Goal: Transaction & Acquisition: Obtain resource

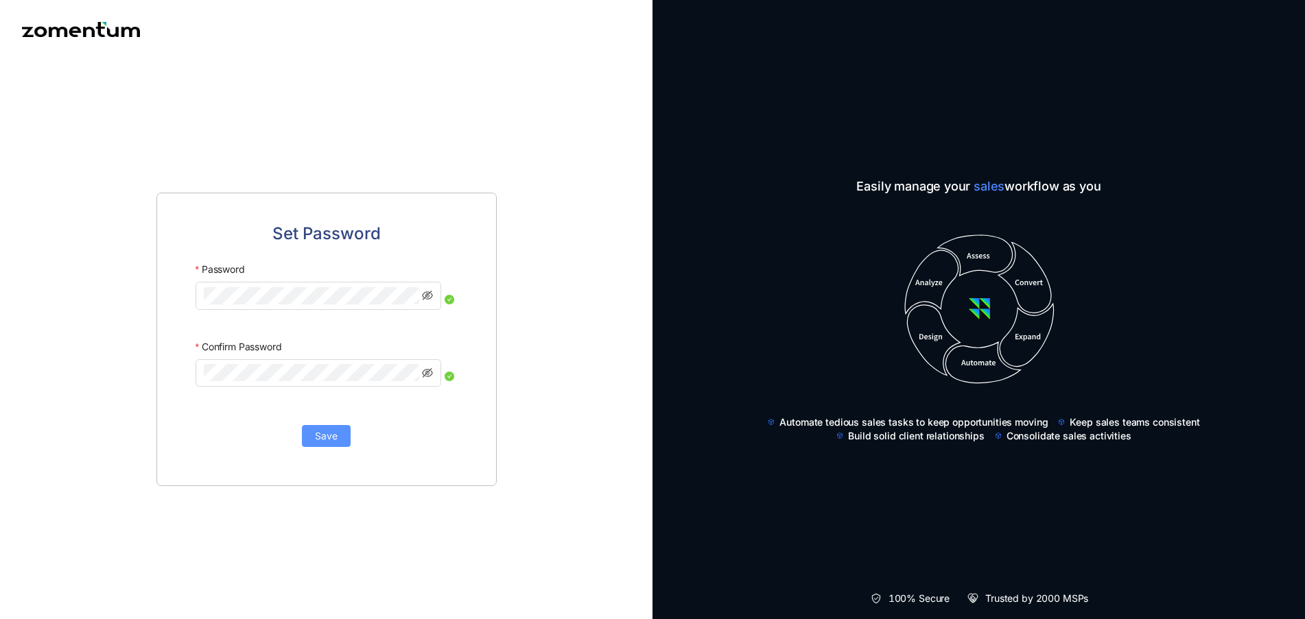
click at [324, 433] on span "Save" at bounding box center [326, 436] width 23 height 15
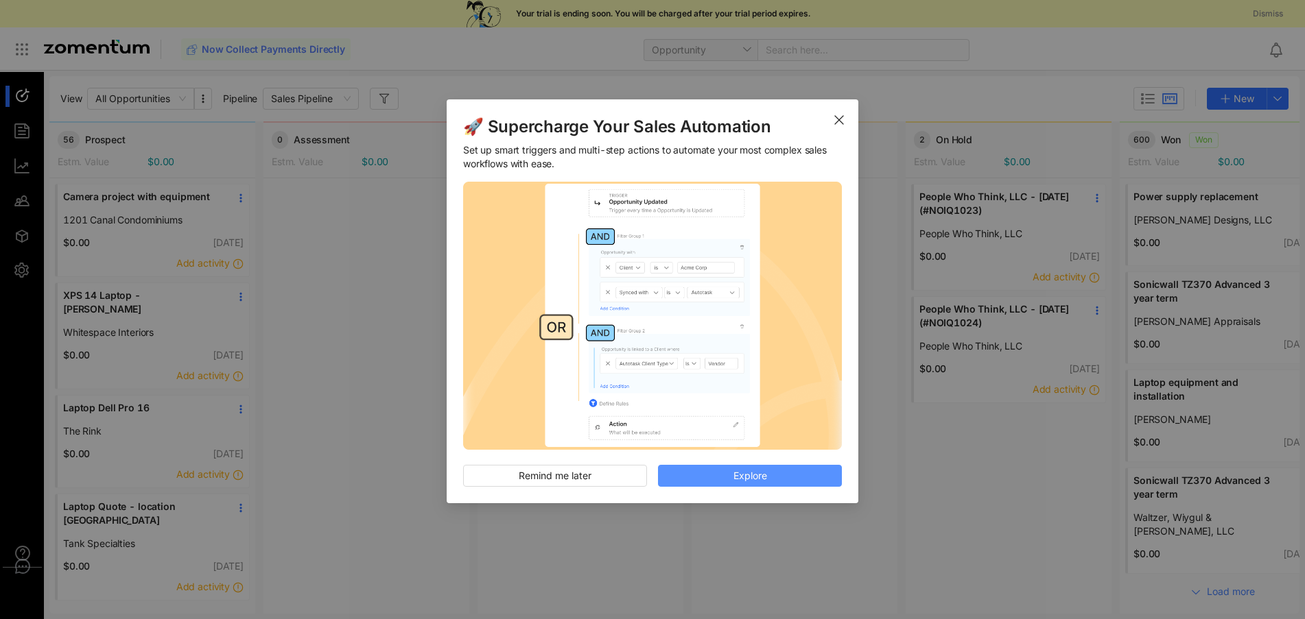
click at [754, 473] on span "Explore" at bounding box center [750, 476] width 34 height 15
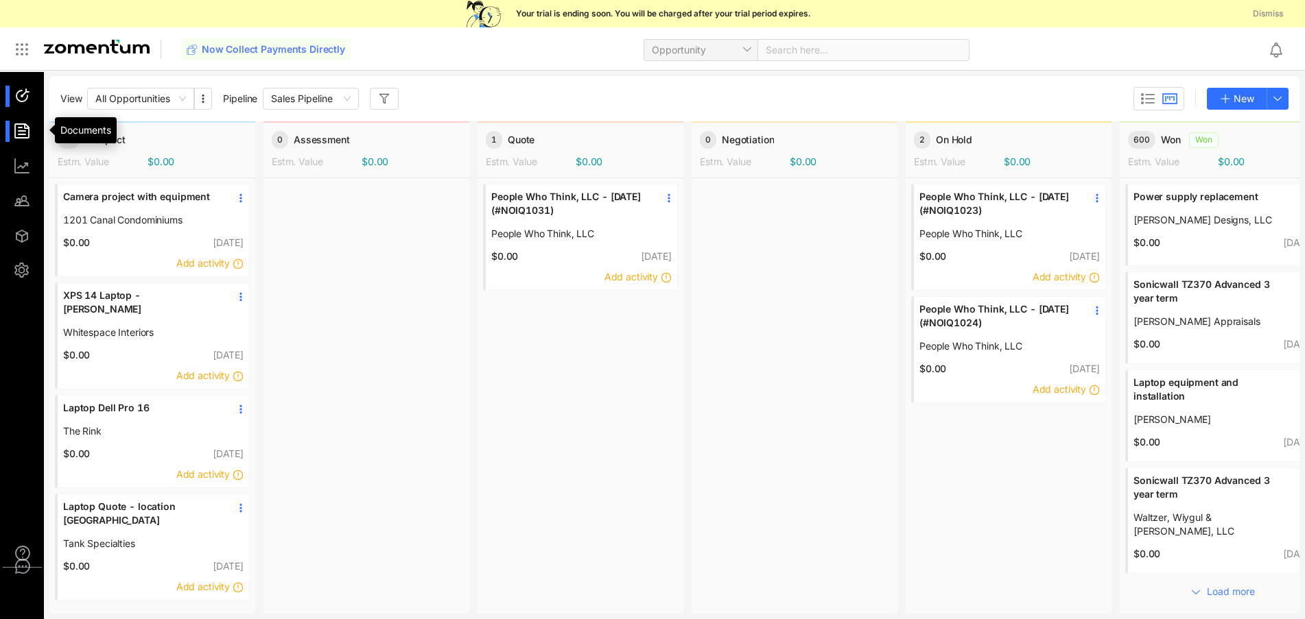
click at [24, 133] on div at bounding box center [28, 131] width 29 height 21
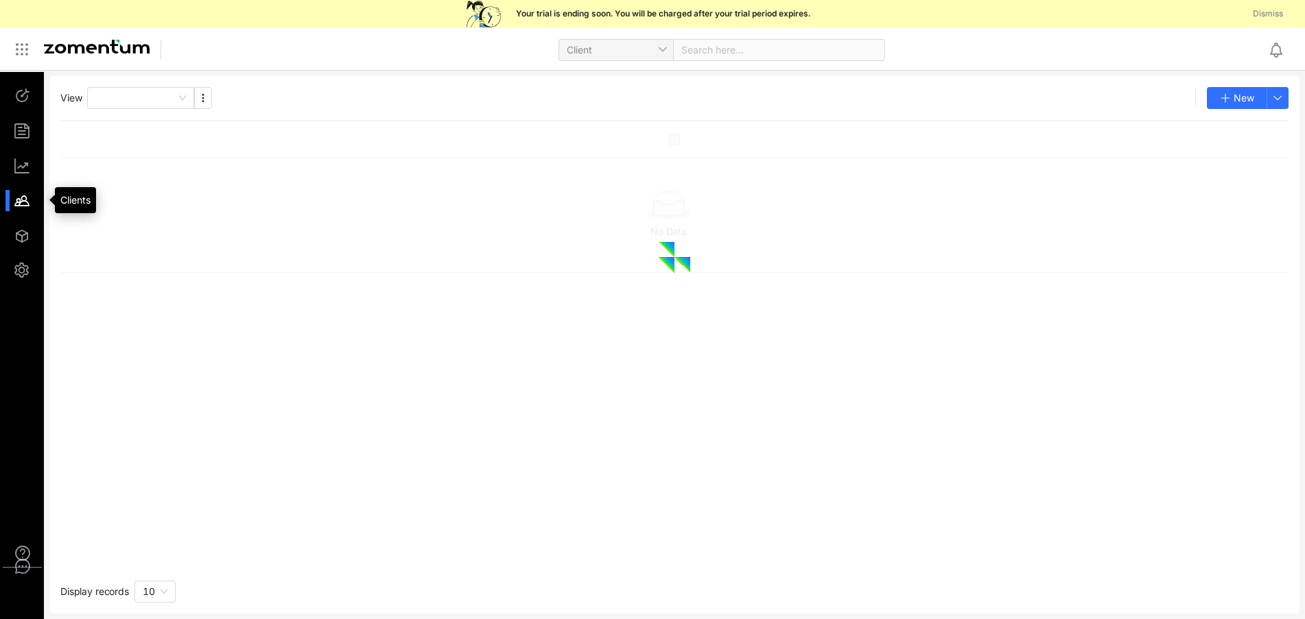
click at [22, 205] on div at bounding box center [28, 200] width 29 height 21
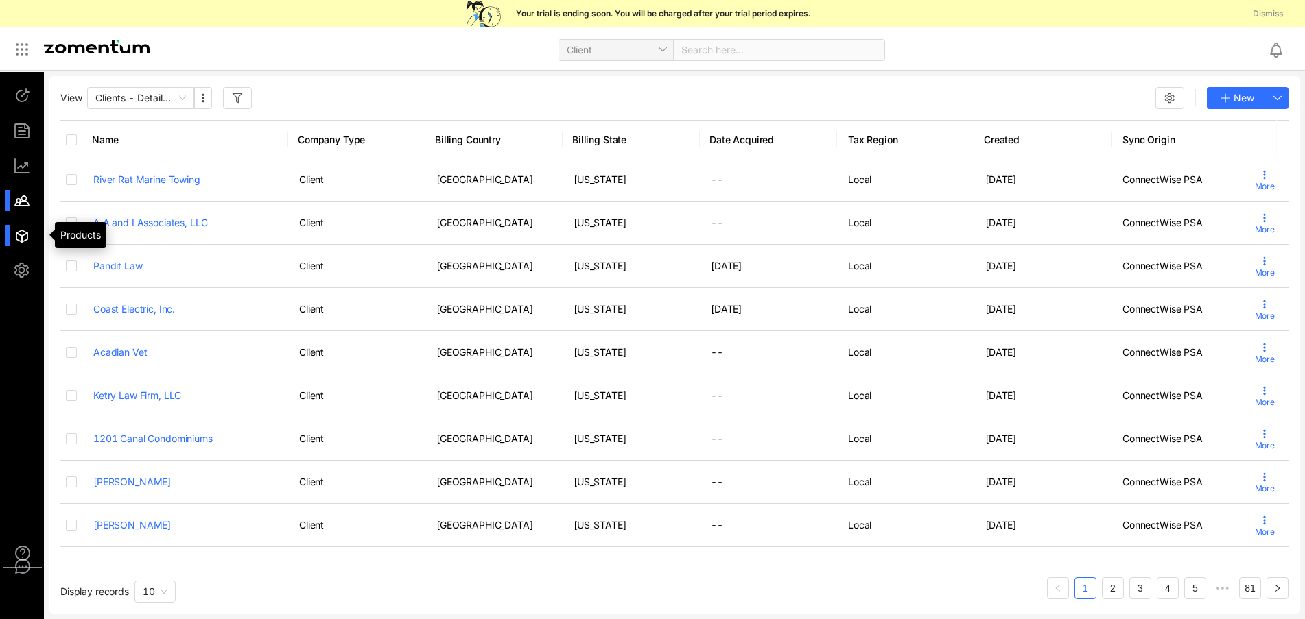
click at [19, 237] on div at bounding box center [28, 235] width 29 height 21
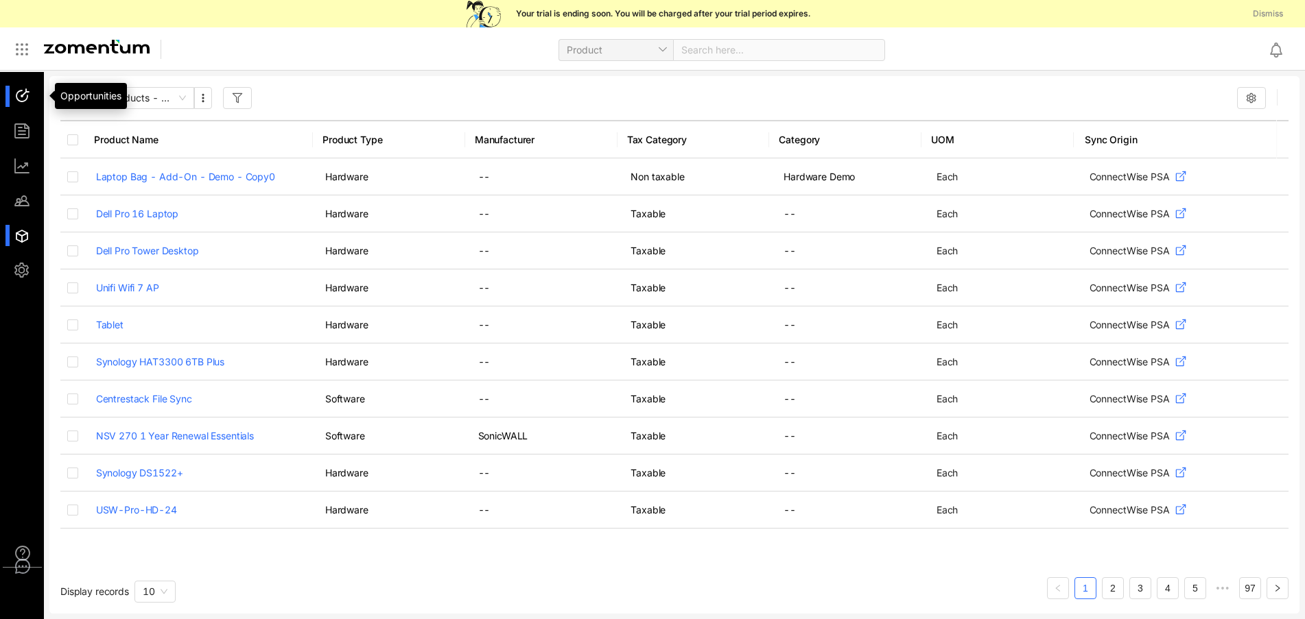
click at [22, 90] on div at bounding box center [28, 96] width 29 height 21
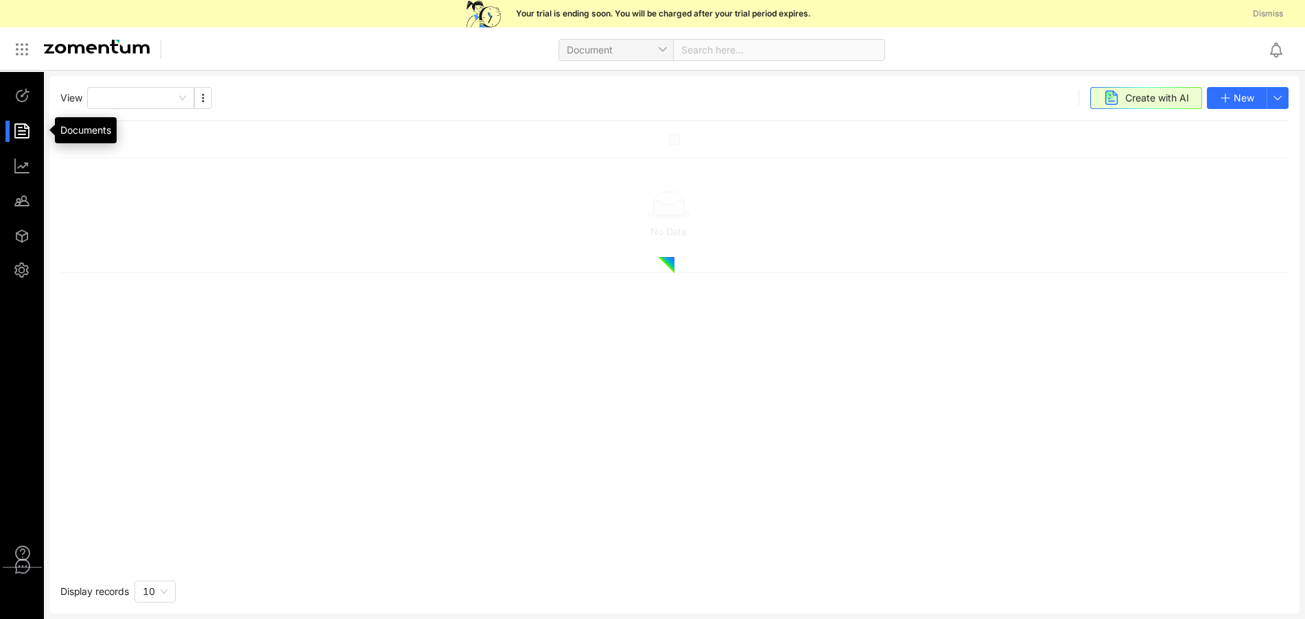
click at [21, 131] on div at bounding box center [28, 131] width 29 height 21
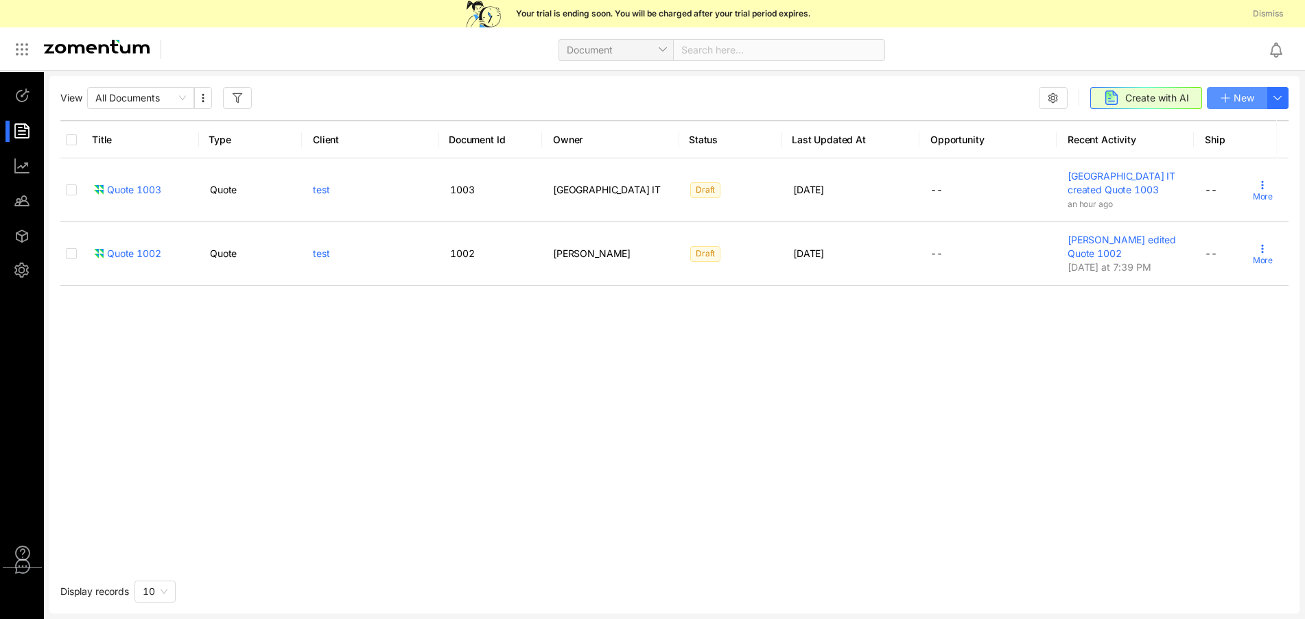
click at [1260, 95] on button "New" at bounding box center [1237, 98] width 60 height 22
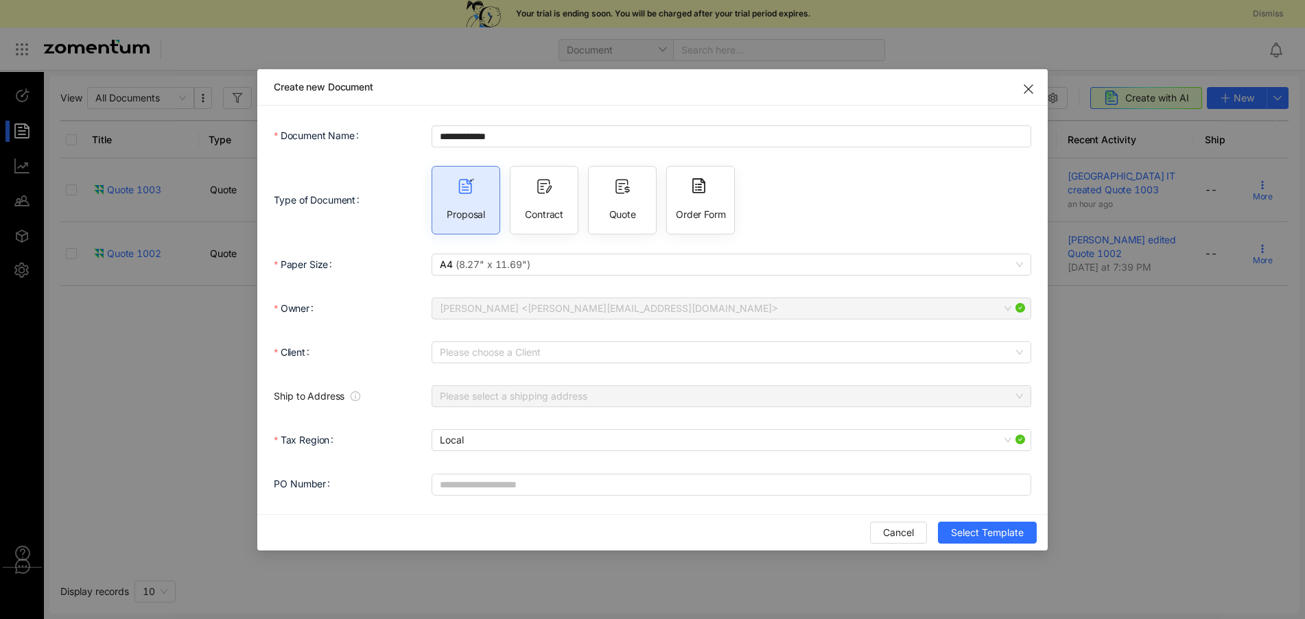
click at [619, 209] on span "Quote" at bounding box center [622, 215] width 27 height 14
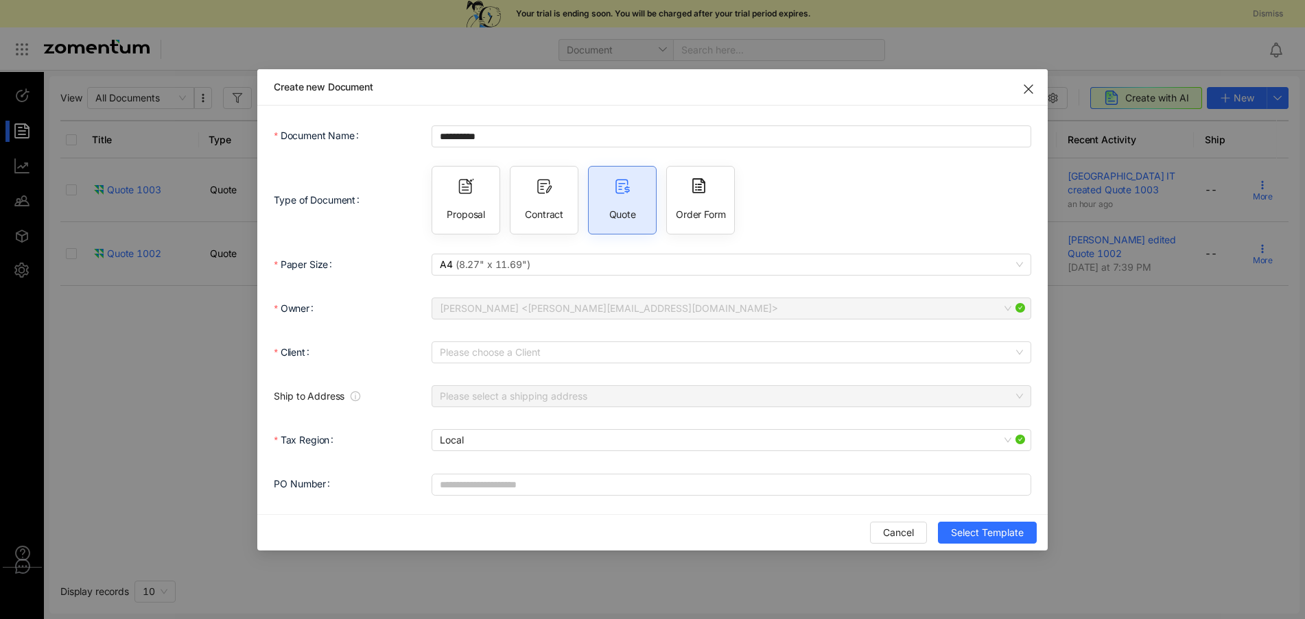
click at [300, 171] on div "Type of Document Proposal Contract Quote Order Form" at bounding box center [652, 200] width 757 height 69
click at [372, 139] on div "Document Name" at bounding box center [353, 135] width 158 height 27
click at [526, 137] on input "**********" at bounding box center [731, 137] width 599 height 22
click at [524, 135] on input "**********" at bounding box center [731, 137] width 599 height 22
click at [441, 138] on input "**********" at bounding box center [731, 137] width 599 height 22
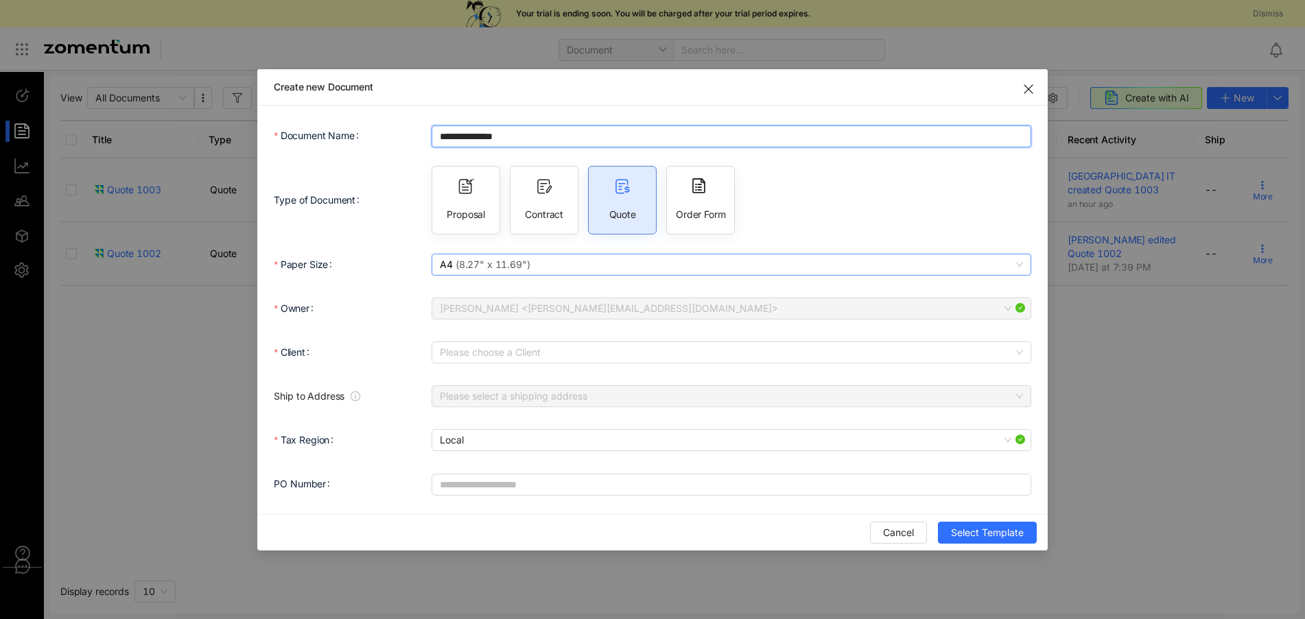
click at [487, 274] on span "A4 ( 8.27" x 11.69" )" at bounding box center [731, 265] width 582 height 21
type input "**********"
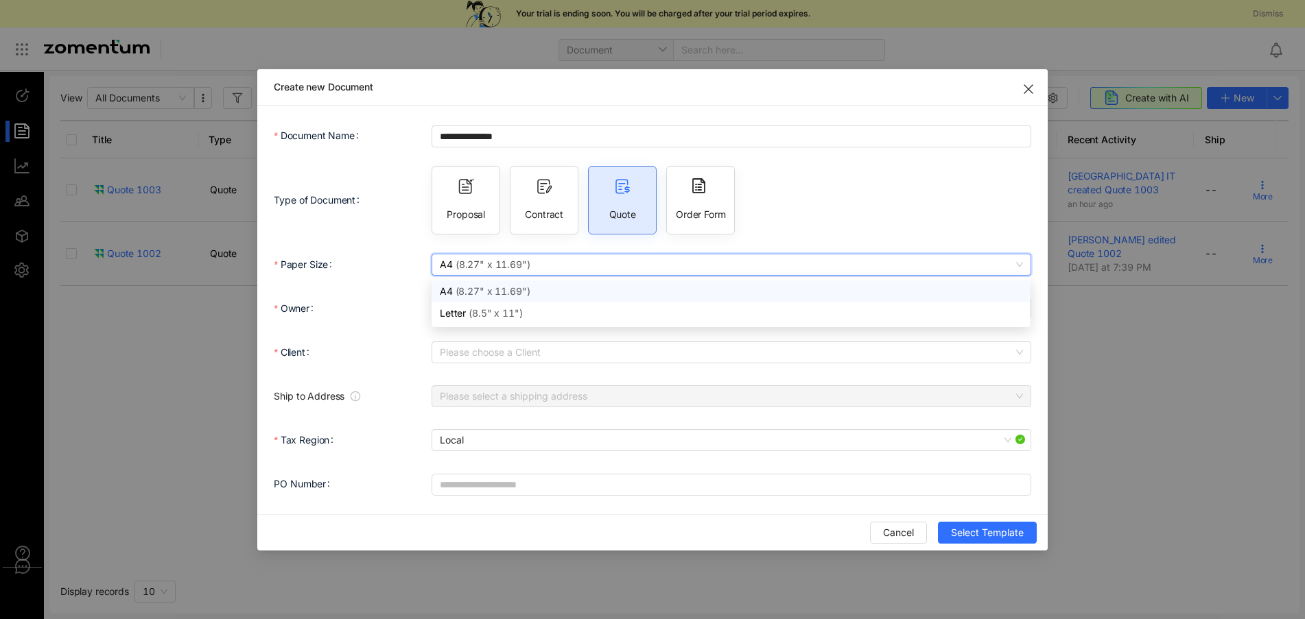
click at [487, 263] on span "( 8.27" x 11.69" )" at bounding box center [492, 265] width 78 height 12
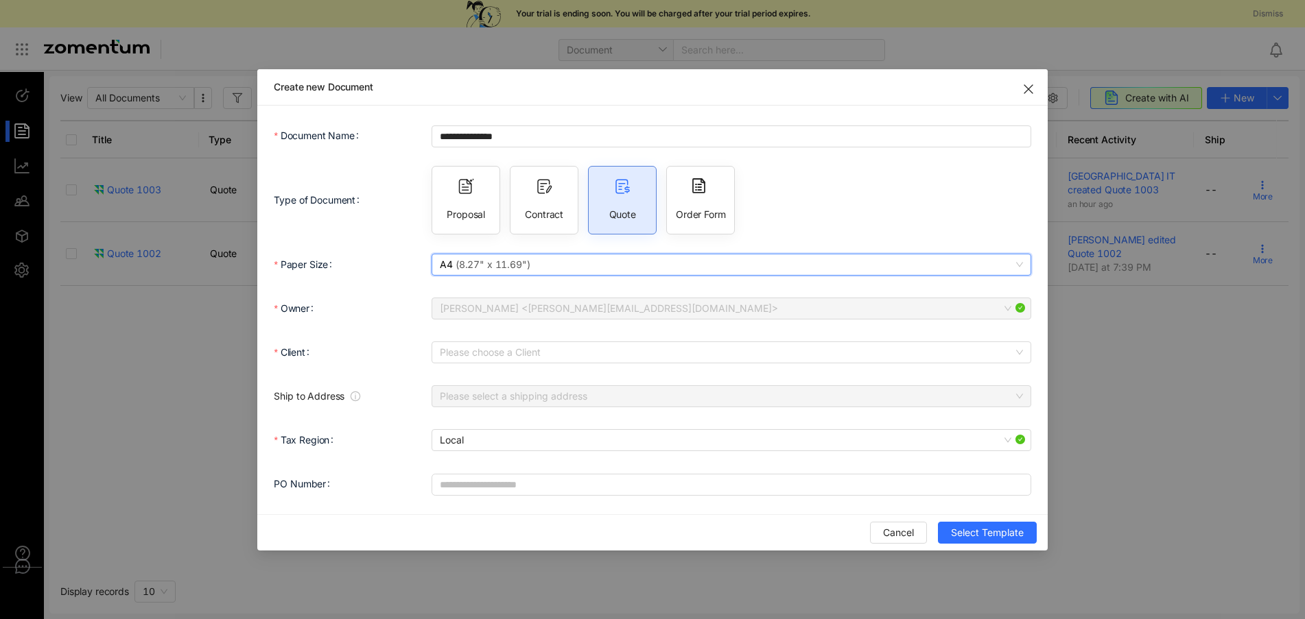
click at [615, 270] on span "A4 ( 8.27" x 11.69" )" at bounding box center [731, 265] width 582 height 21
click at [608, 267] on span "A4 ( 8.27" x 11.69" )" at bounding box center [731, 265] width 582 height 21
click at [493, 261] on span "( 8.27" x 11.69" )" at bounding box center [492, 265] width 78 height 12
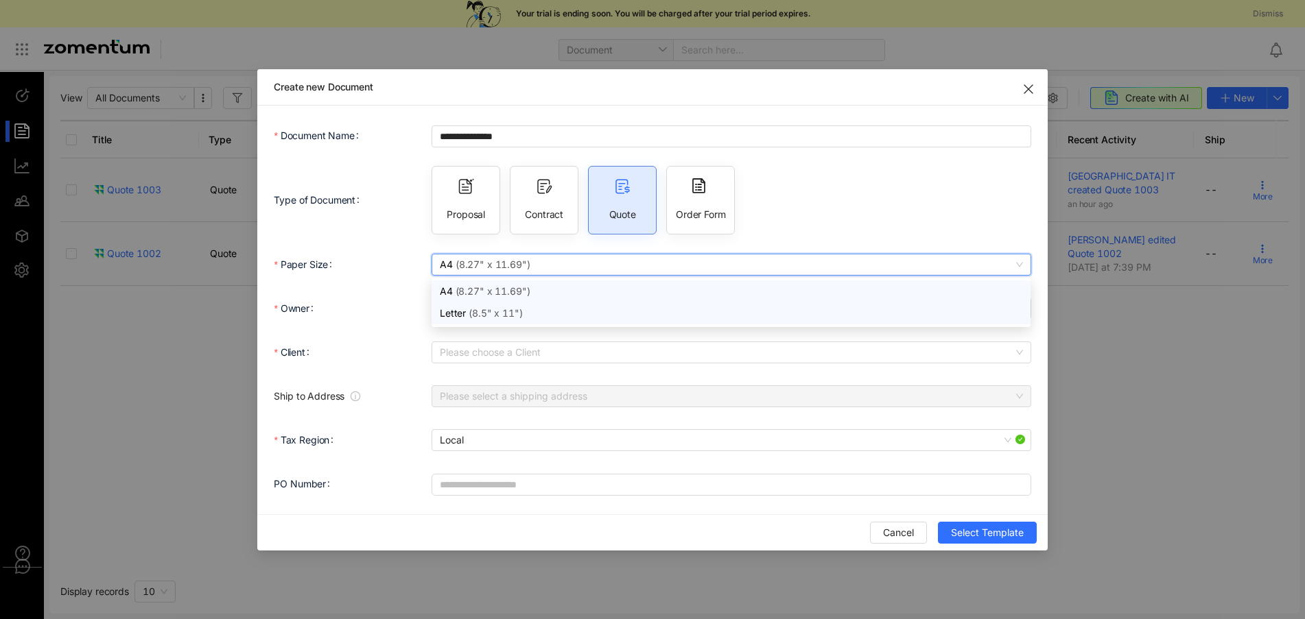
click at [473, 311] on span "( 8.5" x 11" )" at bounding box center [494, 313] width 56 height 12
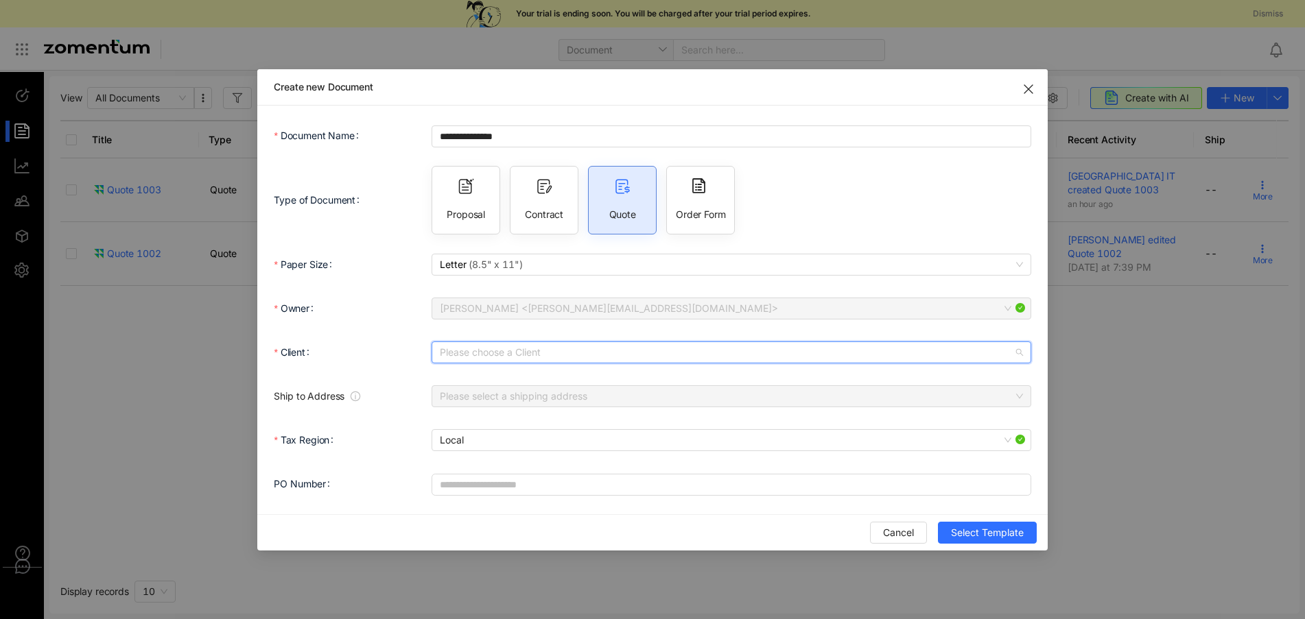
click at [496, 347] on input "Client" at bounding box center [726, 352] width 573 height 21
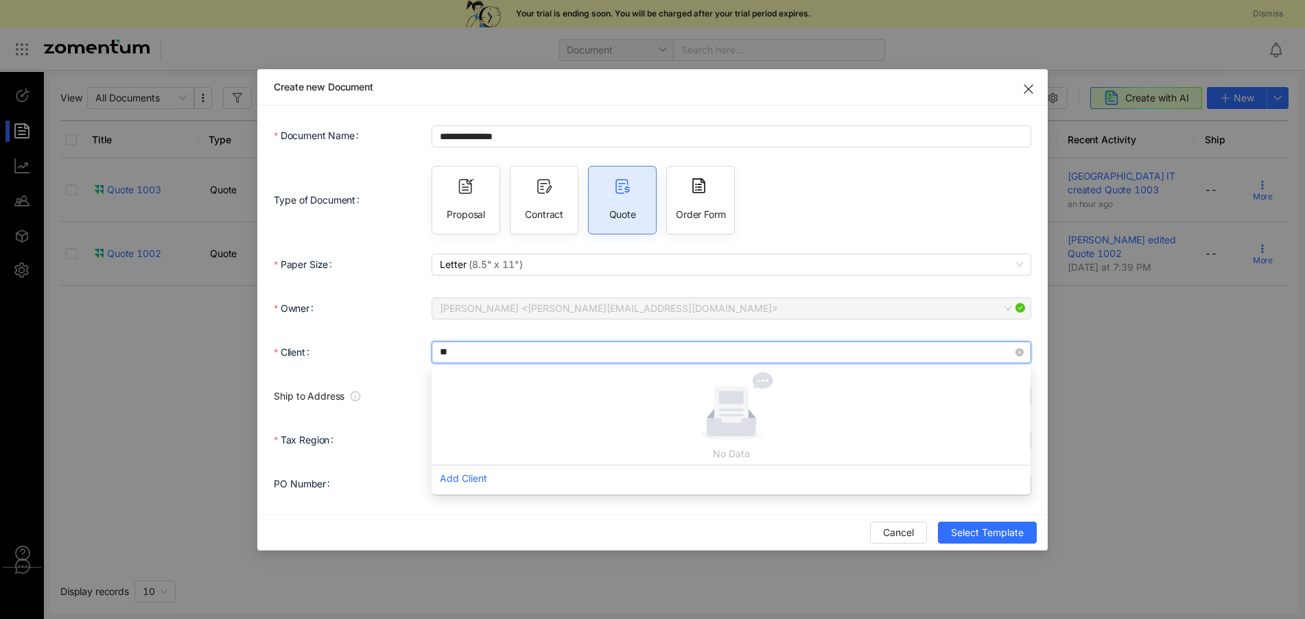
type input "***"
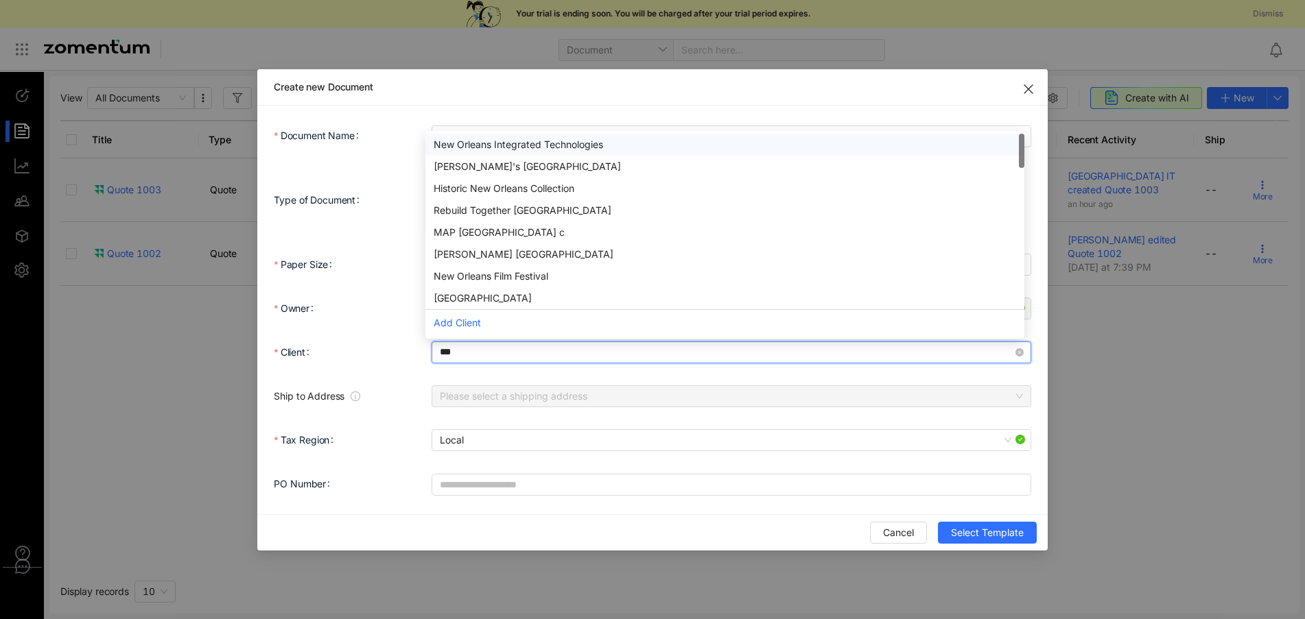
click at [482, 145] on div "New Orleans Integrated Technologies" at bounding box center [725, 144] width 582 height 15
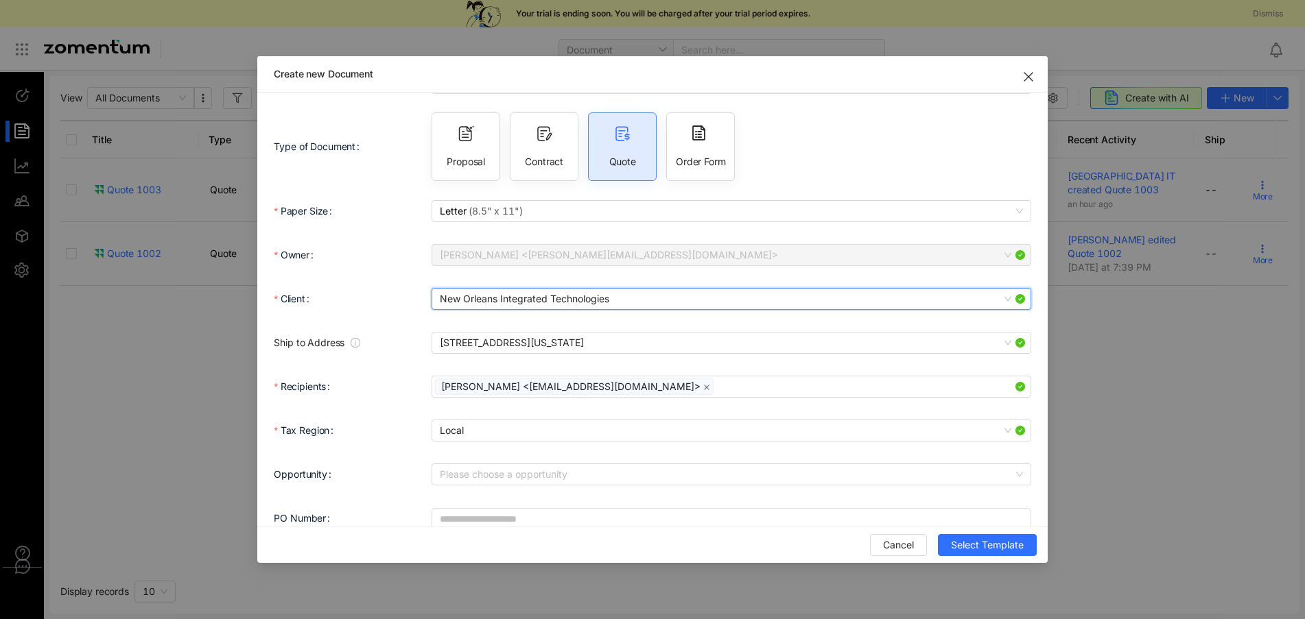
scroll to position [62, 0]
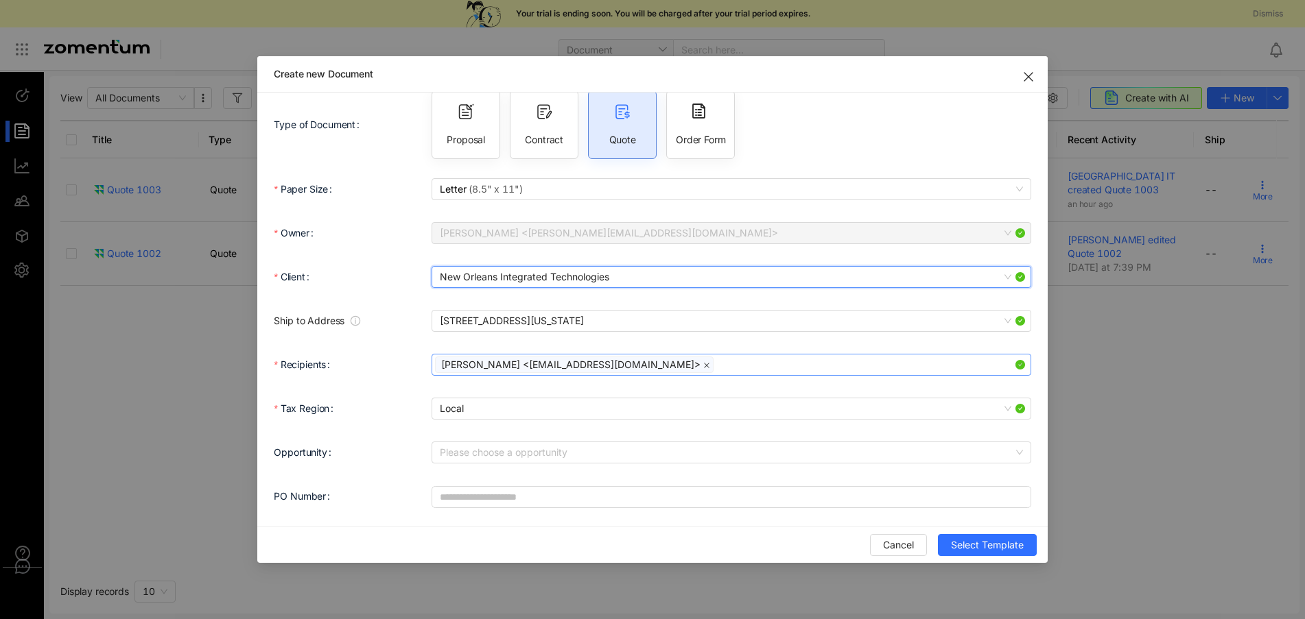
click at [703, 365] on icon "close" at bounding box center [706, 365] width 7 height 7
click at [476, 362] on div at bounding box center [724, 365] width 578 height 19
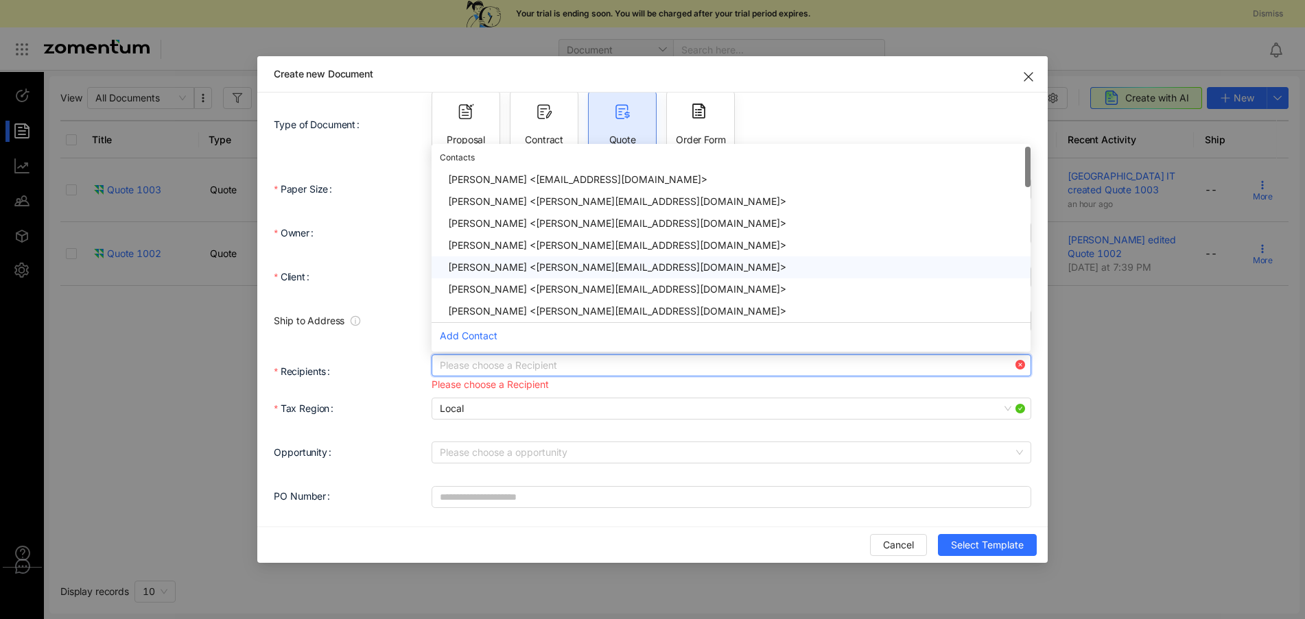
click at [493, 266] on div "Adam Stewart <adam@neworleansit.com>" at bounding box center [735, 267] width 574 height 15
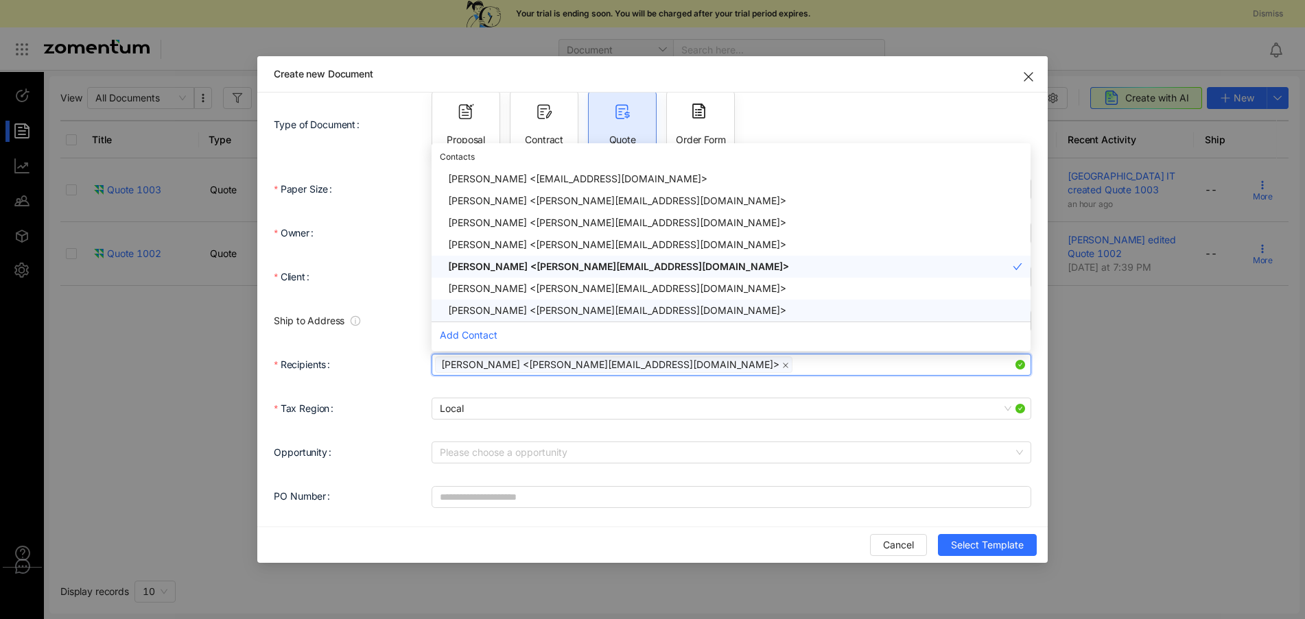
click at [402, 435] on form "**********" at bounding box center [652, 279] width 757 height 464
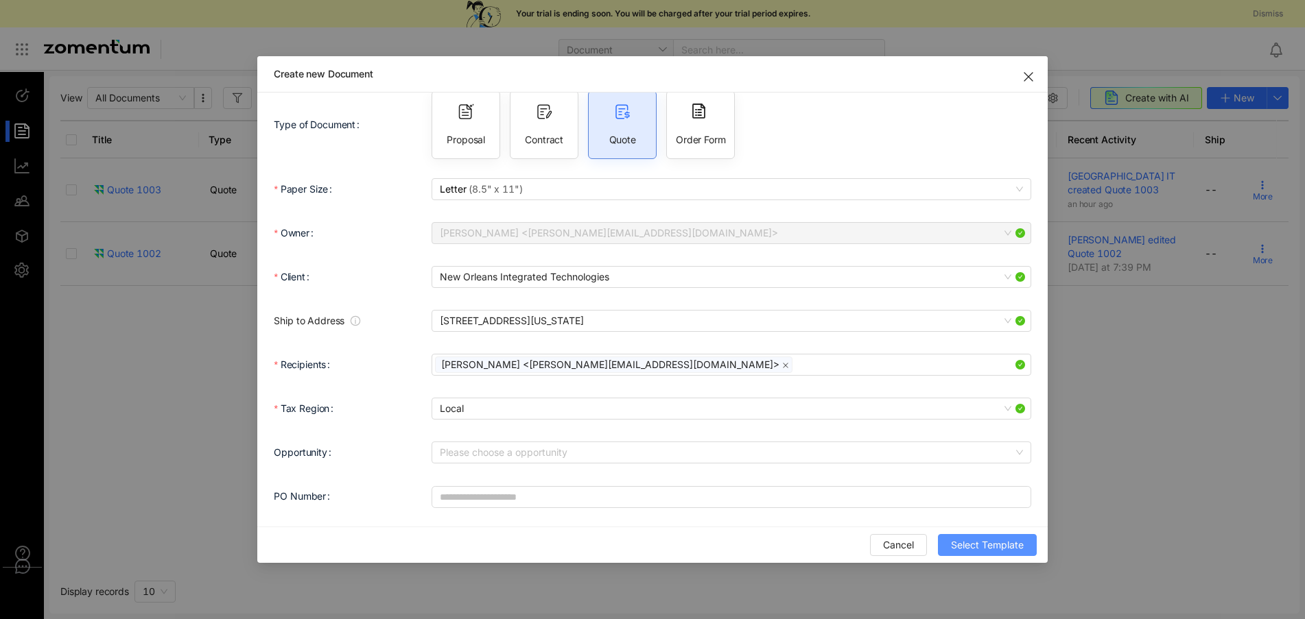
click at [981, 541] on span "Select Template" at bounding box center [987, 545] width 73 height 15
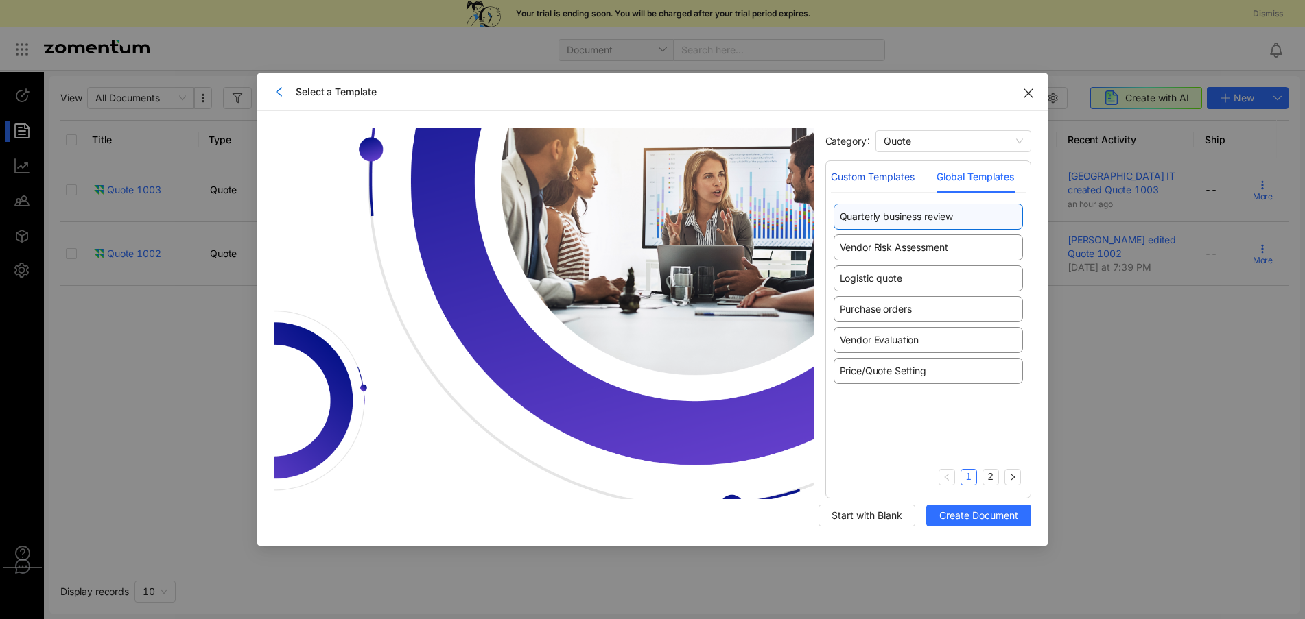
click at [882, 177] on div "Custom Templates" at bounding box center [873, 176] width 84 height 15
click at [960, 184] on div "Global Templates" at bounding box center [975, 176] width 78 height 15
click at [869, 276] on span "Logistic quote" at bounding box center [871, 279] width 62 height 14
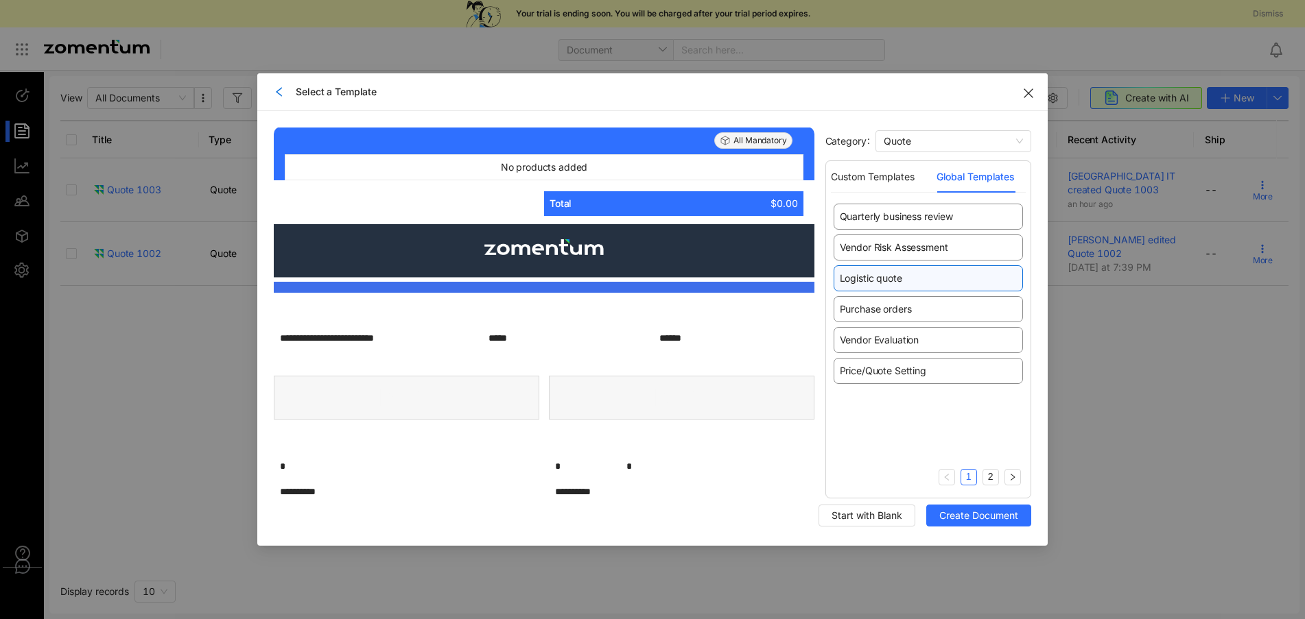
scroll to position [1784, 0]
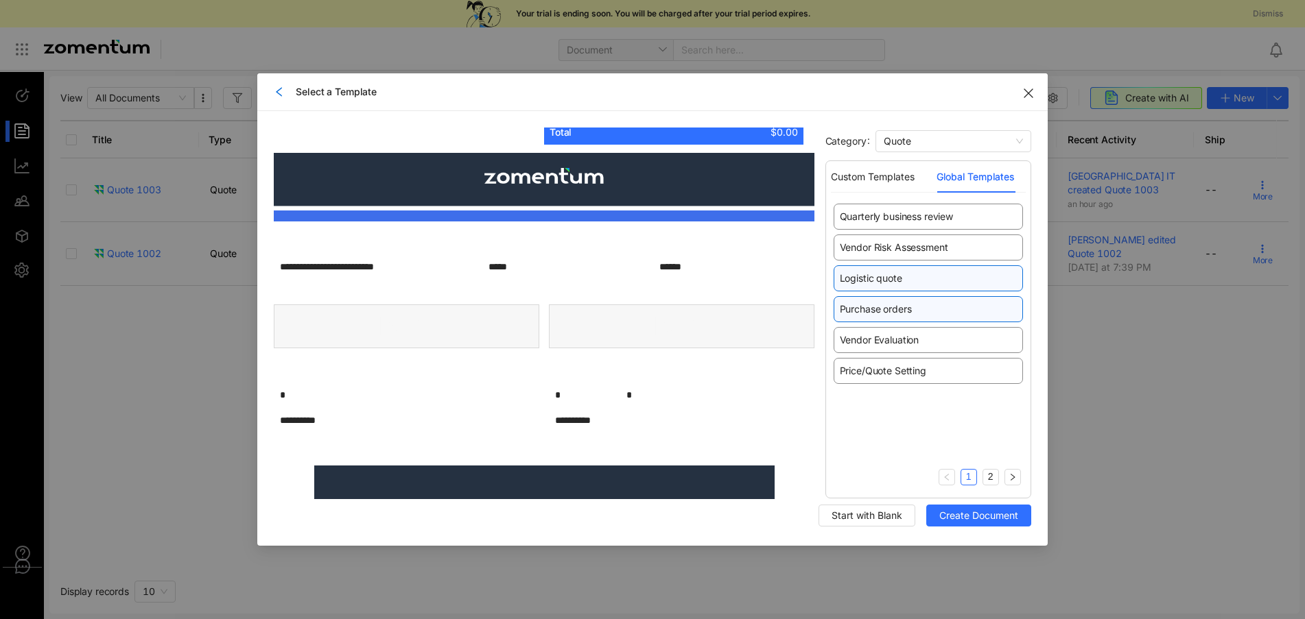
click at [886, 313] on span "Purchase orders" at bounding box center [876, 310] width 72 height 14
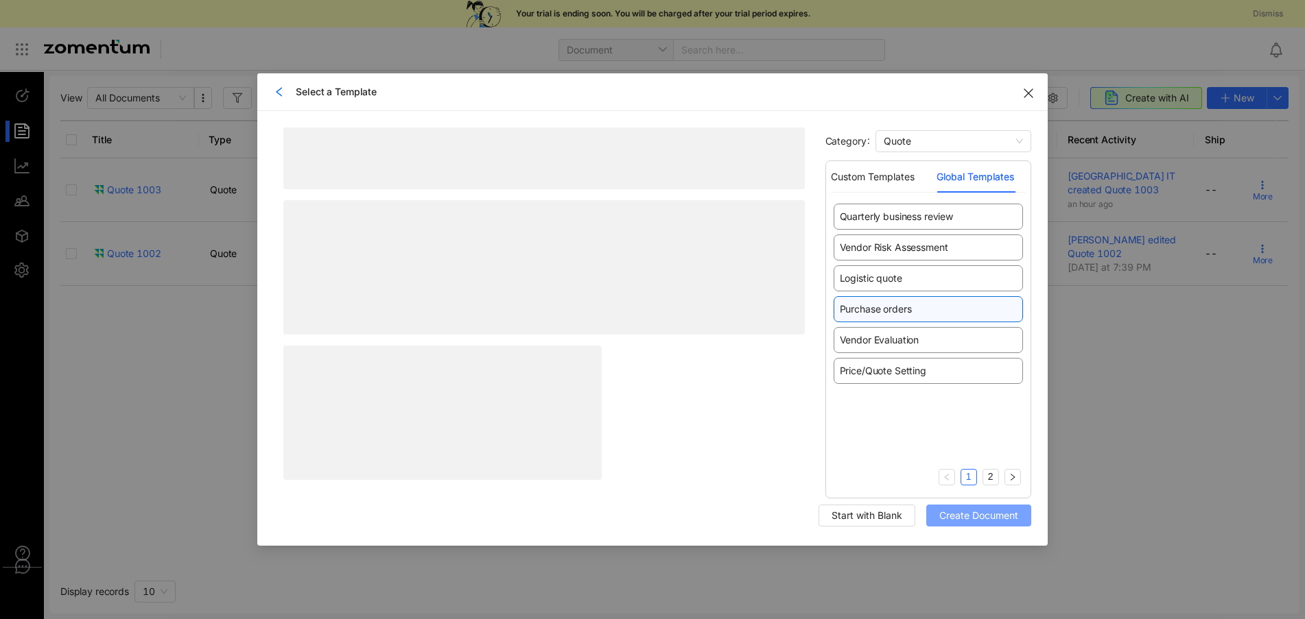
scroll to position [0, 0]
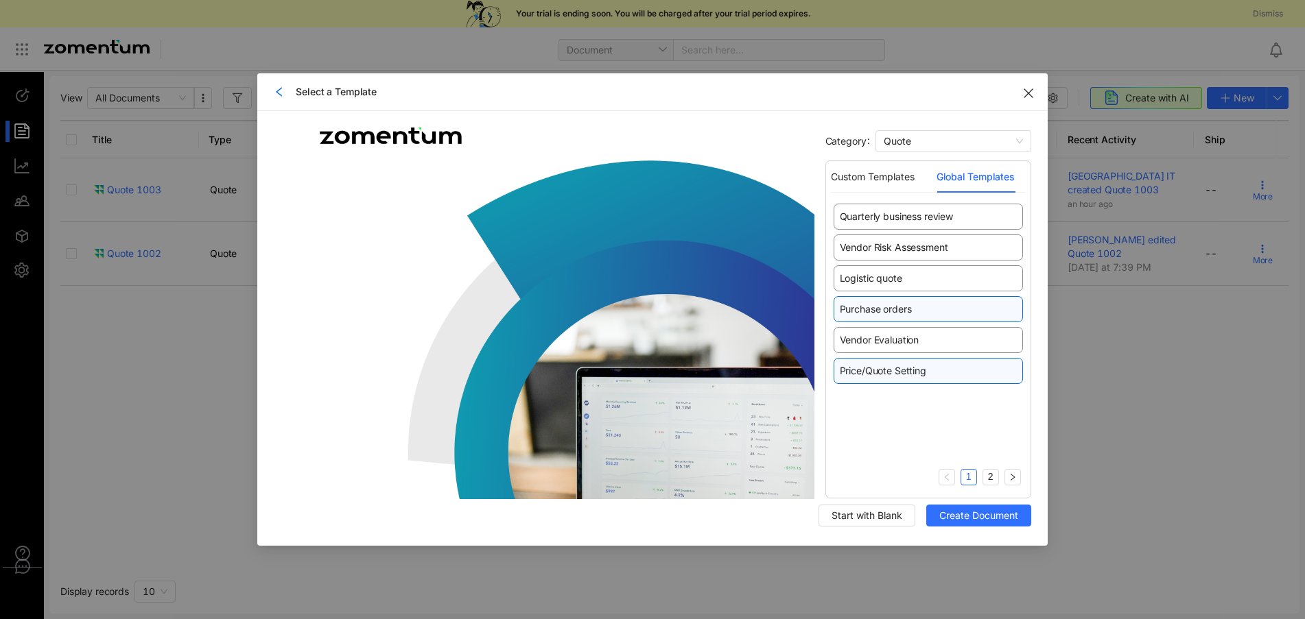
click at [888, 369] on span "Price/Quote Setting" at bounding box center [883, 371] width 86 height 14
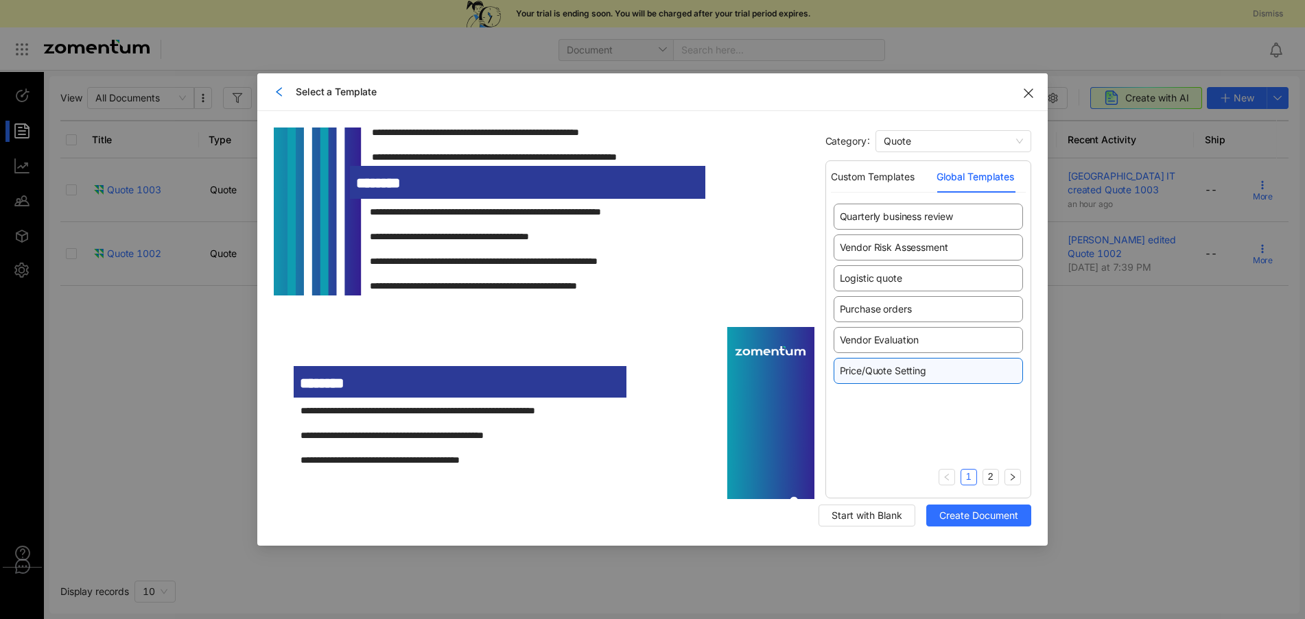
scroll to position [1852, 0]
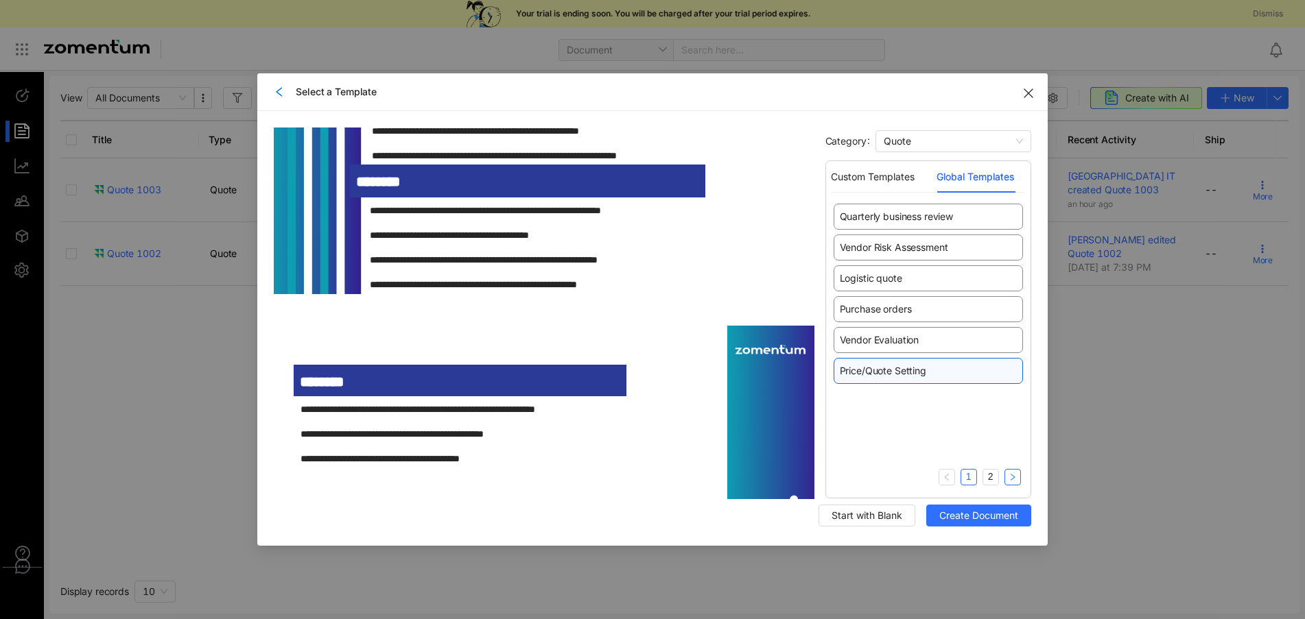
click at [1010, 481] on icon "right" at bounding box center [1012, 477] width 8 height 8
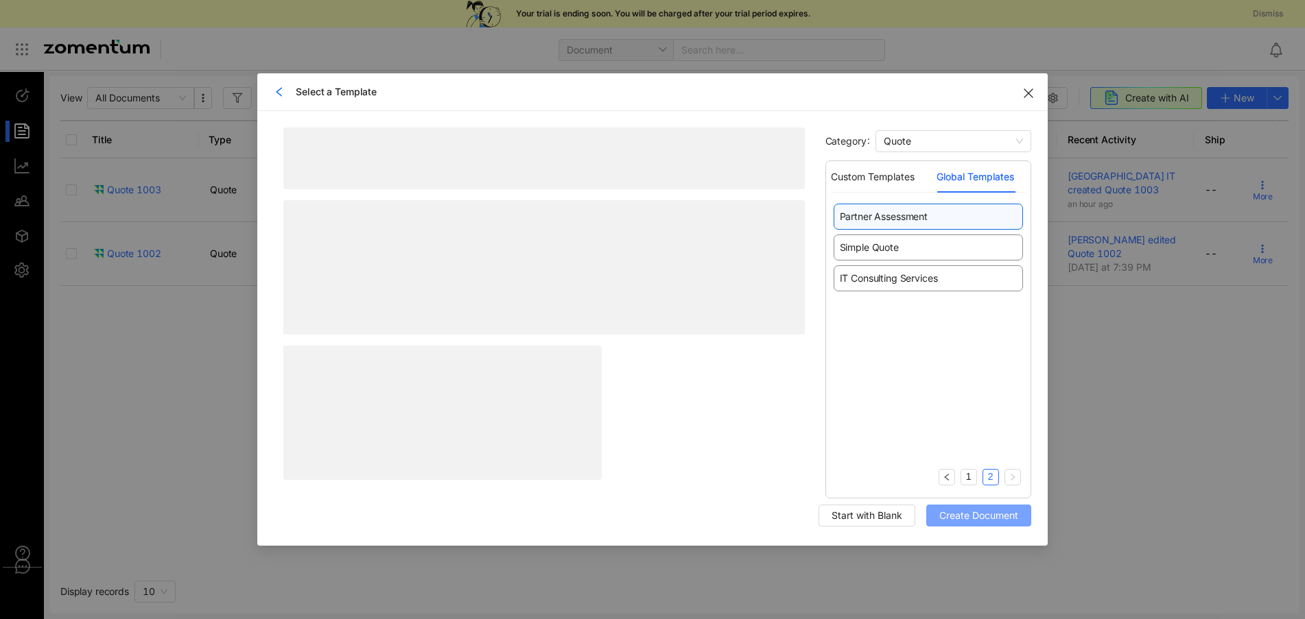
scroll to position [0, 0]
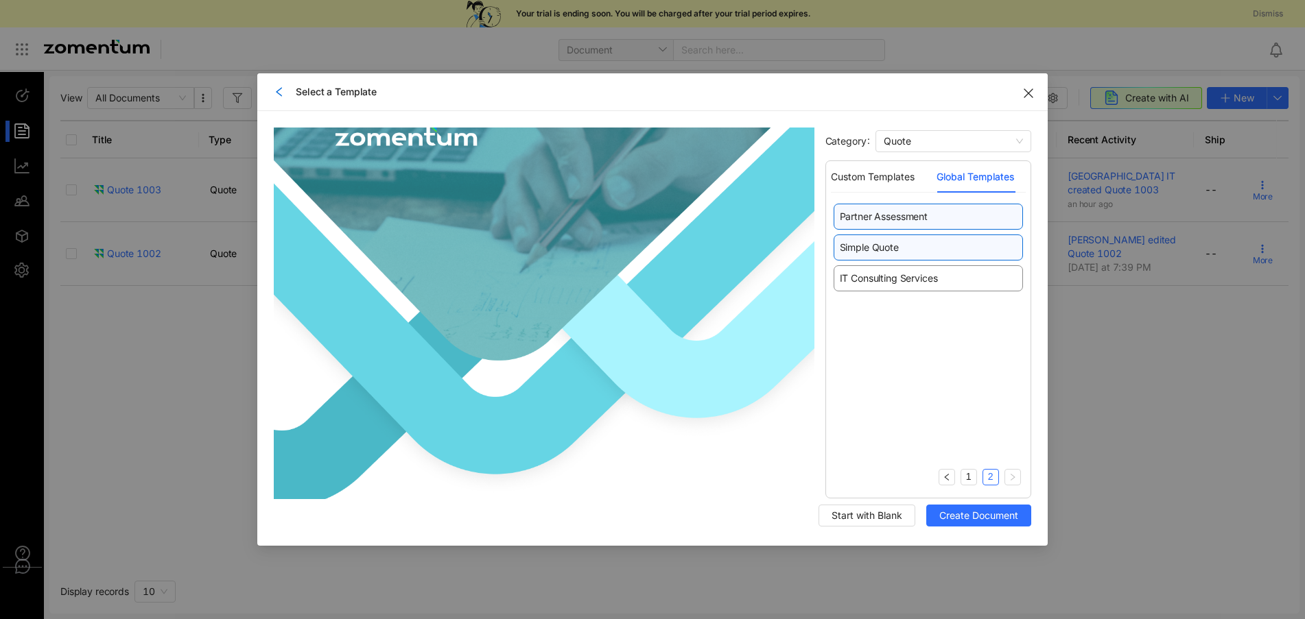
click at [869, 246] on span "Simple Quote" at bounding box center [869, 248] width 59 height 14
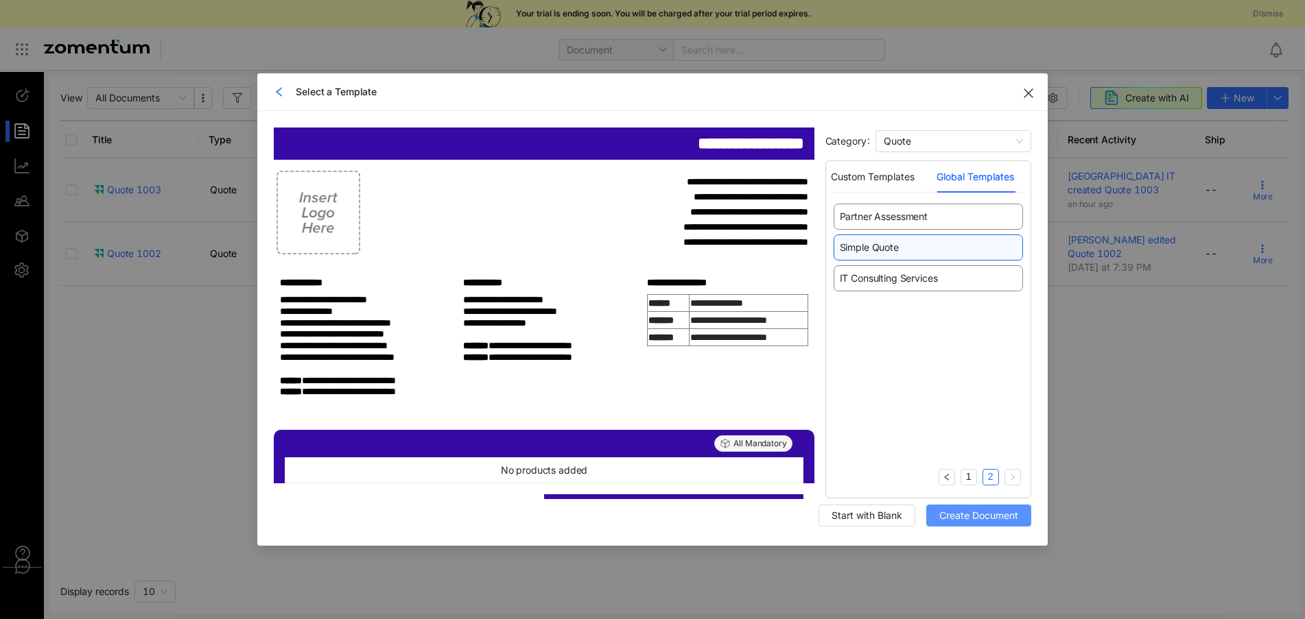
click at [947, 516] on span "Create Document" at bounding box center [978, 515] width 79 height 15
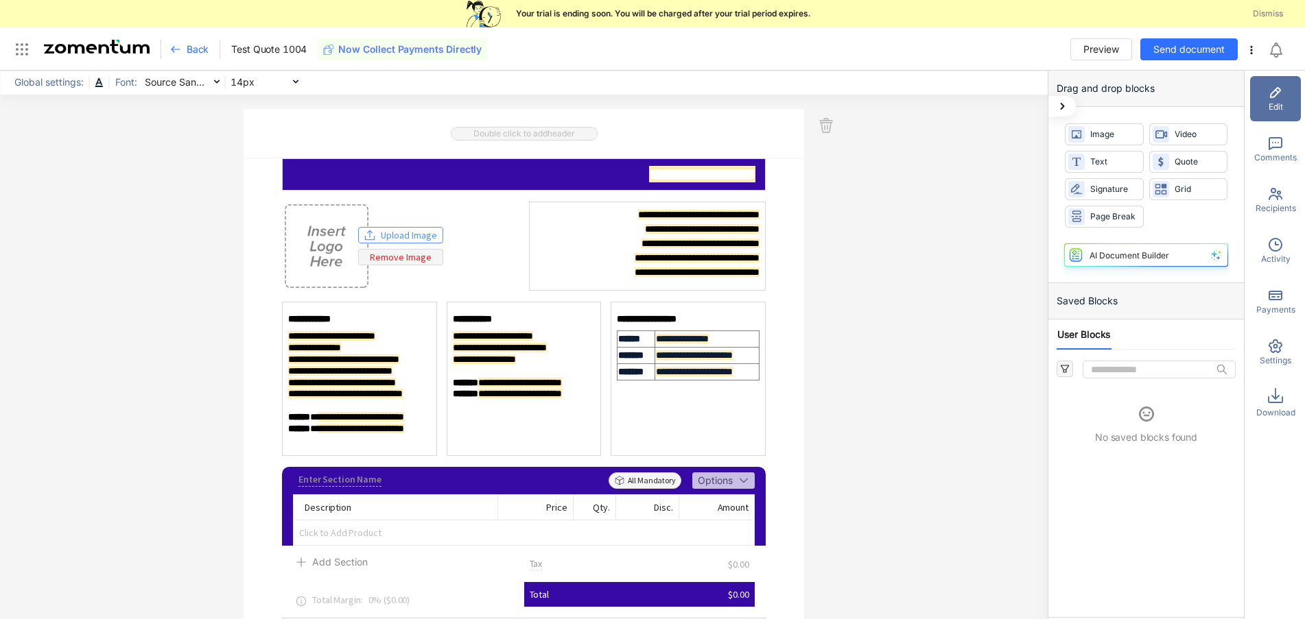
click at [389, 233] on span "Upload Image" at bounding box center [409, 235] width 56 height 15
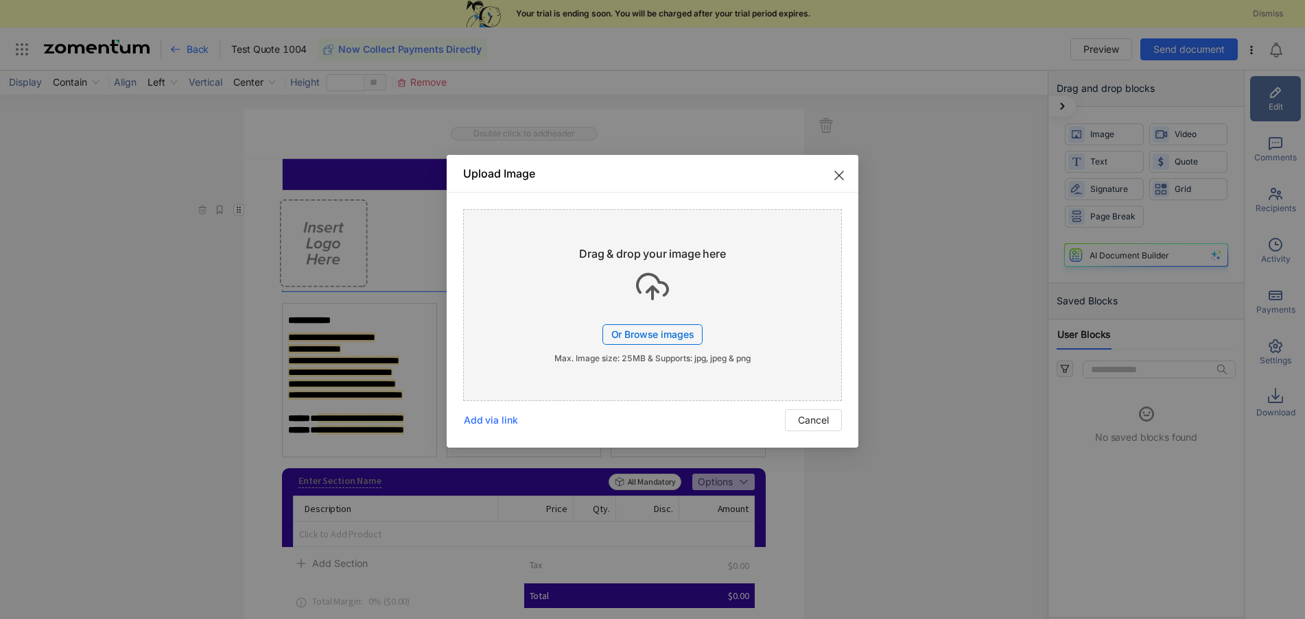
click at [639, 338] on span "Or Browse images" at bounding box center [652, 335] width 83 height 12
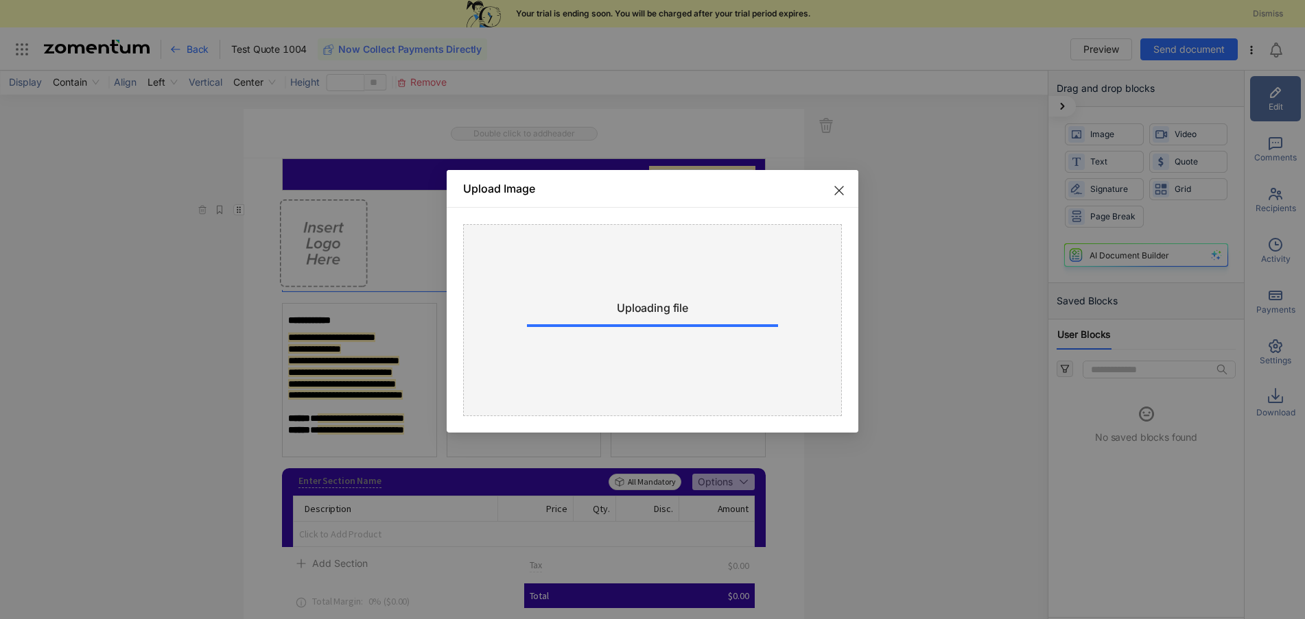
type input "**"
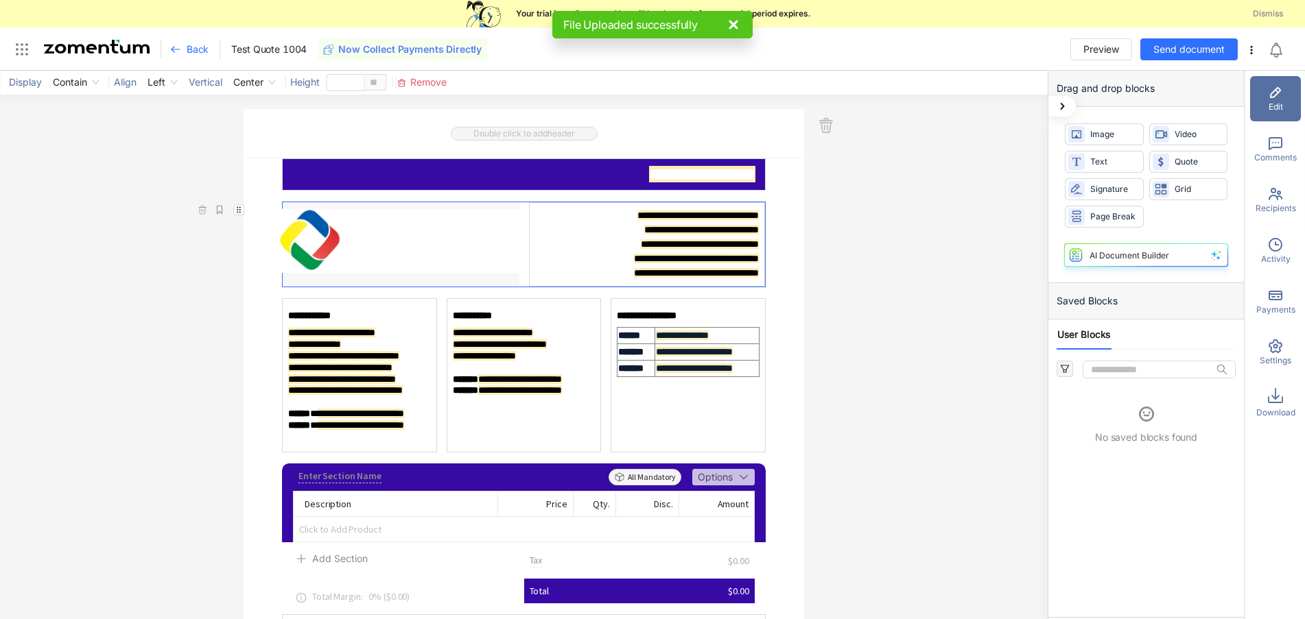
click at [806, 355] on div "**********" at bounding box center [524, 359] width 1048 height 576
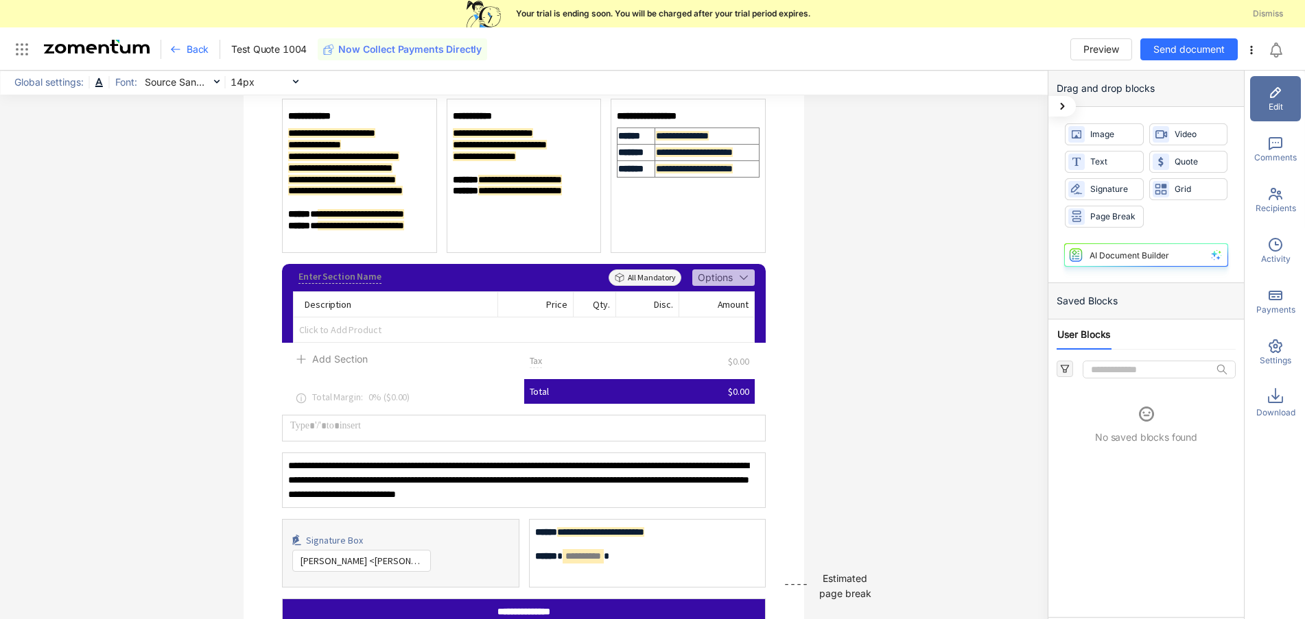
scroll to position [265, 0]
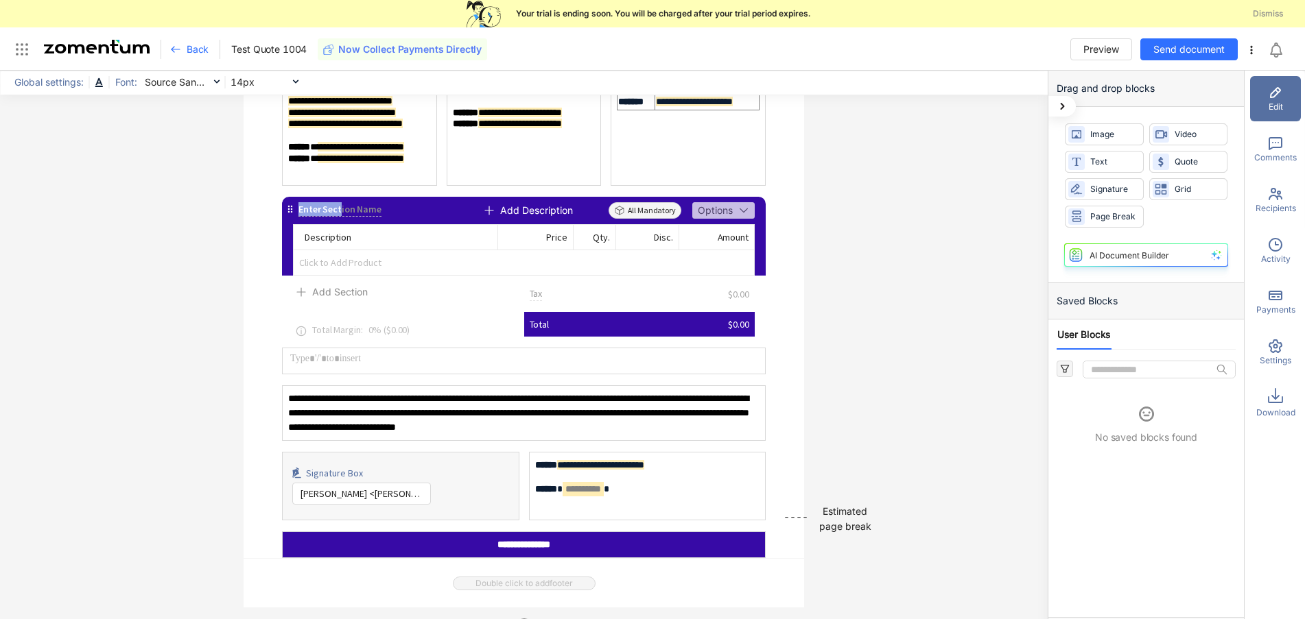
click at [333, 202] on div "Enter Section Name" at bounding box center [339, 209] width 82 height 14
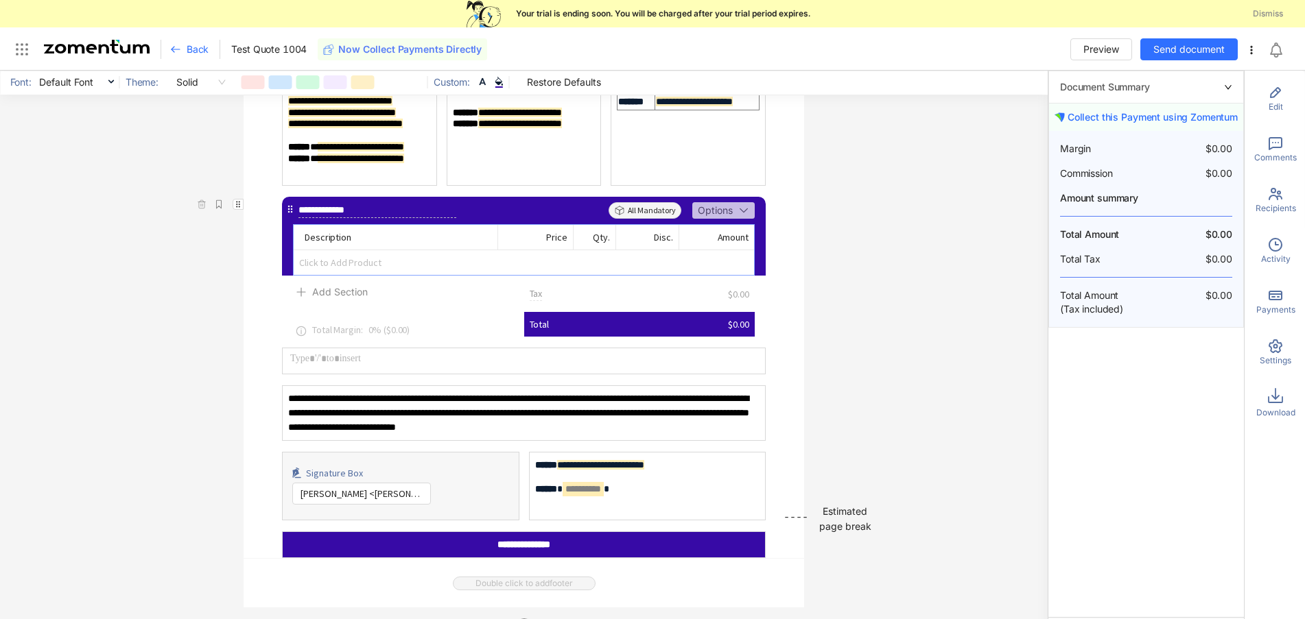
type input "**********"
click at [346, 245] on div "Description" at bounding box center [395, 237] width 203 height 25
click at [320, 257] on span "Click to Add Product" at bounding box center [524, 262] width 460 height 25
click at [327, 293] on span "Add Product" at bounding box center [346, 293] width 56 height 12
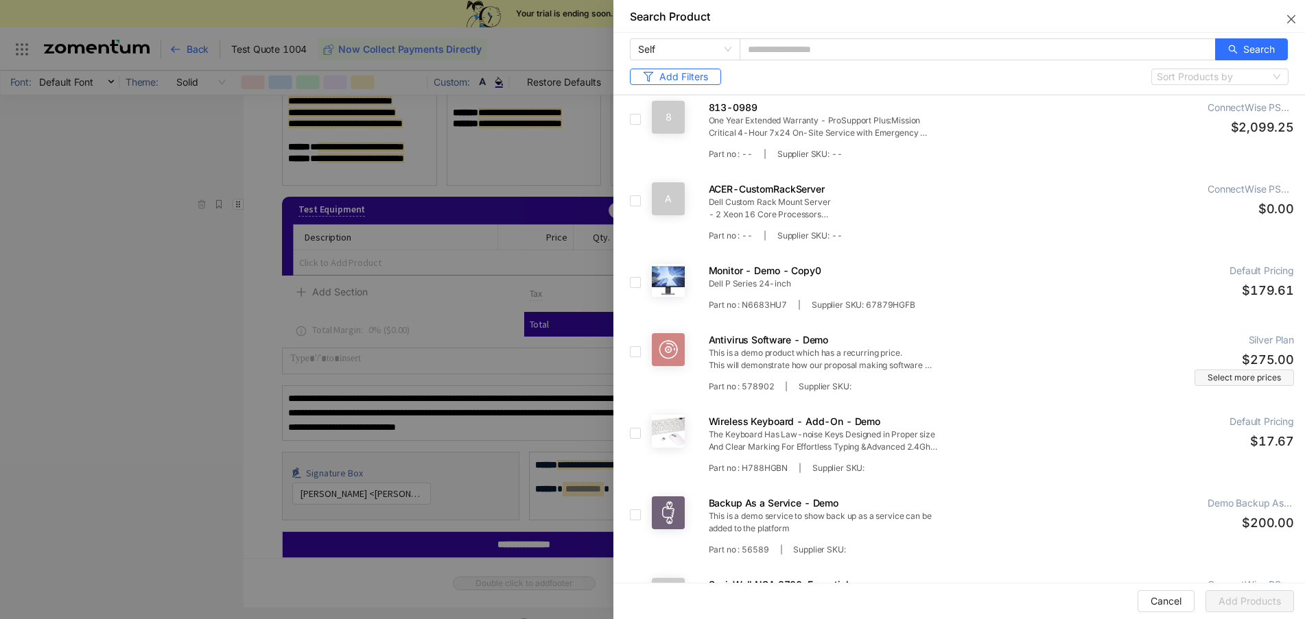
scroll to position [823, 0]
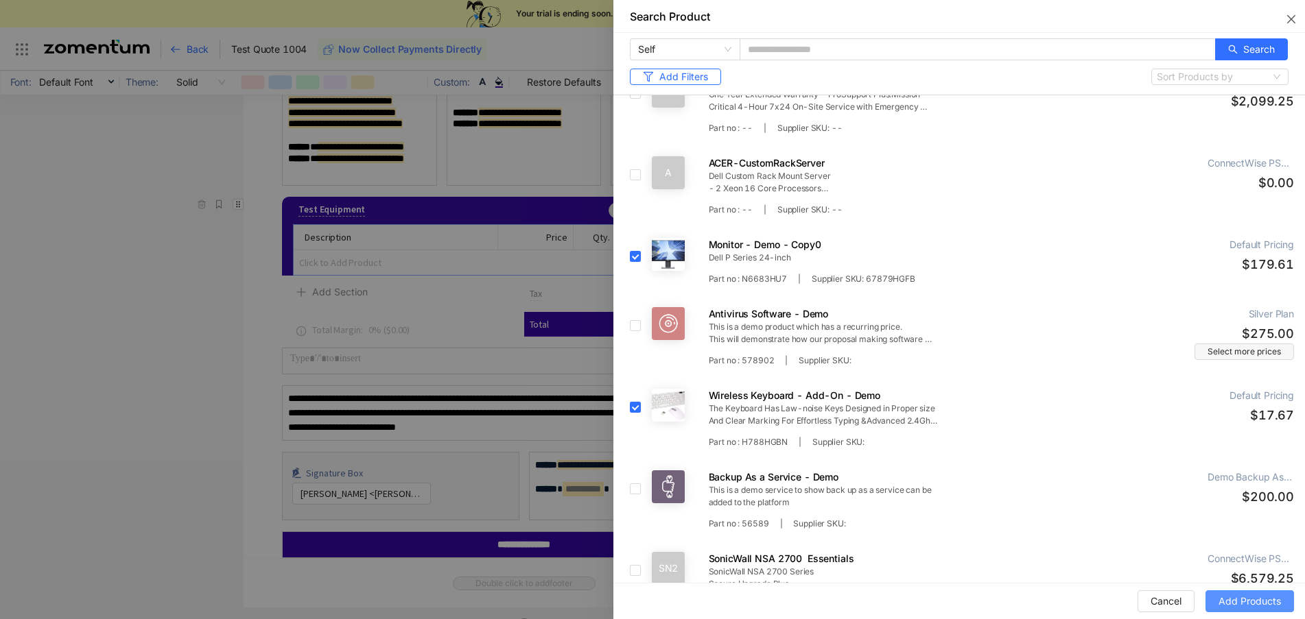
click at [1245, 605] on span "Add Products" at bounding box center [1249, 601] width 62 height 15
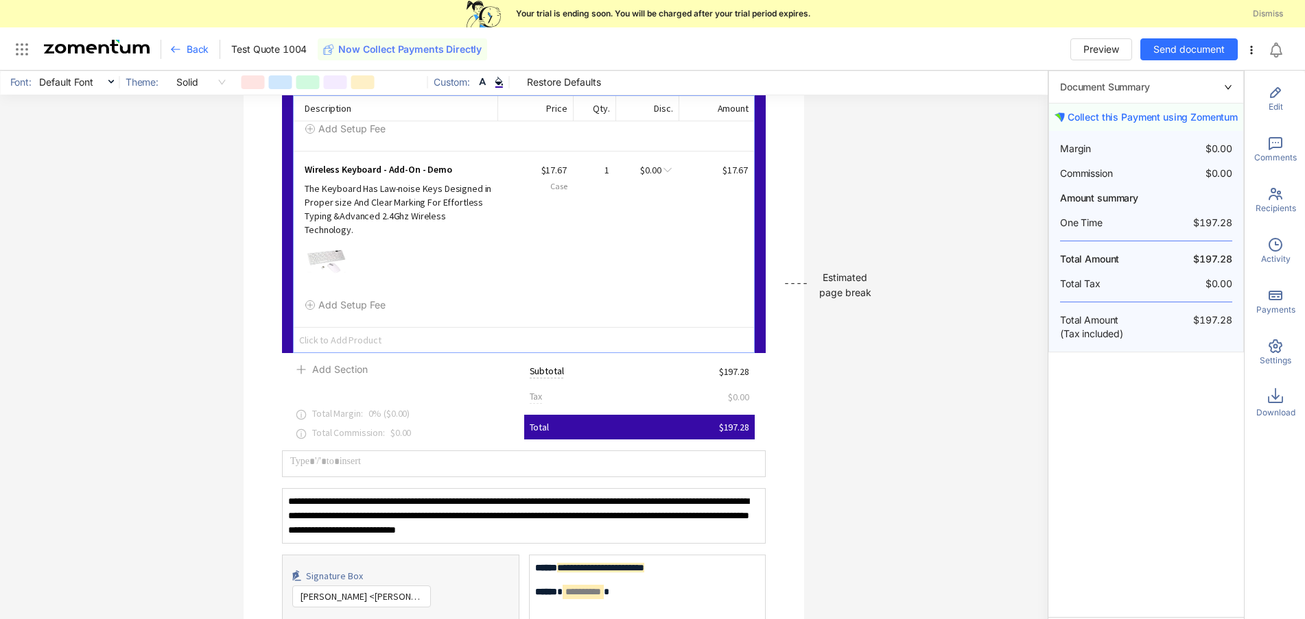
scroll to position [540, 0]
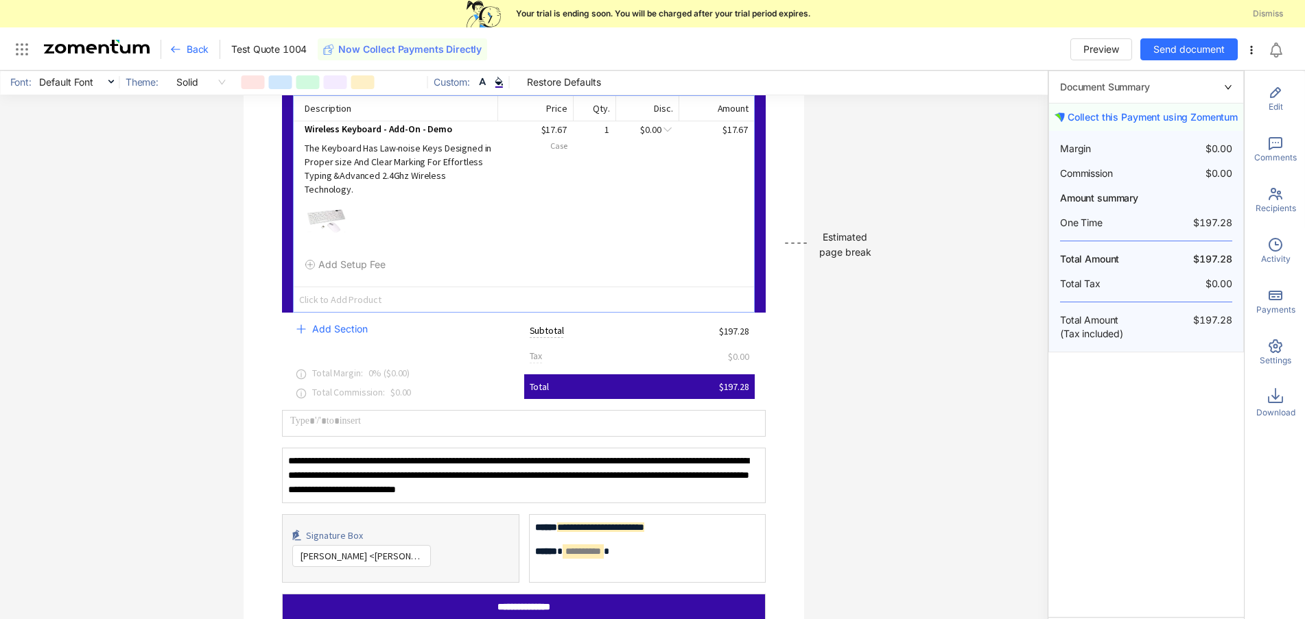
click at [313, 322] on span "Add Section" at bounding box center [340, 329] width 56 height 15
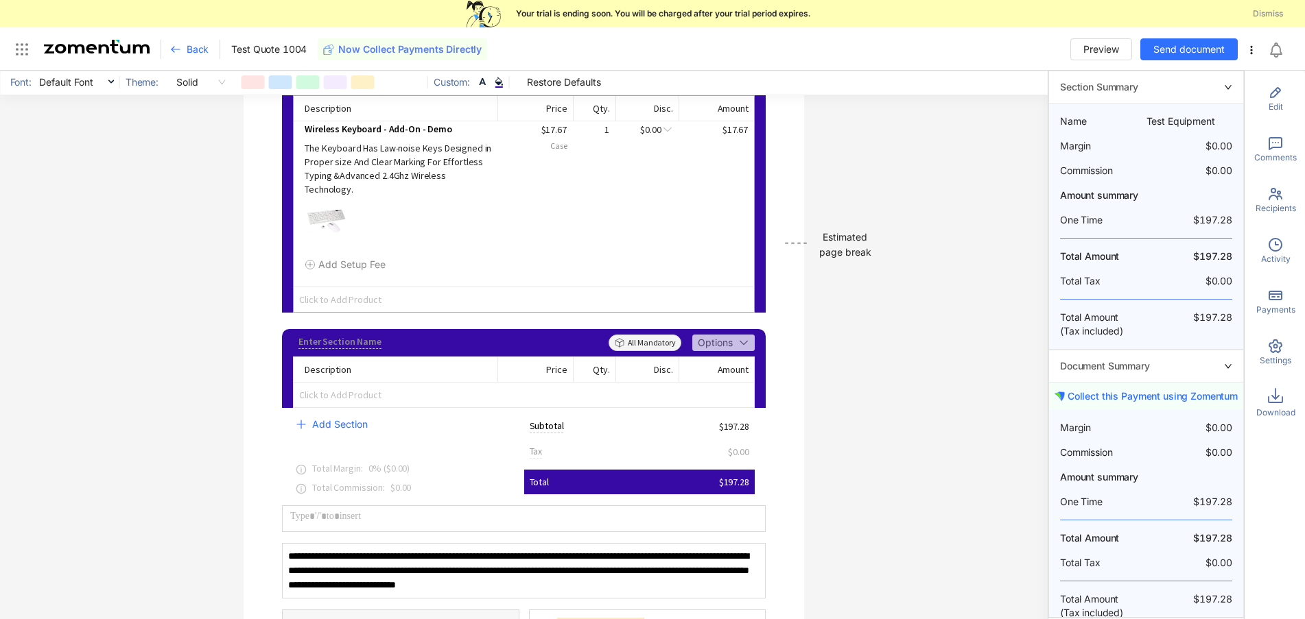
scroll to position [635, 0]
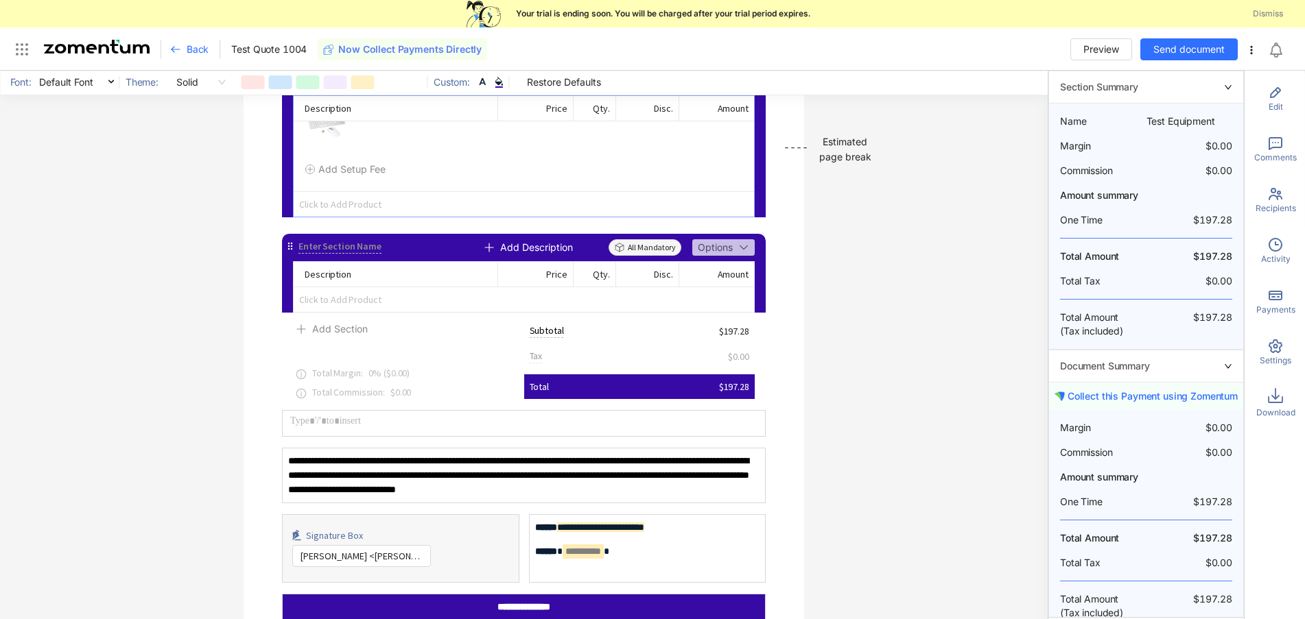
click at [331, 239] on div "Enter Section Name" at bounding box center [339, 246] width 82 height 14
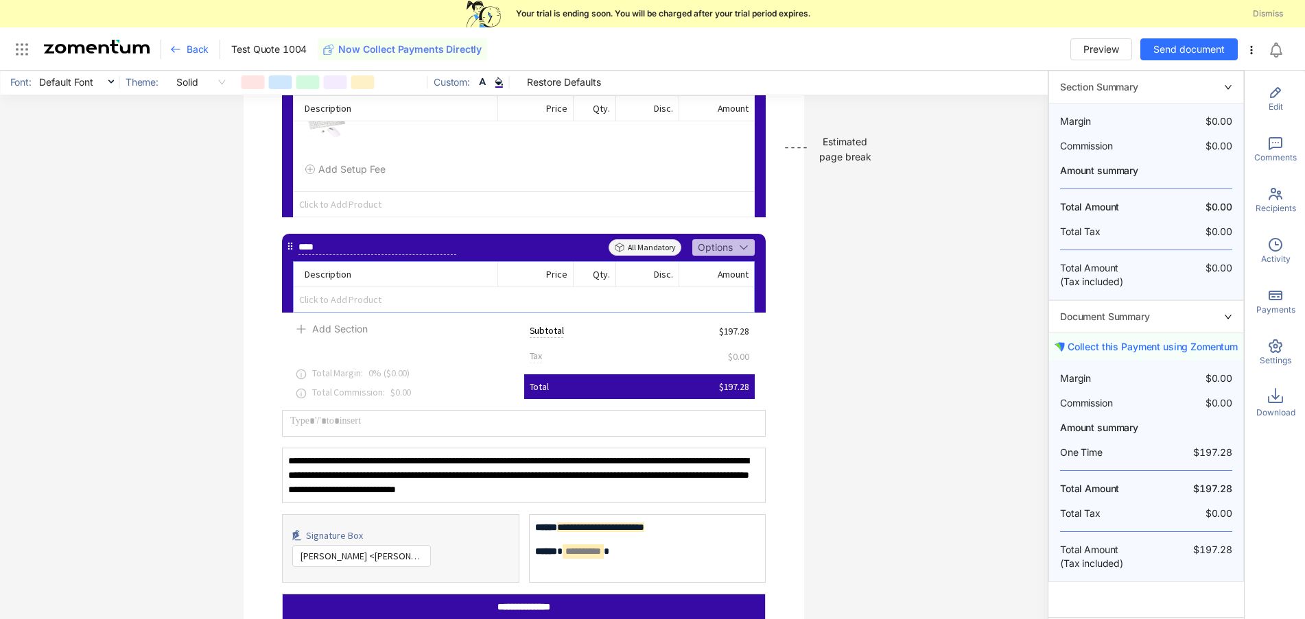
type input "*****"
click at [337, 288] on span "Click to Add Product" at bounding box center [524, 299] width 460 height 25
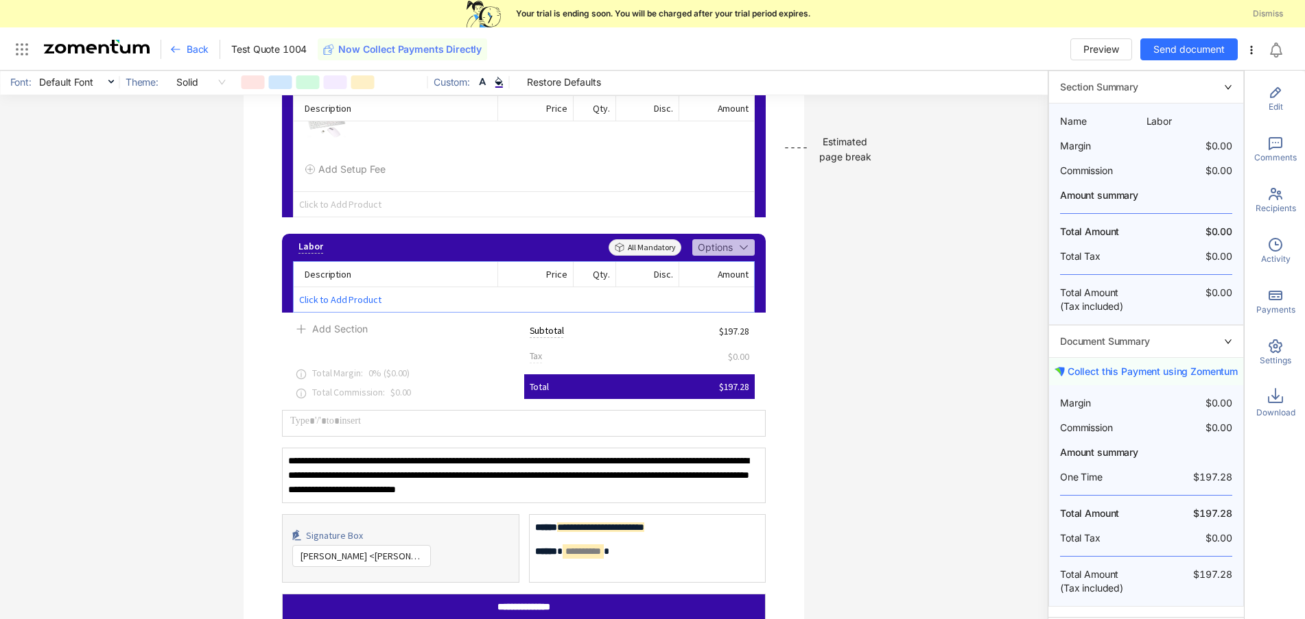
click at [331, 287] on span "Click to Add Product" at bounding box center [524, 299] width 460 height 25
click at [341, 312] on span "Add Product" at bounding box center [346, 317] width 56 height 12
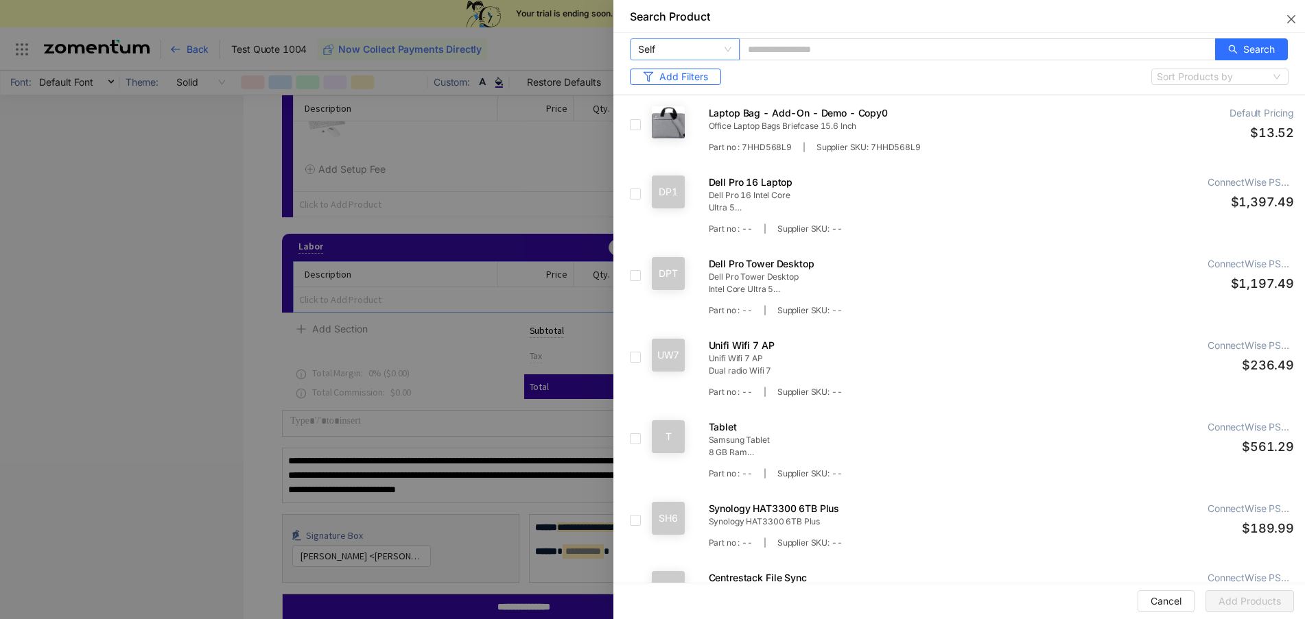
click at [724, 48] on span "Self" at bounding box center [684, 49] width 93 height 21
click at [792, 44] on input "text" at bounding box center [978, 49] width 476 height 22
type input "*****"
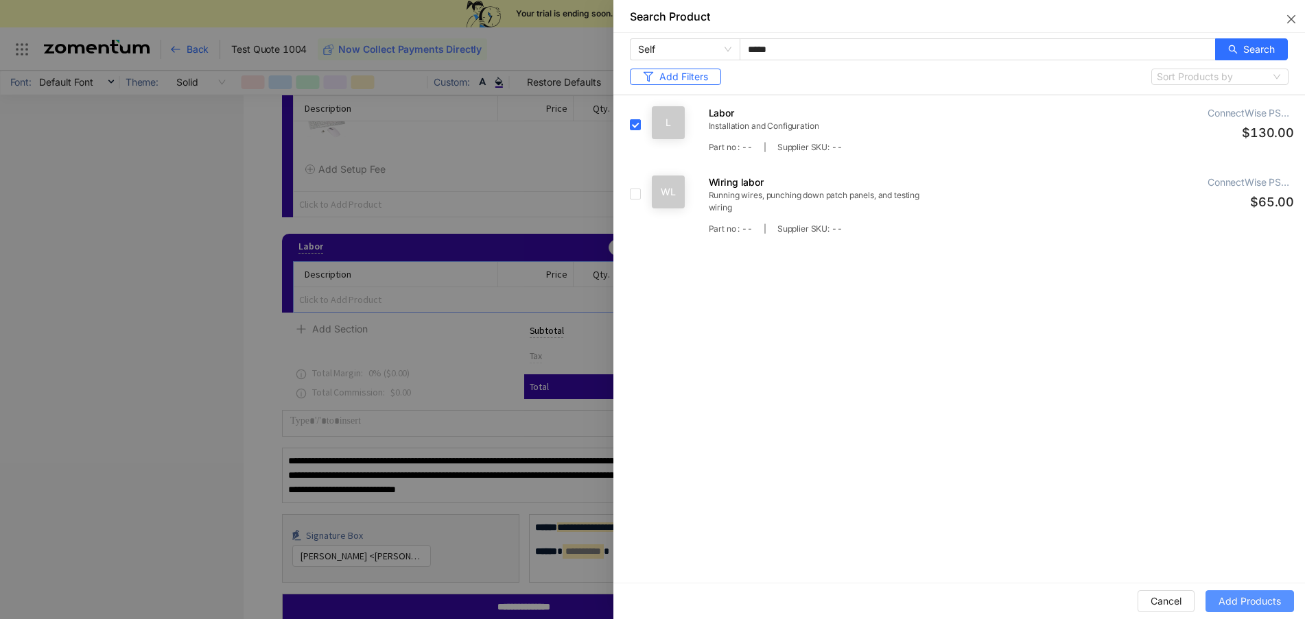
click at [1243, 600] on span "Add Products" at bounding box center [1249, 601] width 62 height 15
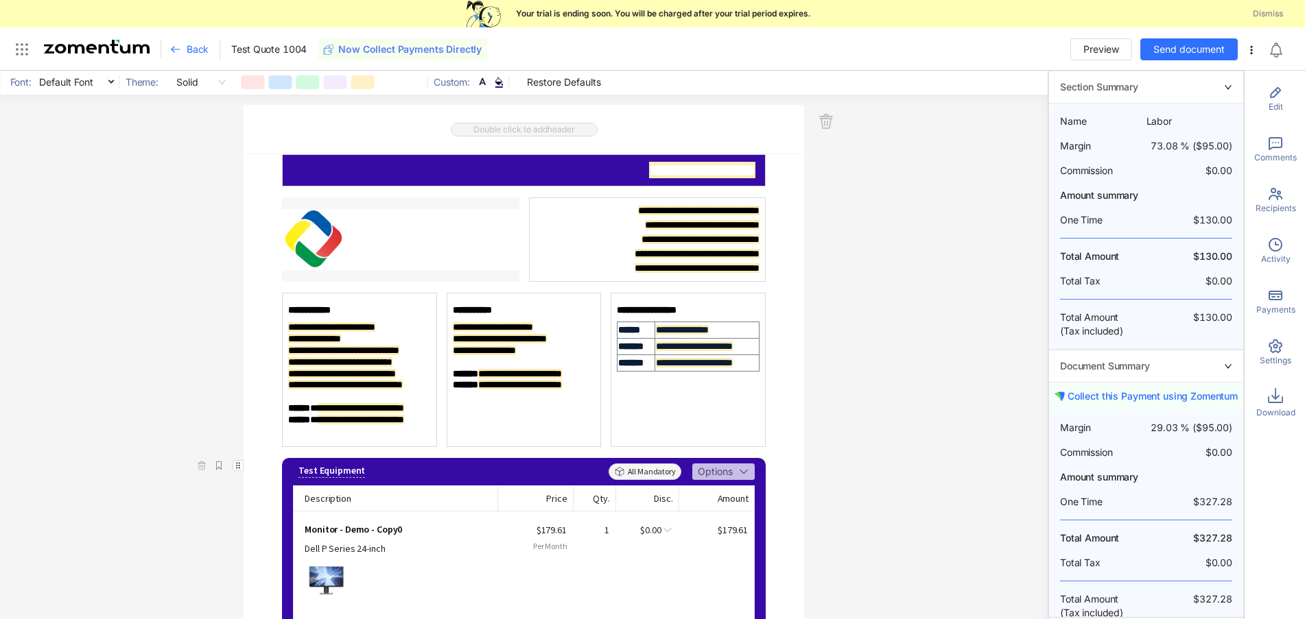
scroll to position [0, 0]
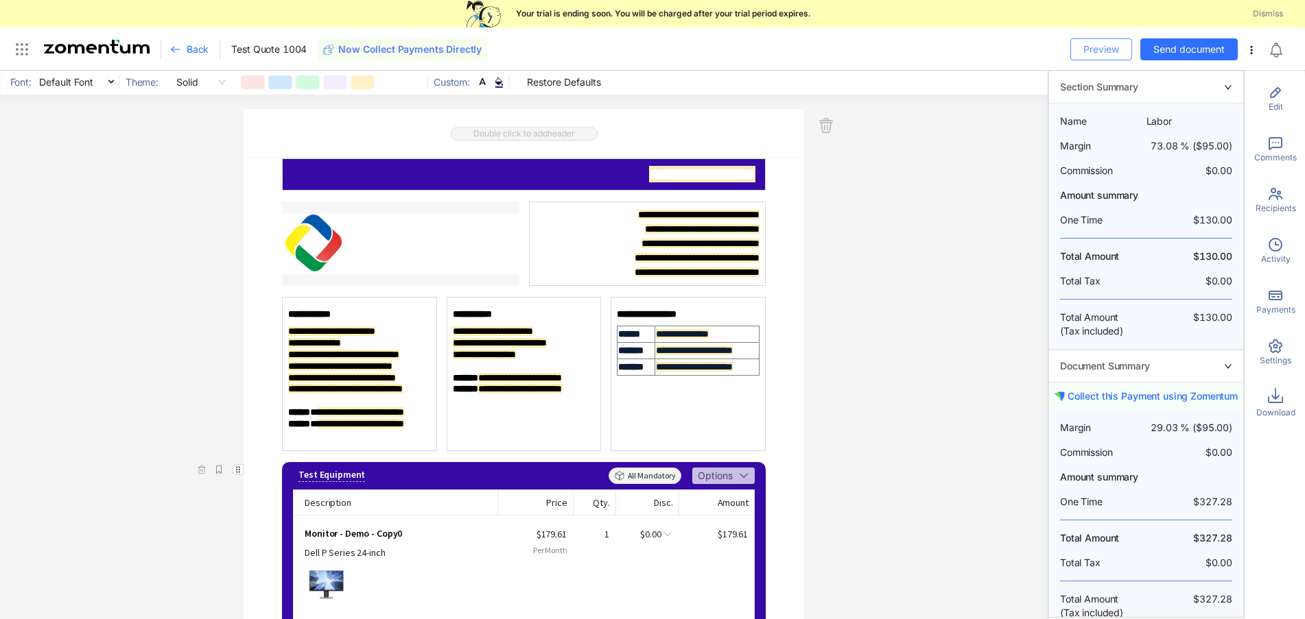
click at [1090, 49] on span "Preview" at bounding box center [1101, 49] width 36 height 15
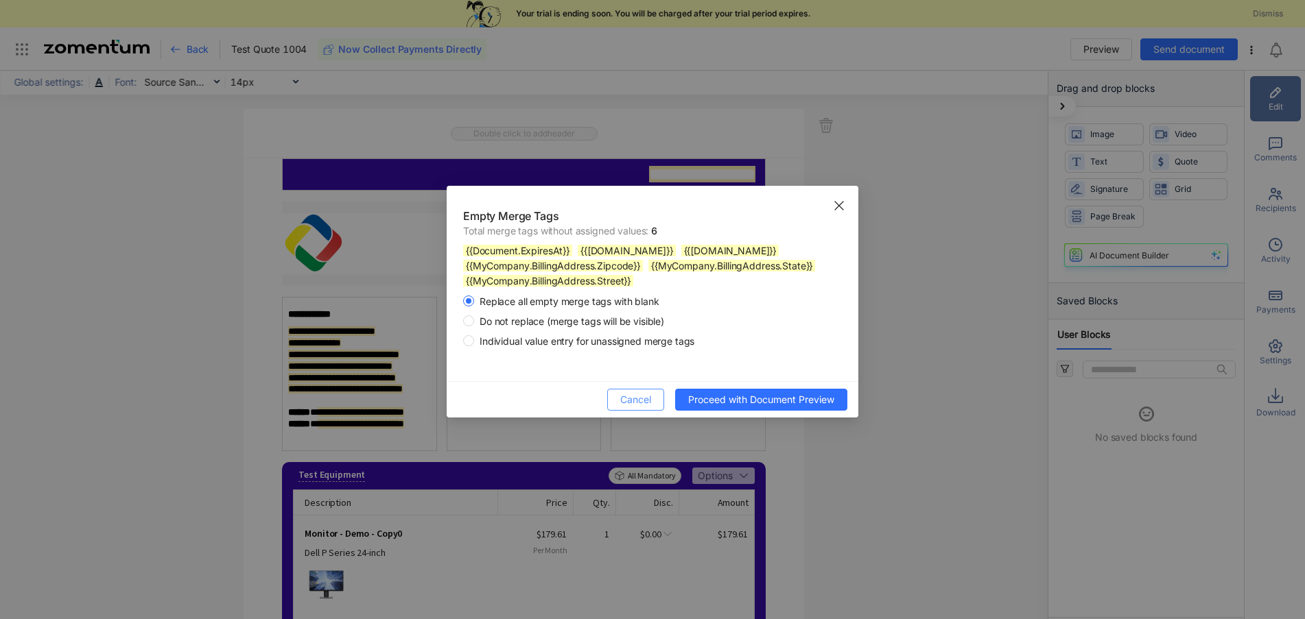
click at [633, 406] on span "Cancel" at bounding box center [635, 399] width 31 height 15
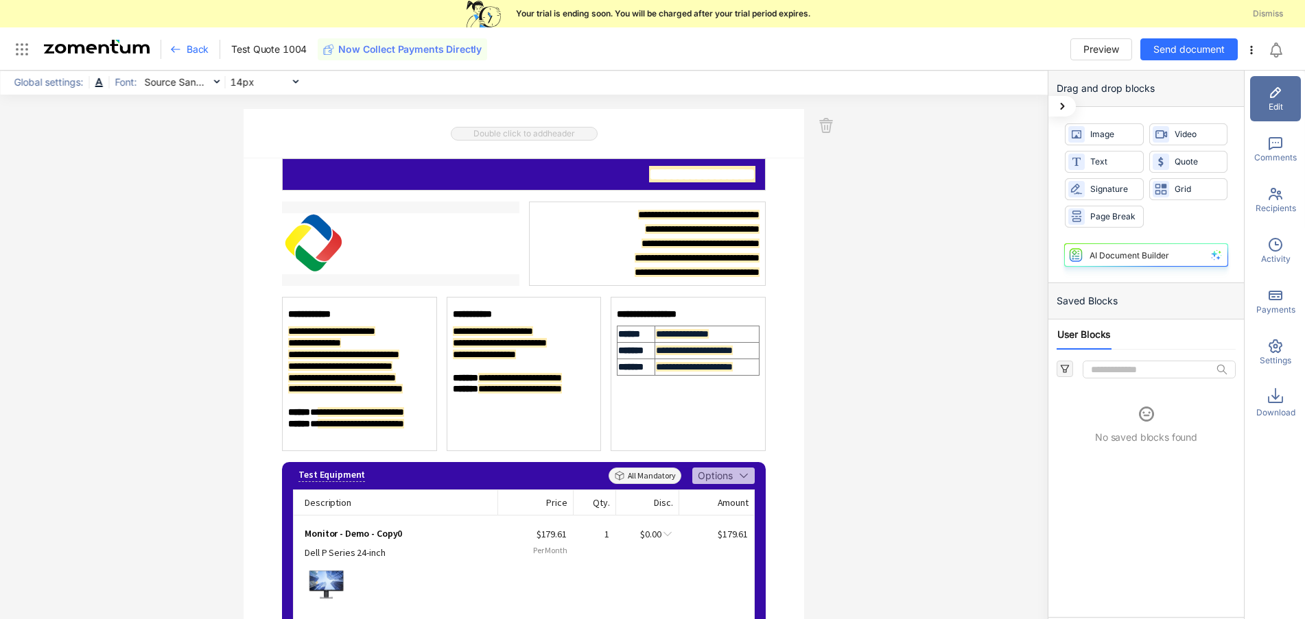
click at [486, 333] on span "**********" at bounding box center [493, 332] width 80 height 10
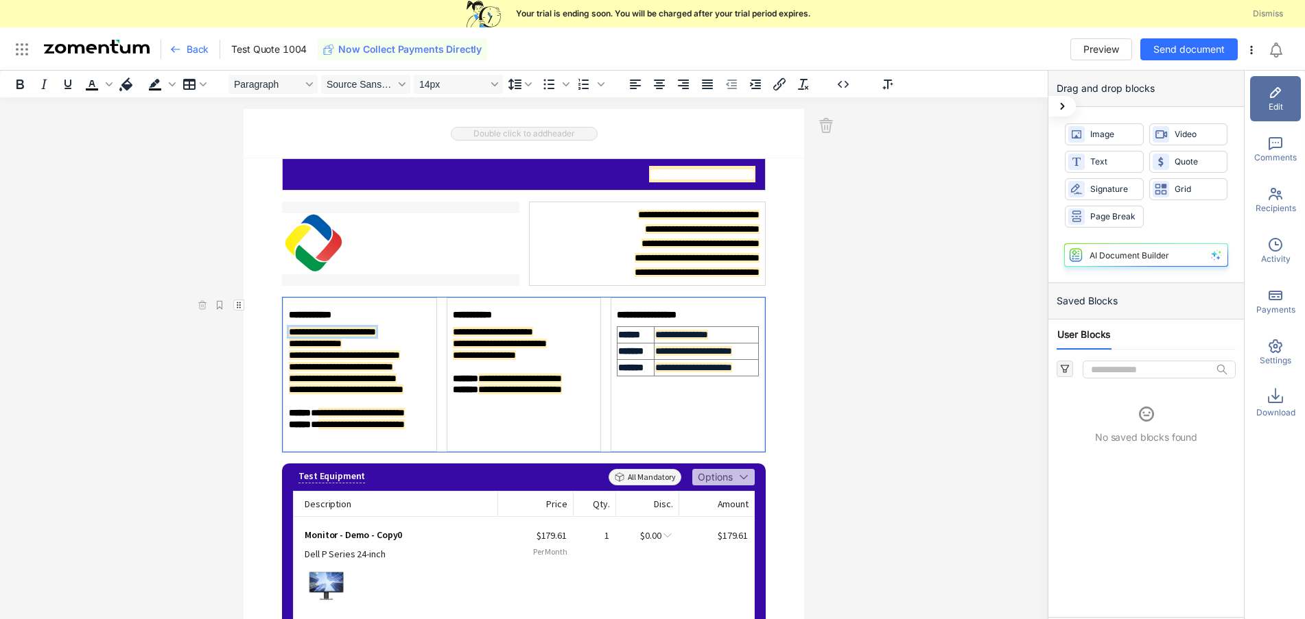
click at [316, 331] on span "**********" at bounding box center [332, 332] width 87 height 10
click at [1275, 207] on span "Recipients" at bounding box center [1275, 208] width 40 height 12
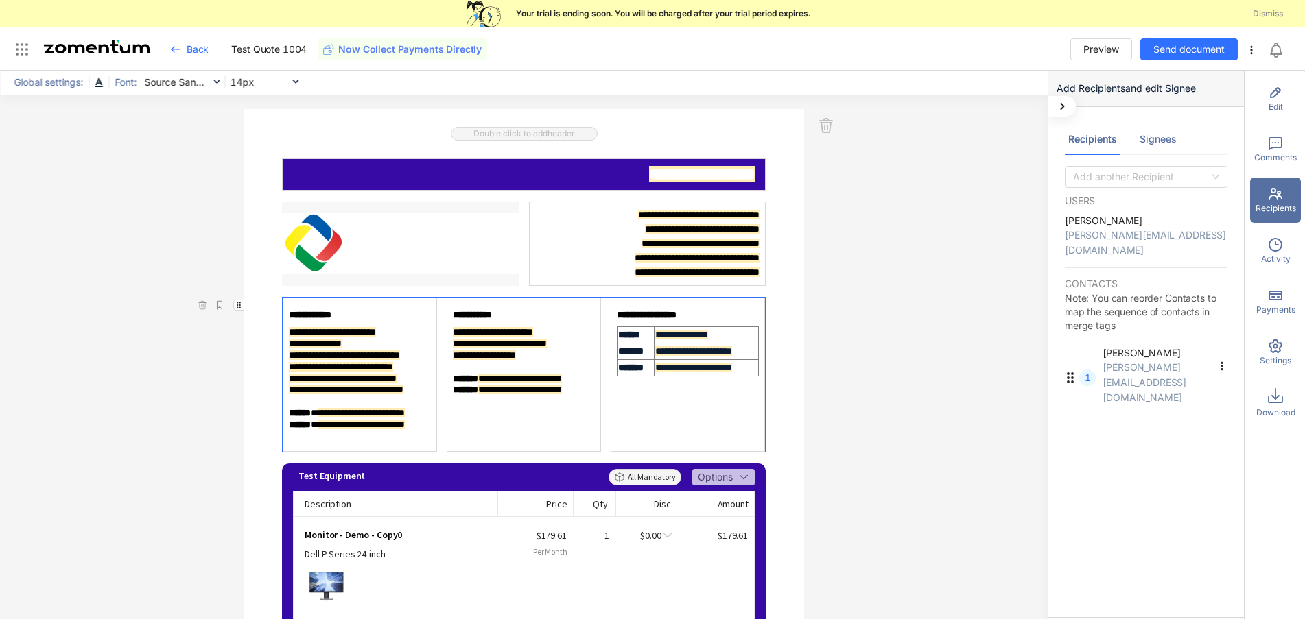
click at [1148, 134] on div "Signees" at bounding box center [1157, 139] width 37 height 15
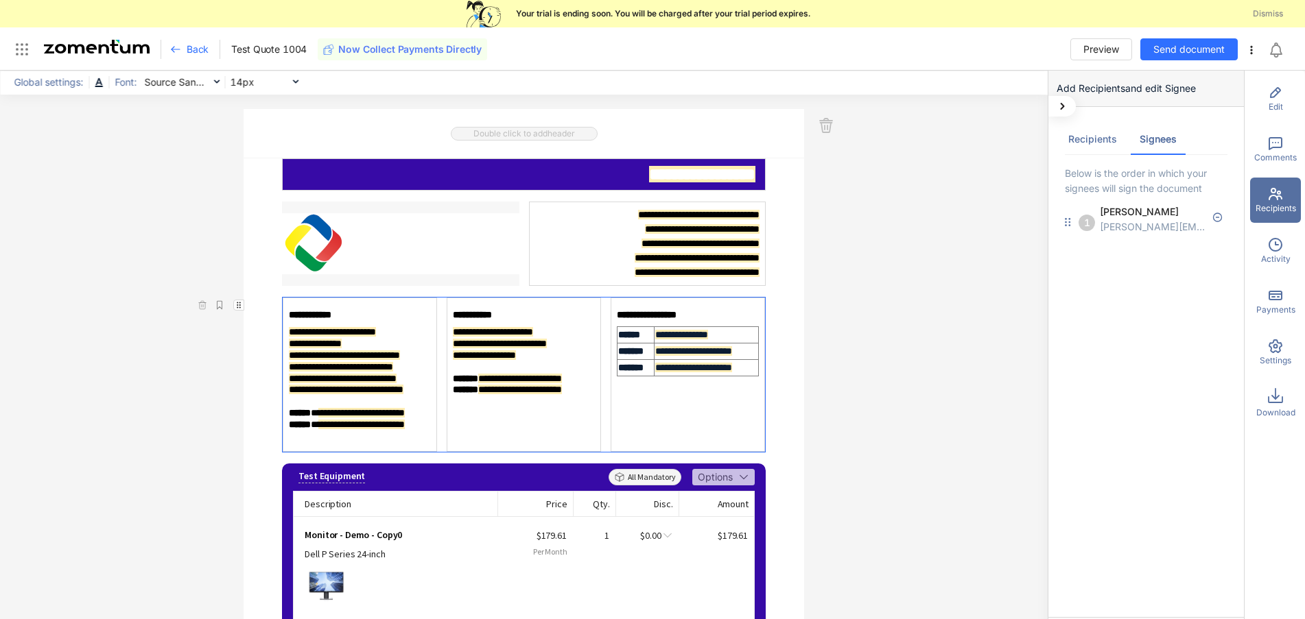
click at [1097, 140] on div "Recipients" at bounding box center [1092, 139] width 49 height 15
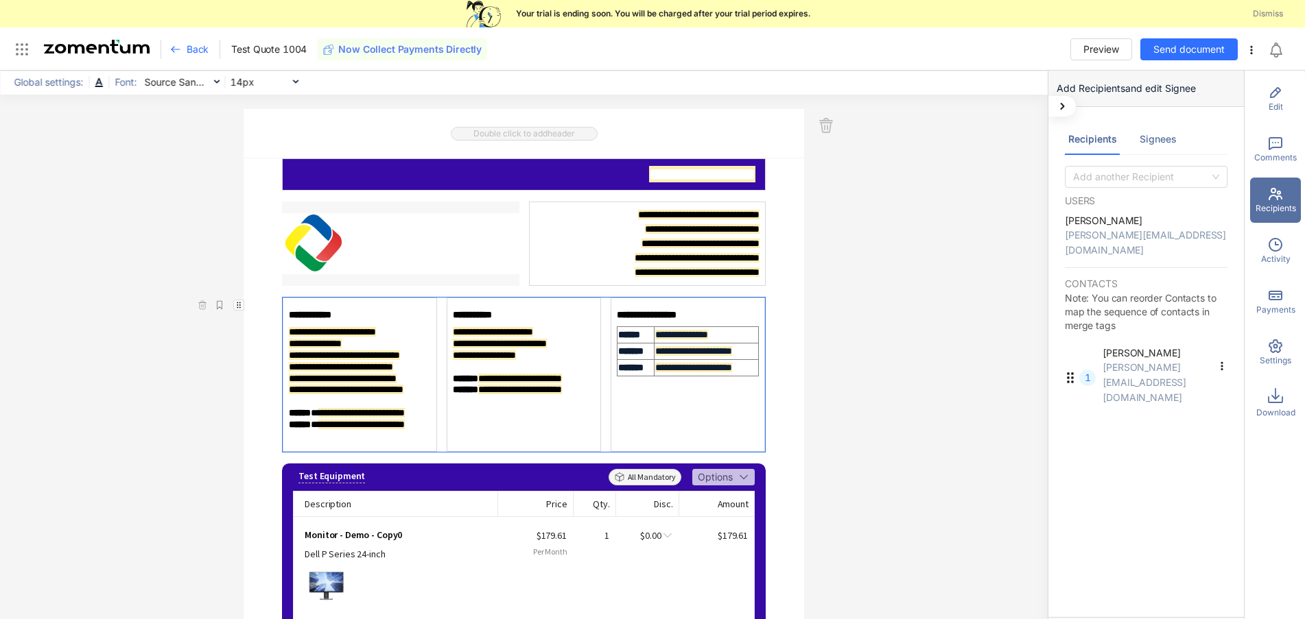
click at [1273, 97] on icon at bounding box center [1275, 92] width 16 height 16
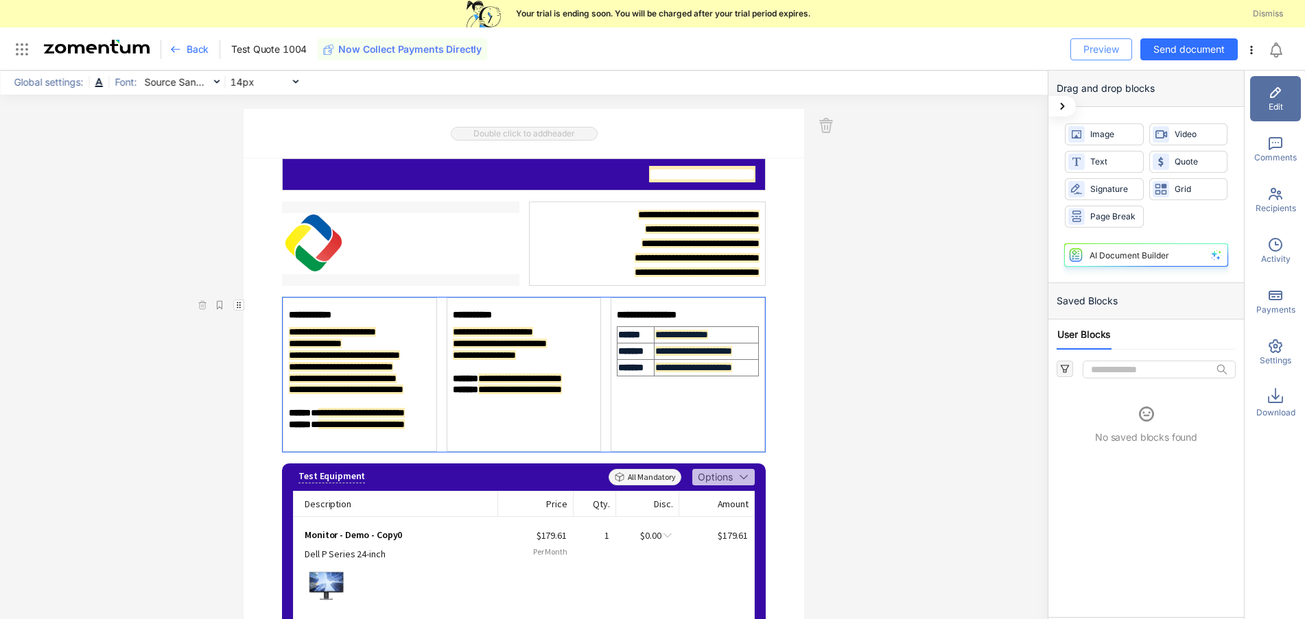
click at [1093, 45] on span "Preview" at bounding box center [1101, 49] width 36 height 15
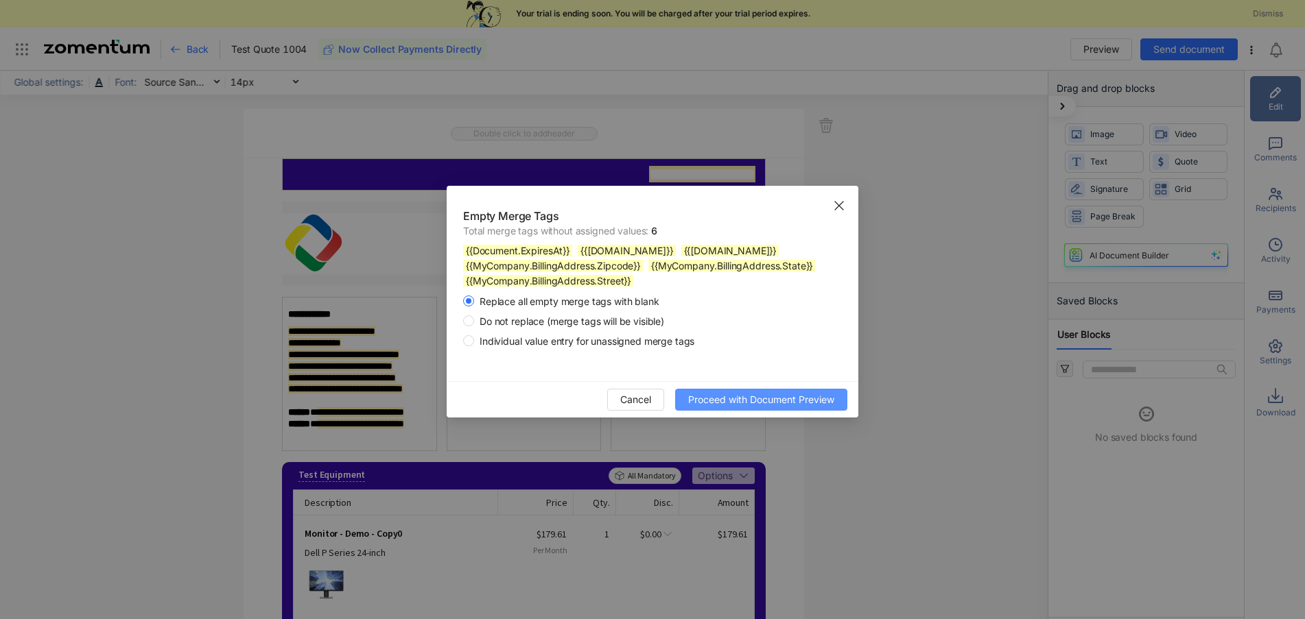
click at [746, 400] on span "Proceed with Document Preview" at bounding box center [761, 399] width 146 height 15
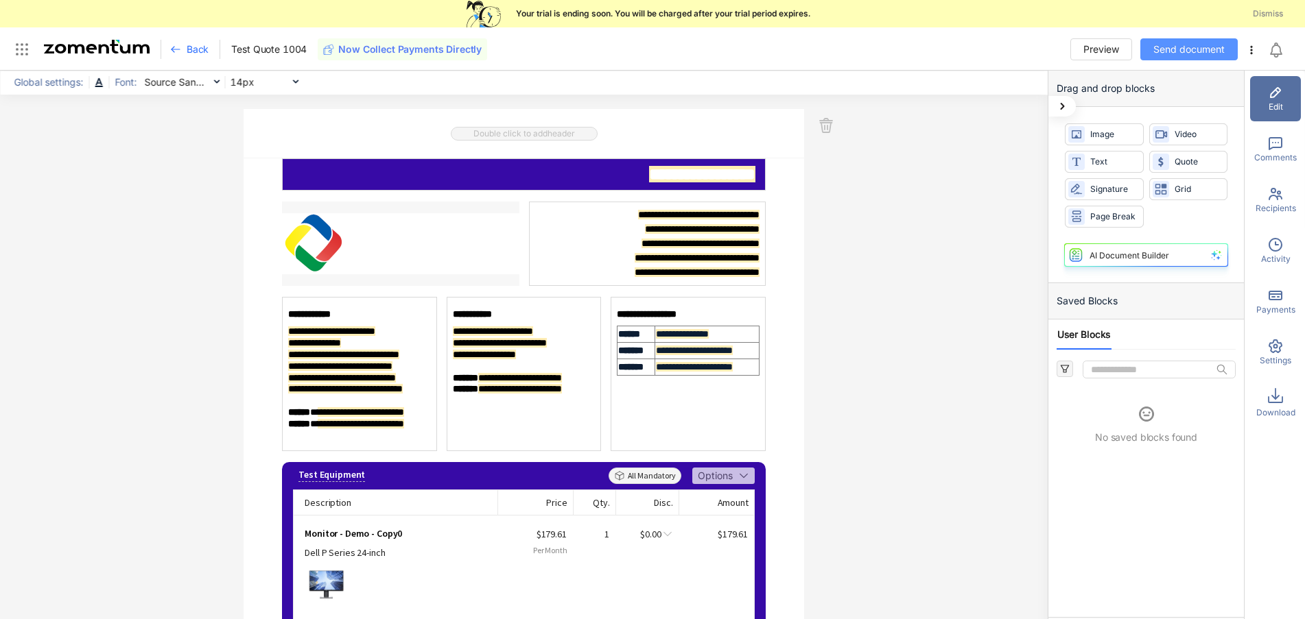
click at [1173, 54] on span "Send document" at bounding box center [1188, 49] width 71 height 15
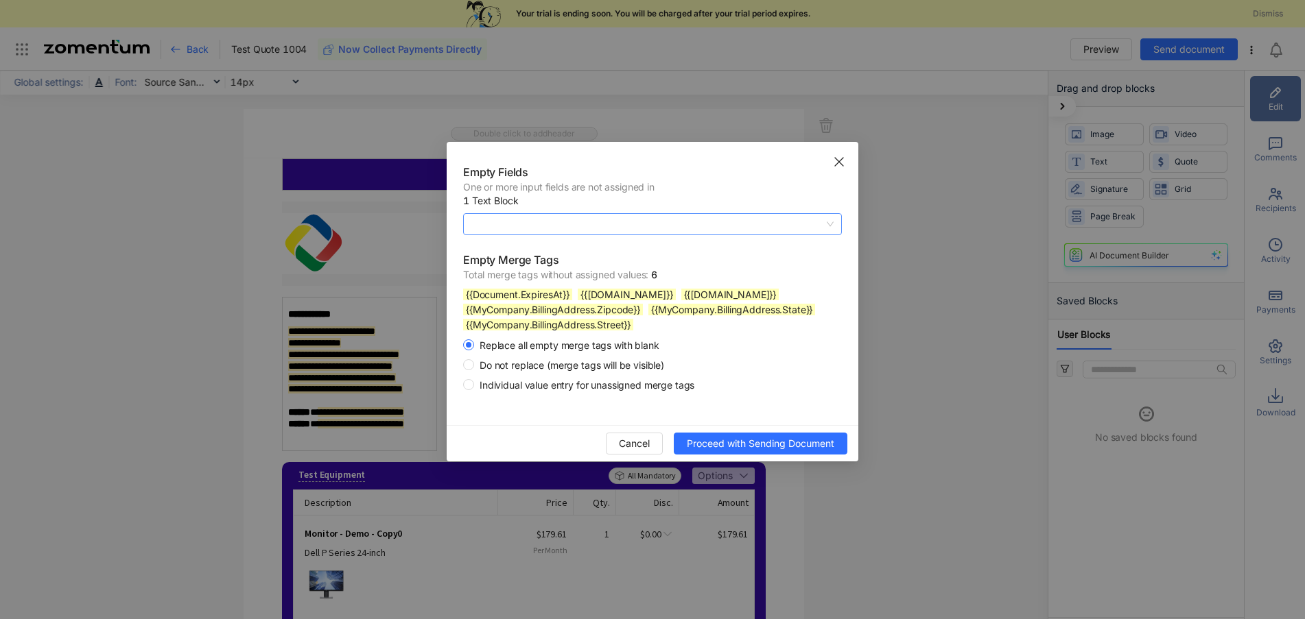
click at [490, 224] on span at bounding box center [652, 224] width 362 height 21
click at [491, 244] on div "Adam Stewart" at bounding box center [652, 251] width 362 height 15
click at [768, 440] on span "Proceed with Sending Document" at bounding box center [760, 443] width 147 height 15
click at [490, 231] on span at bounding box center [652, 224] width 362 height 21
click at [490, 257] on div "Adam Stewart" at bounding box center [652, 251] width 362 height 15
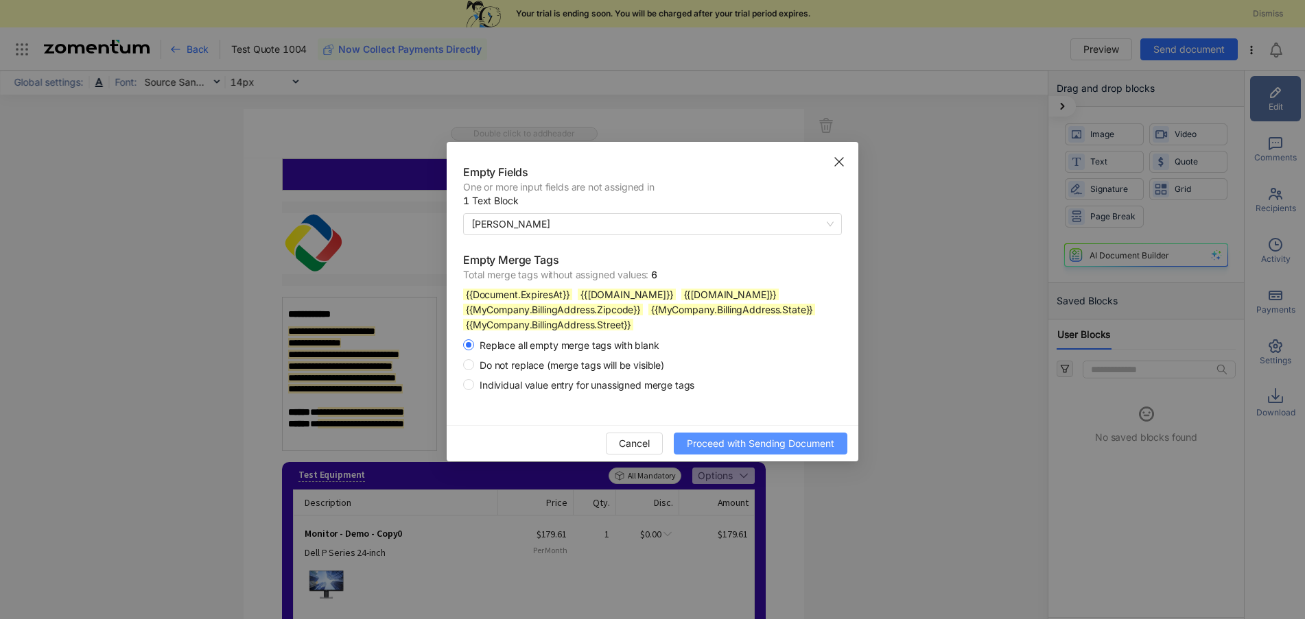
click at [733, 442] on span "Proceed with Sending Document" at bounding box center [760, 443] width 147 height 15
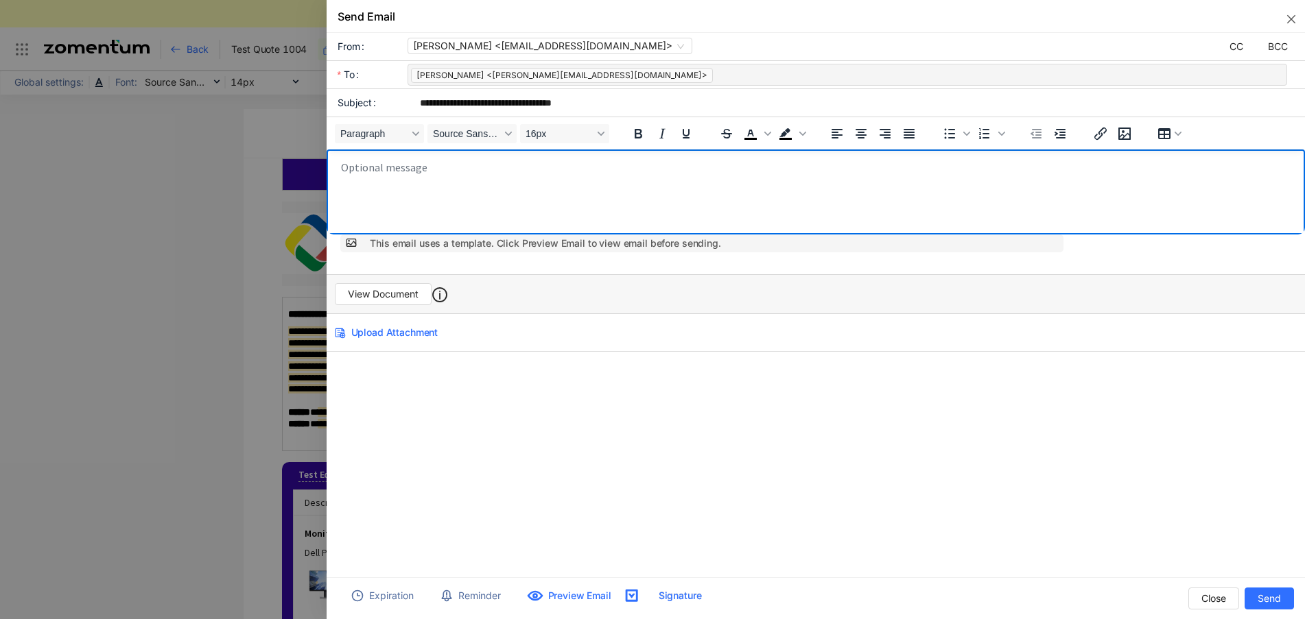
click at [385, 168] on body "Rich Text Area. Press ALT-0 for help." at bounding box center [820, 195] width 960 height 69
click at [678, 595] on span "Signature" at bounding box center [680, 596] width 43 height 14
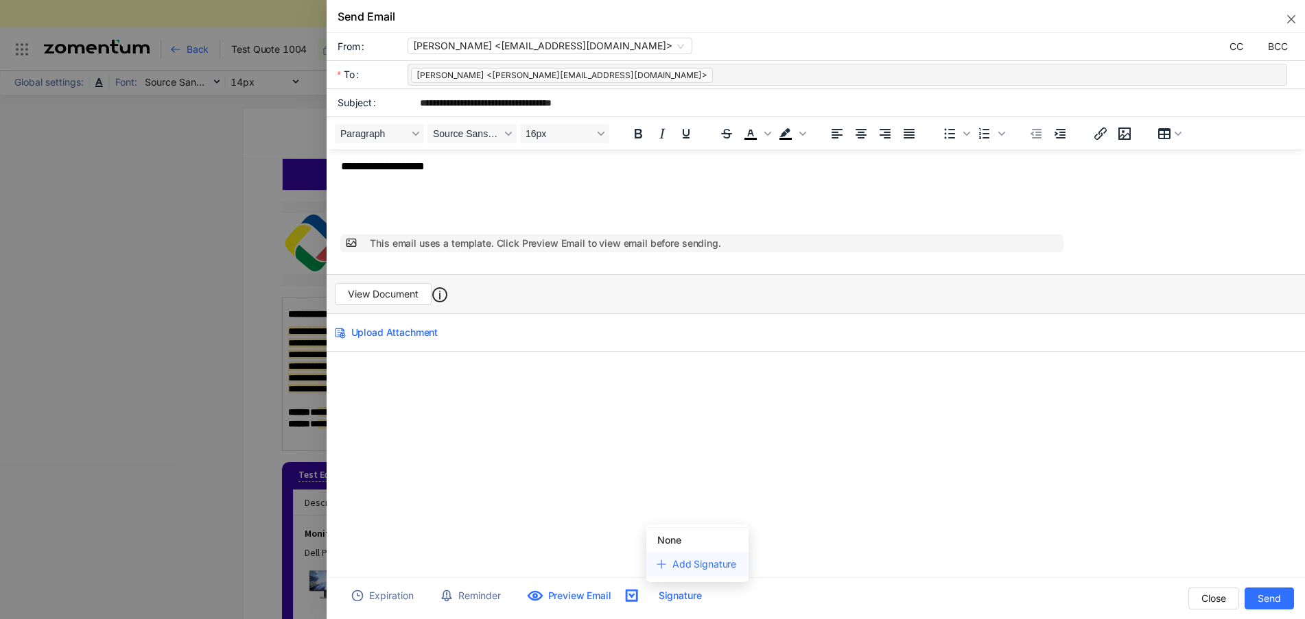
click at [686, 563] on span "Add Signature" at bounding box center [704, 564] width 64 height 12
click at [672, 595] on span "Signature" at bounding box center [680, 596] width 43 height 14
click at [670, 594] on span "Signature" at bounding box center [680, 596] width 43 height 14
click at [587, 591] on span "Preview Email" at bounding box center [579, 596] width 63 height 14
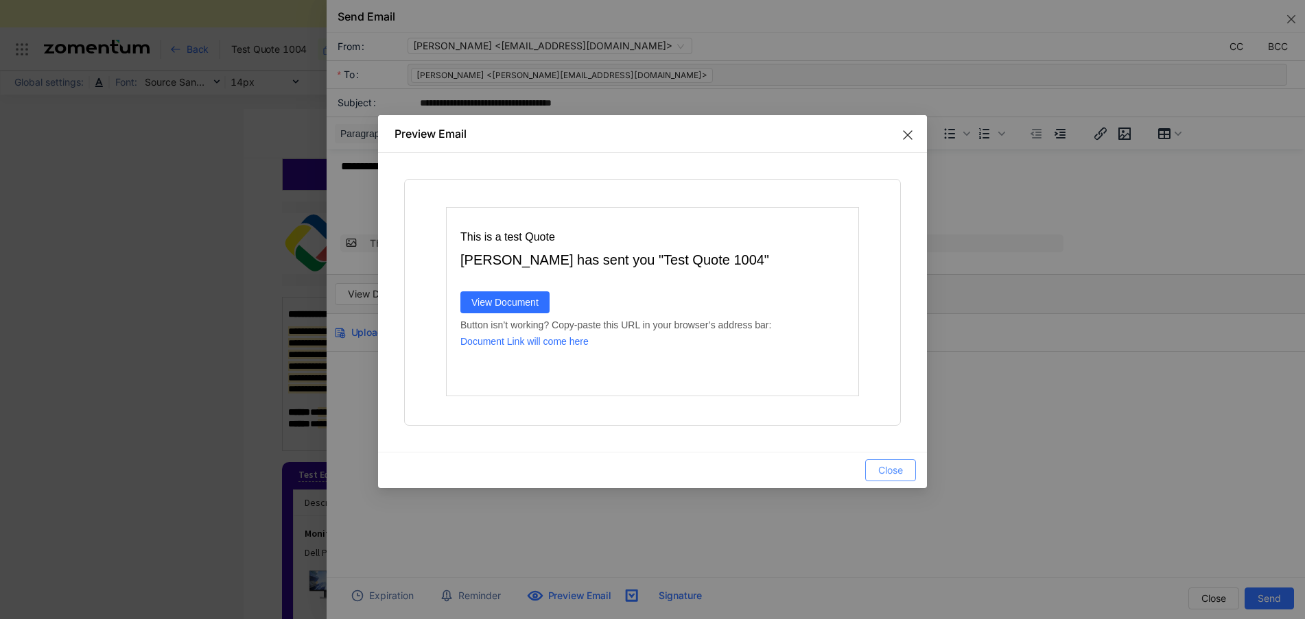
click at [897, 471] on span "Close" at bounding box center [890, 470] width 25 height 15
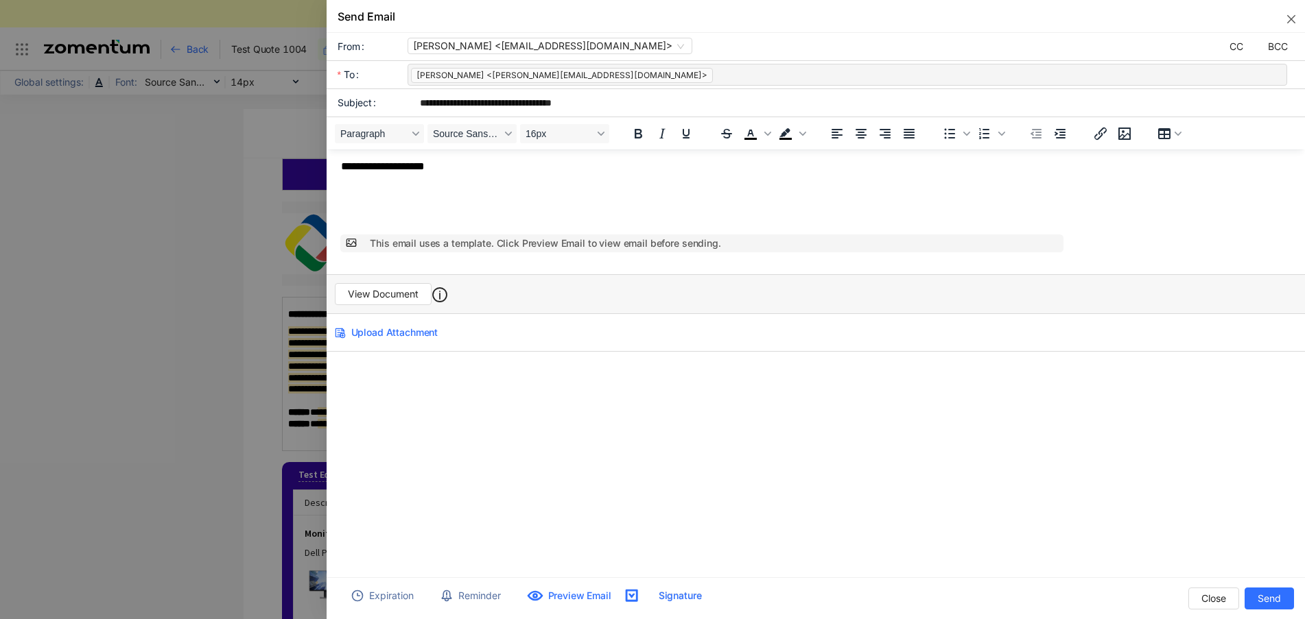
click at [451, 593] on icon "button" at bounding box center [447, 596] width 14 height 14
click at [861, 427] on div "**********" at bounding box center [816, 311] width 979 height 557
click at [389, 589] on span "Expiration" at bounding box center [391, 596] width 45 height 15
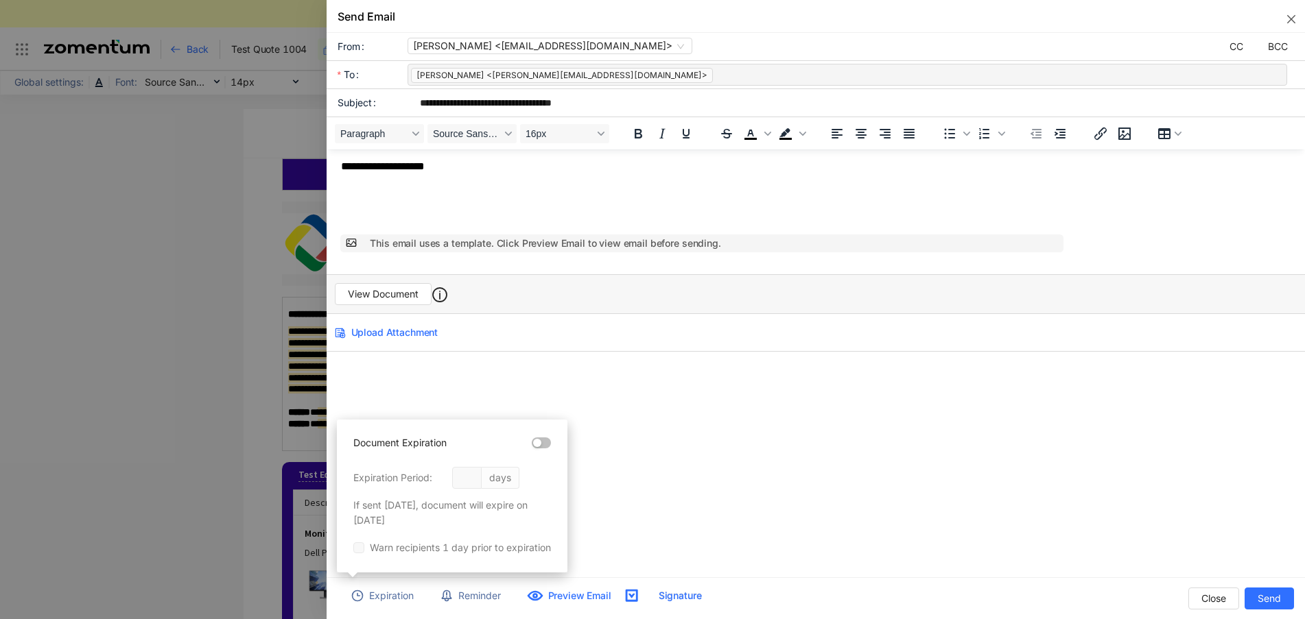
click at [544, 444] on button "Document Expiration" at bounding box center [541, 443] width 19 height 11
click at [476, 478] on input "**" at bounding box center [466, 478] width 29 height 22
click at [875, 456] on div "**********" at bounding box center [816, 311] width 979 height 557
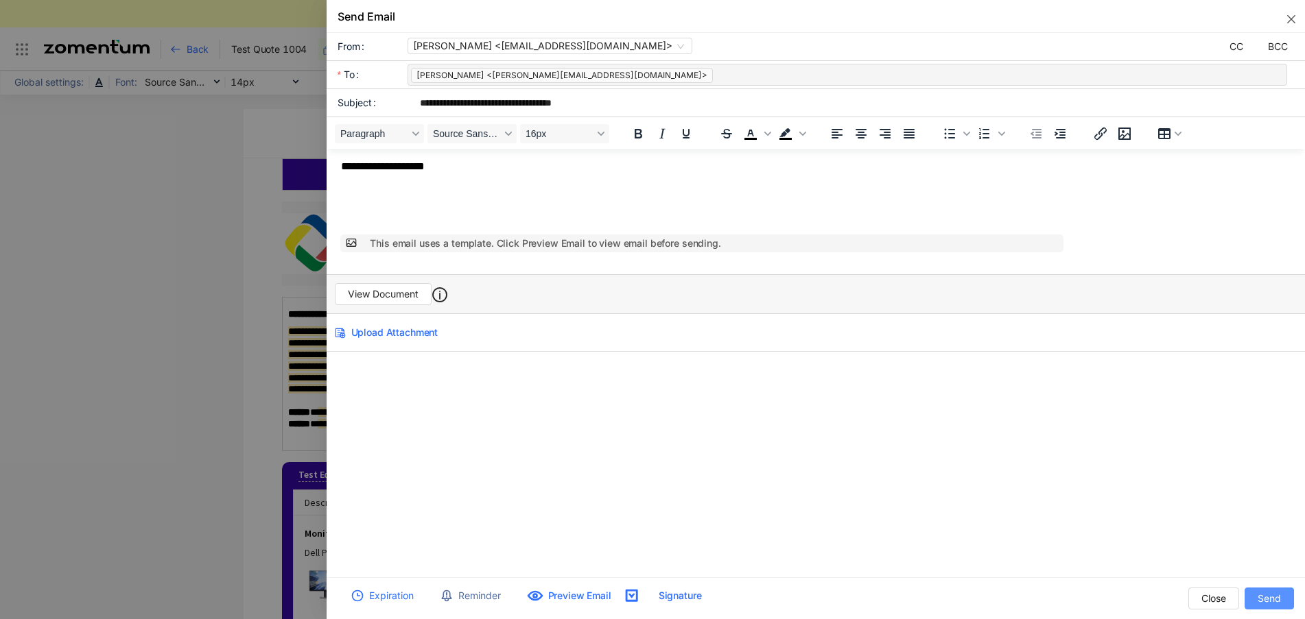
click at [1255, 598] on button "Send" at bounding box center [1268, 599] width 49 height 22
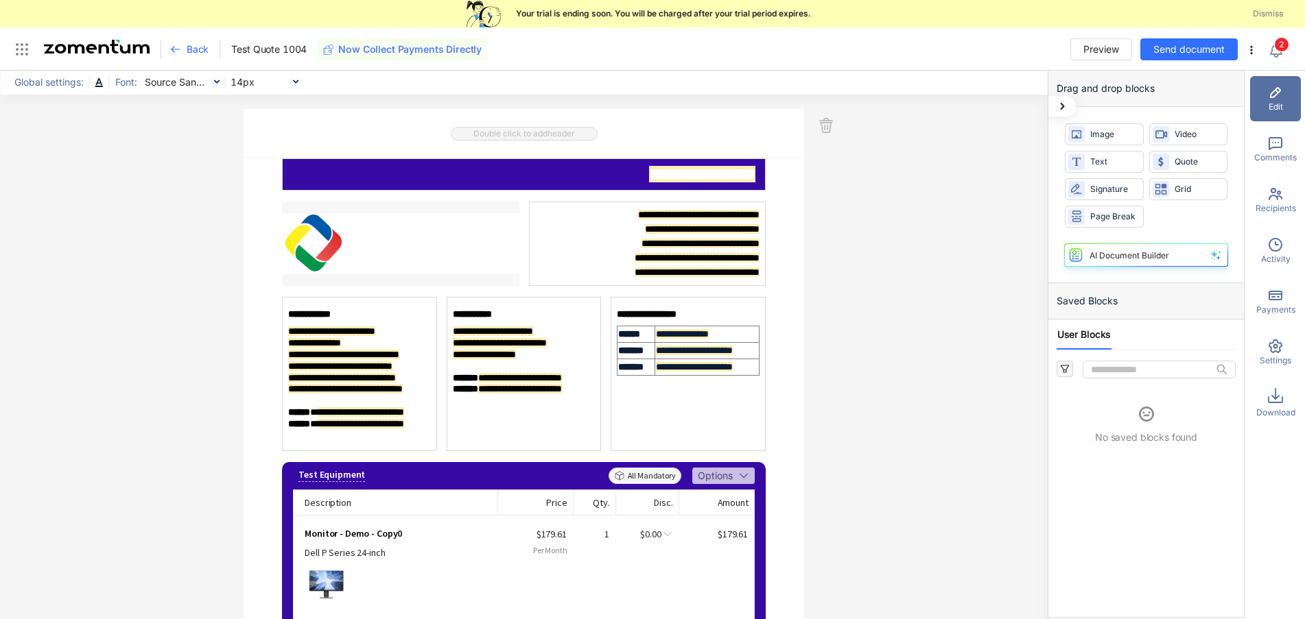
click at [184, 45] on div "Back" at bounding box center [195, 49] width 50 height 19
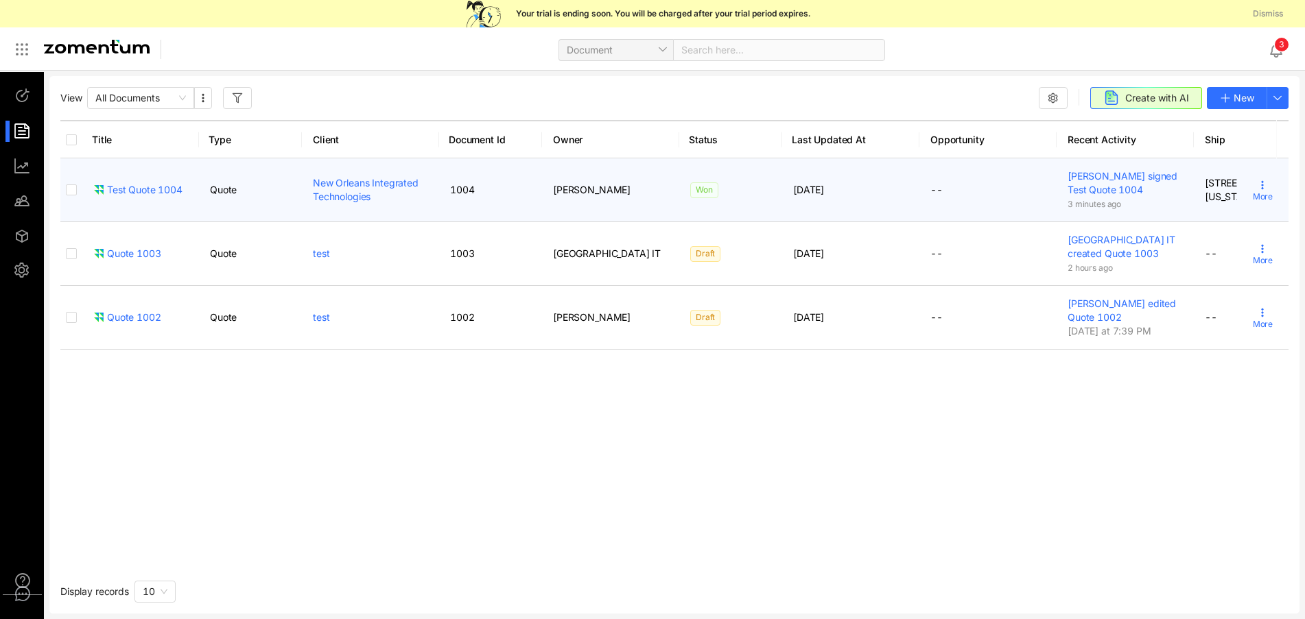
click at [706, 188] on span "Won" at bounding box center [704, 190] width 28 height 16
click at [1106, 180] on span "Adam Stewart signed Test Quote 1004" at bounding box center [1122, 182] width 110 height 25
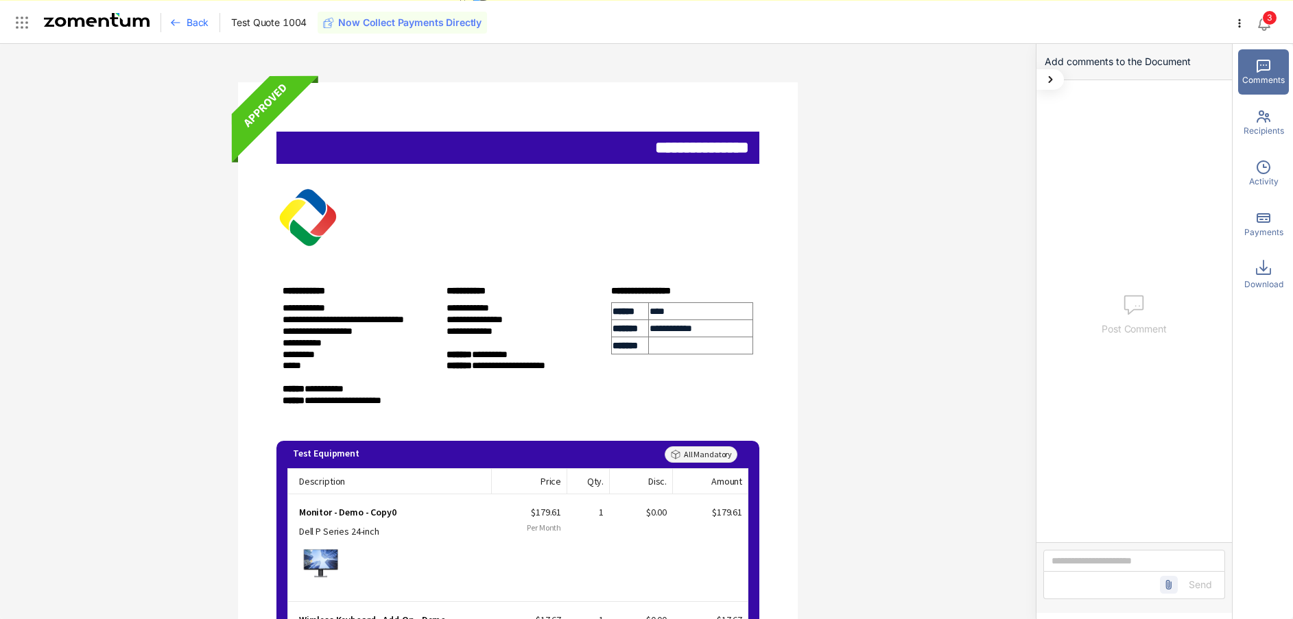
click at [185, 25] on div "Back" at bounding box center [195, 22] width 50 height 19
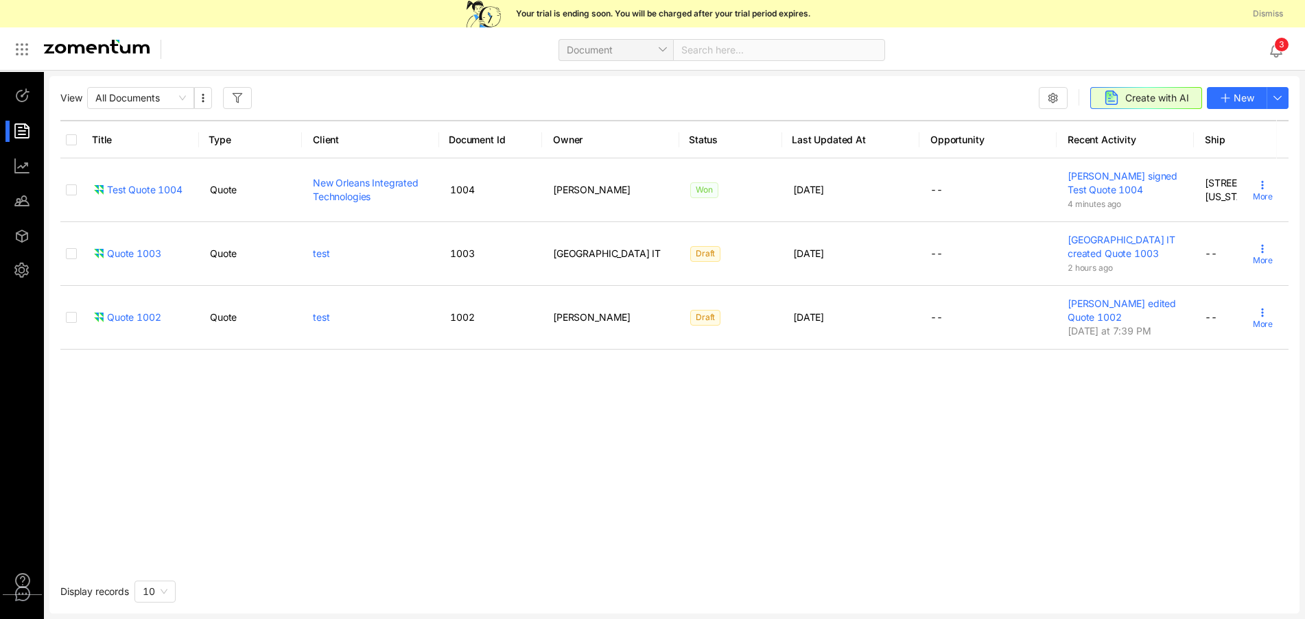
click at [1277, 47] on sup "3" at bounding box center [1282, 45] width 14 height 14
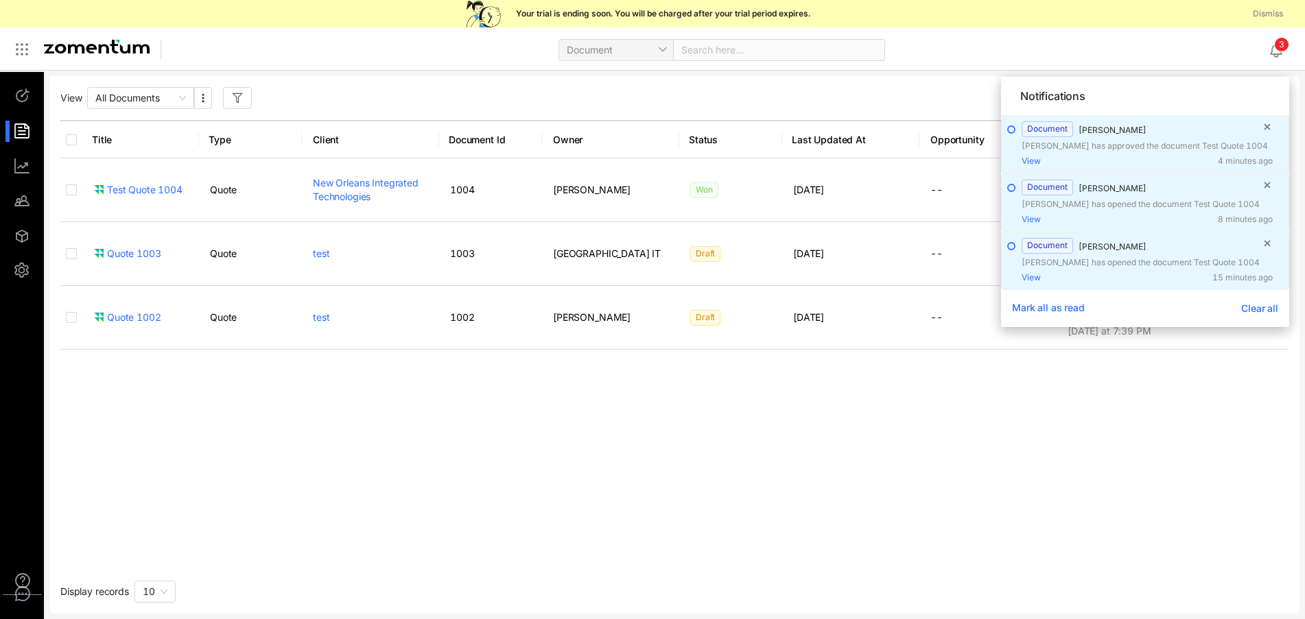
click at [1144, 45] on div "Document Search here..." at bounding box center [719, 49] width 1076 height 32
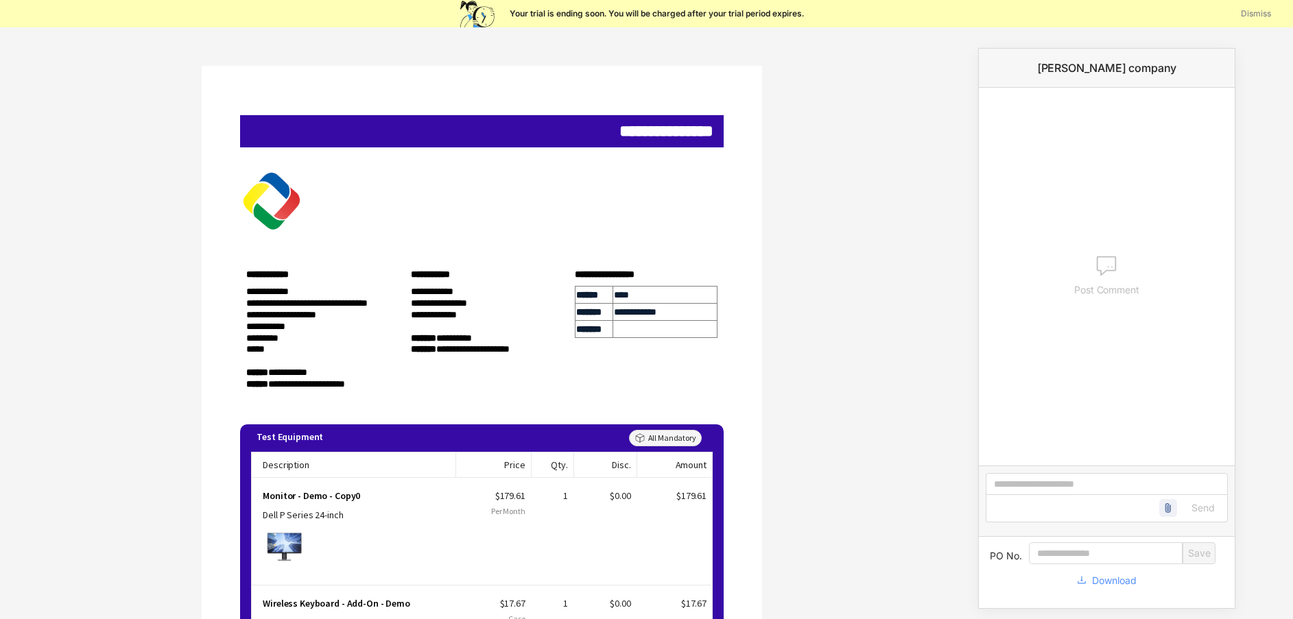
click at [1104, 580] on span "Download" at bounding box center [1114, 581] width 45 height 15
click at [1246, 12] on span "Dismiss" at bounding box center [1256, 14] width 30 height 12
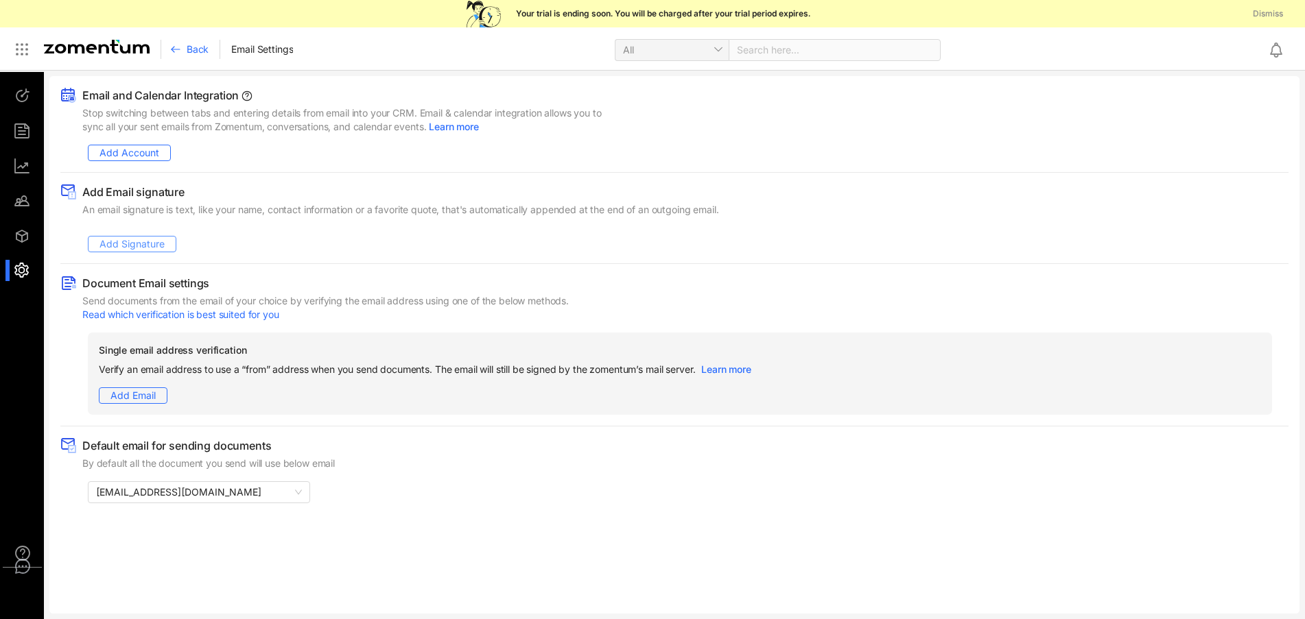
click at [118, 247] on span "Add Signature" at bounding box center [131, 244] width 65 height 15
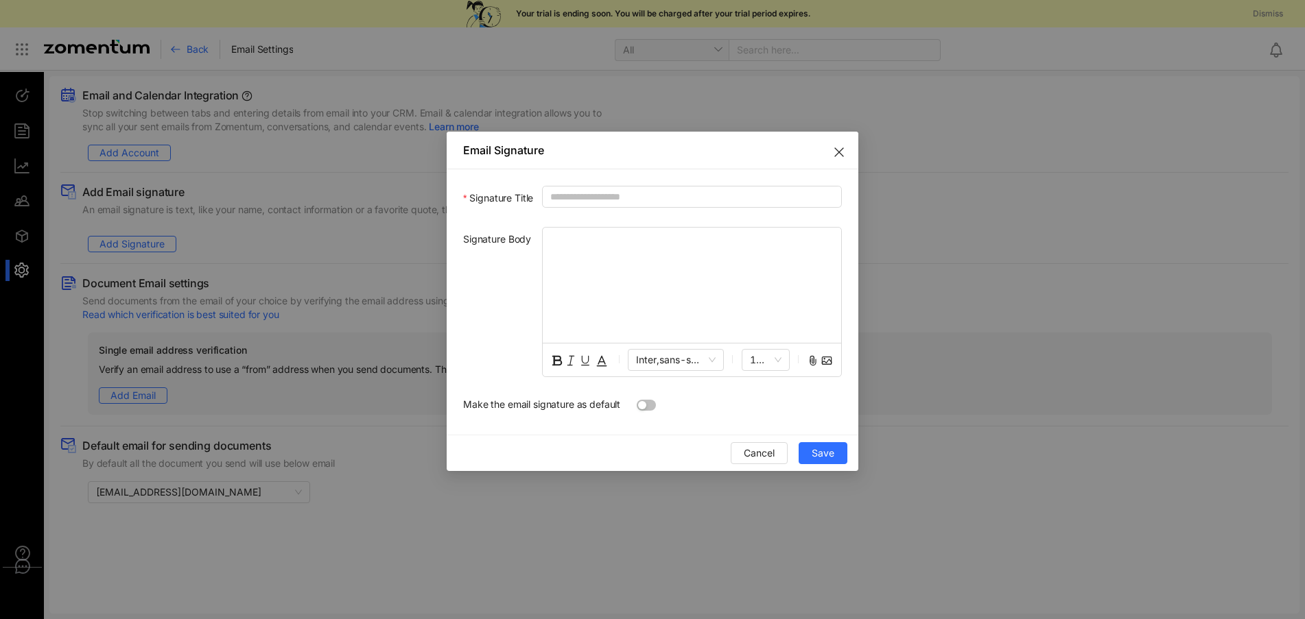
click at [583, 250] on div at bounding box center [692, 285] width 298 height 115
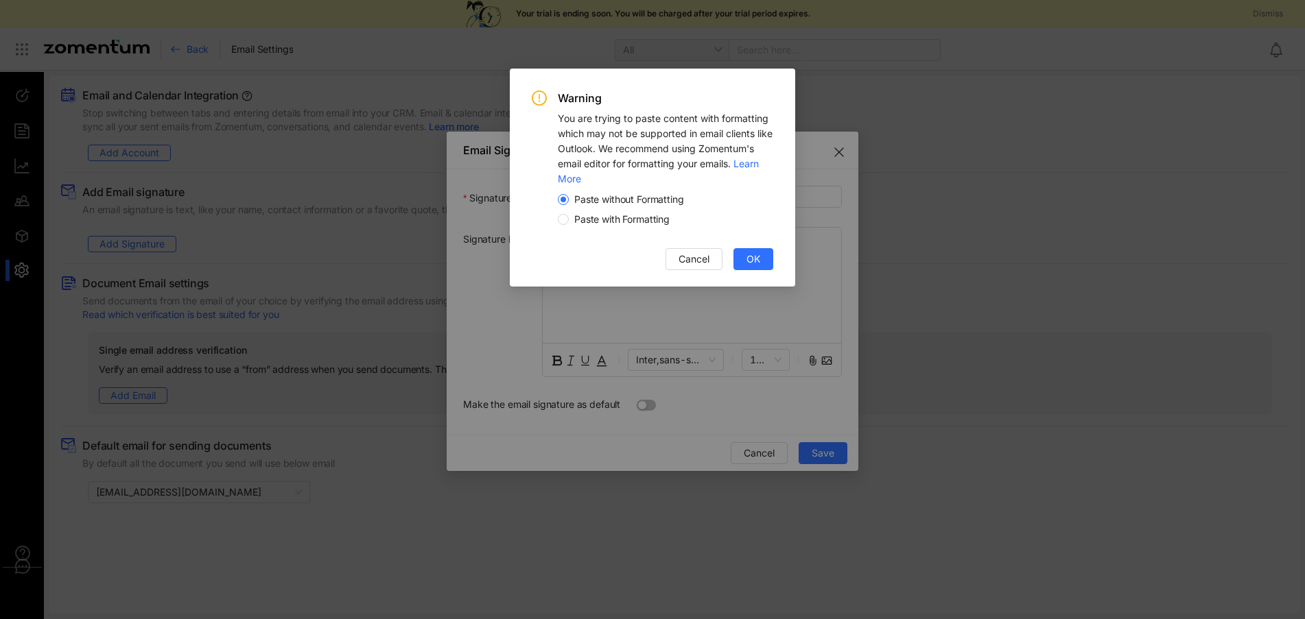
click at [575, 215] on span "Paste with Formatting" at bounding box center [622, 220] width 106 height 14
click at [752, 265] on span "OK" at bounding box center [753, 259] width 14 height 15
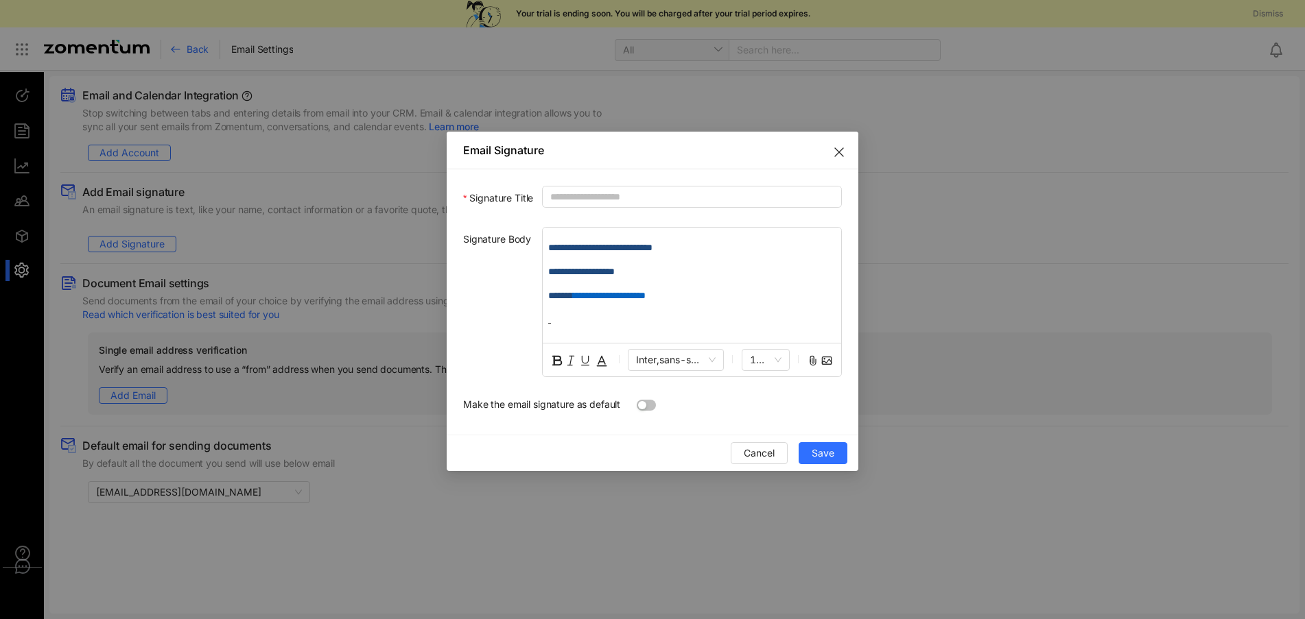
scroll to position [137, 0]
click at [569, 265] on div "**********" at bounding box center [692, 285] width 298 height 115
click at [556, 261] on div "**********" at bounding box center [692, 285] width 298 height 115
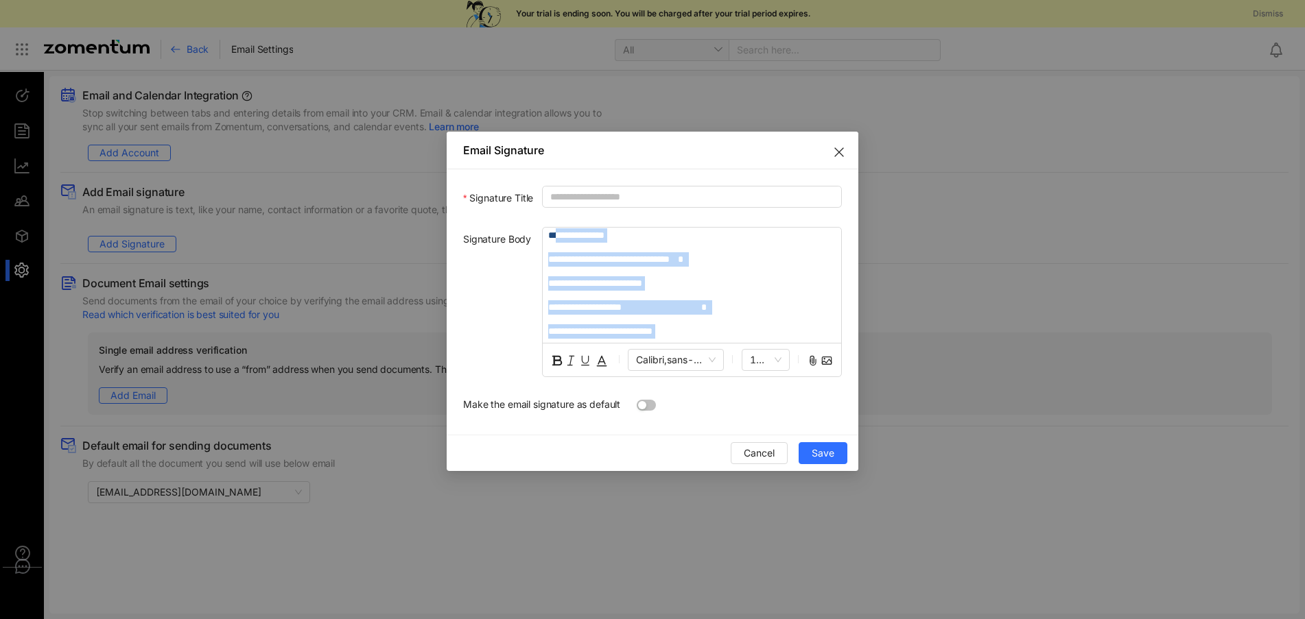
scroll to position [0, 0]
drag, startPoint x: 709, startPoint y: 321, endPoint x: 543, endPoint y: 264, distance: 176.2
click at [543, 264] on div "**********" at bounding box center [692, 285] width 298 height 115
click at [779, 360] on span "14px" at bounding box center [766, 360] width 32 height 21
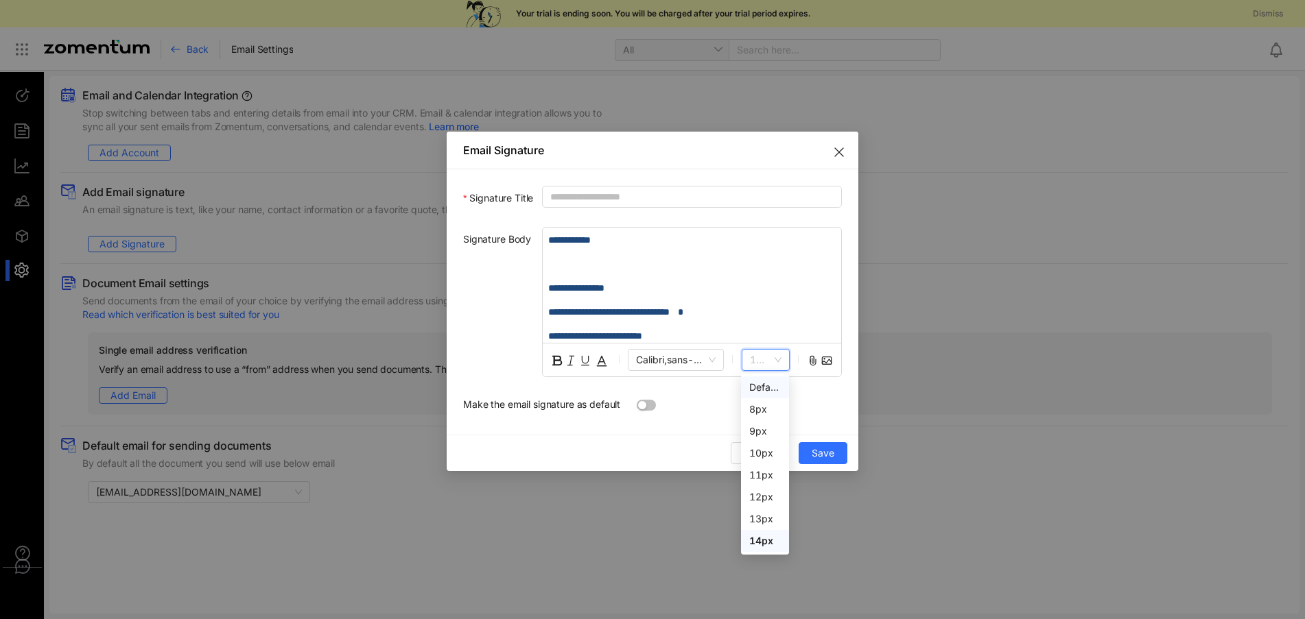
click at [726, 280] on div "**********" at bounding box center [692, 285] width 298 height 115
click at [563, 268] on p at bounding box center [691, 264] width 287 height 14
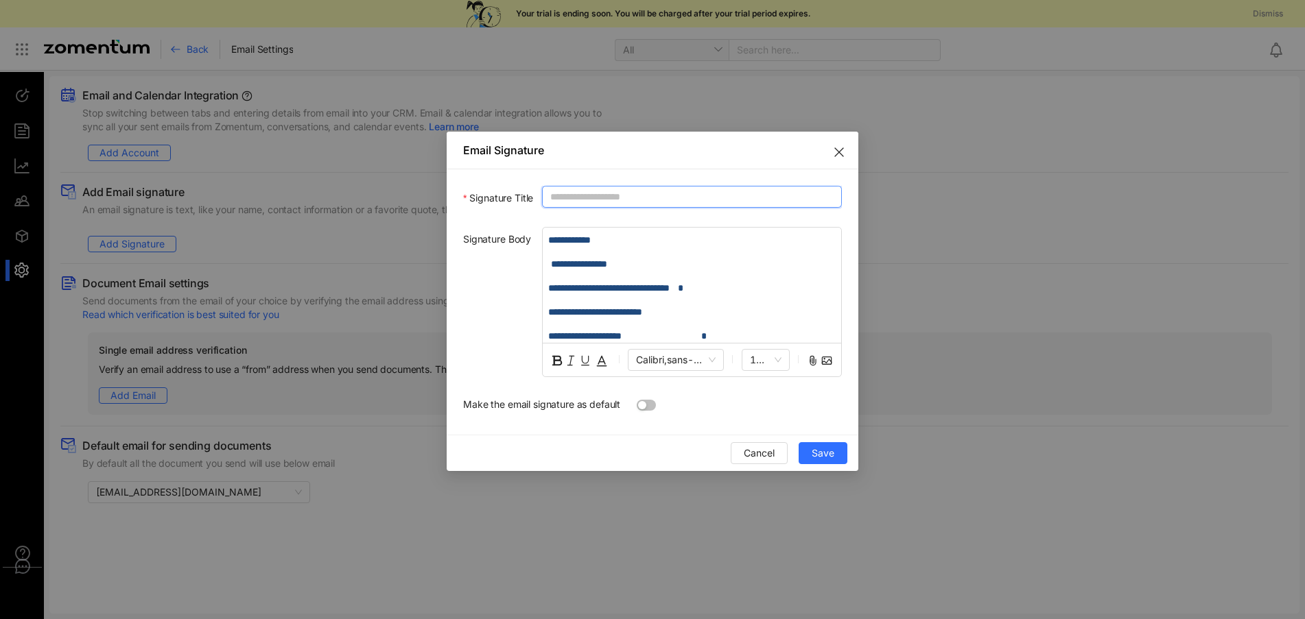
click at [596, 202] on input "Signature Title" at bounding box center [692, 197] width 300 height 22
type input "**********"
click at [499, 284] on div "Signature Body" at bounding box center [502, 302] width 79 height 150
click at [825, 451] on span "Save" at bounding box center [823, 453] width 23 height 15
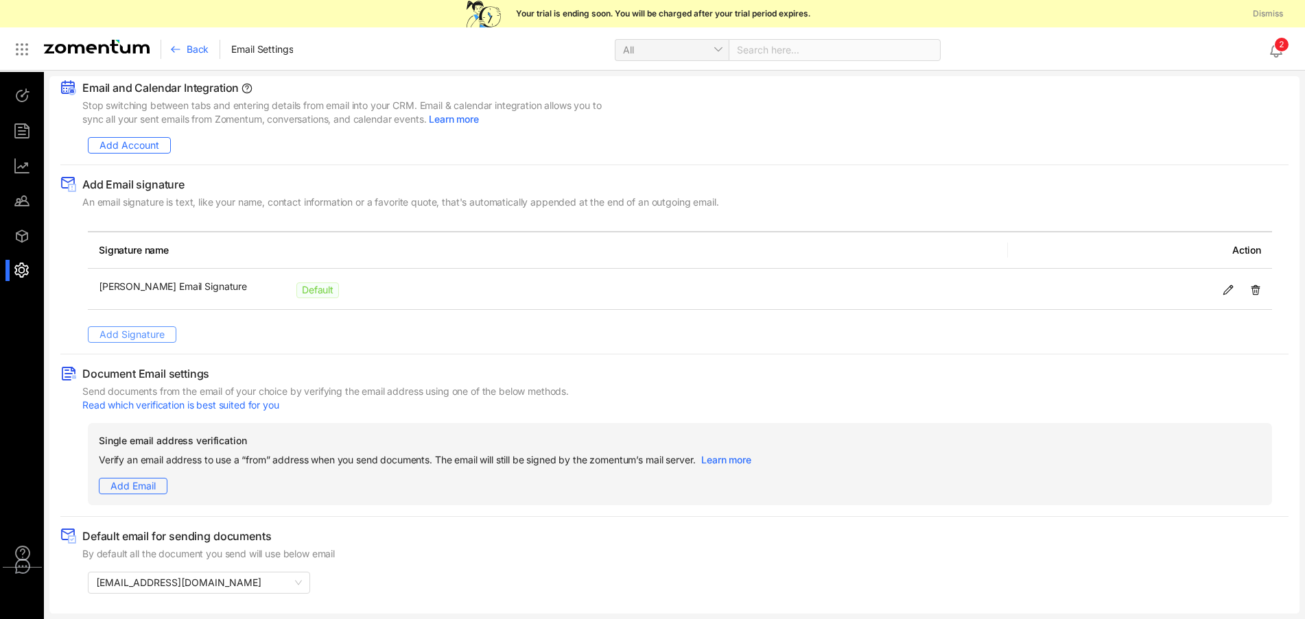
scroll to position [10, 0]
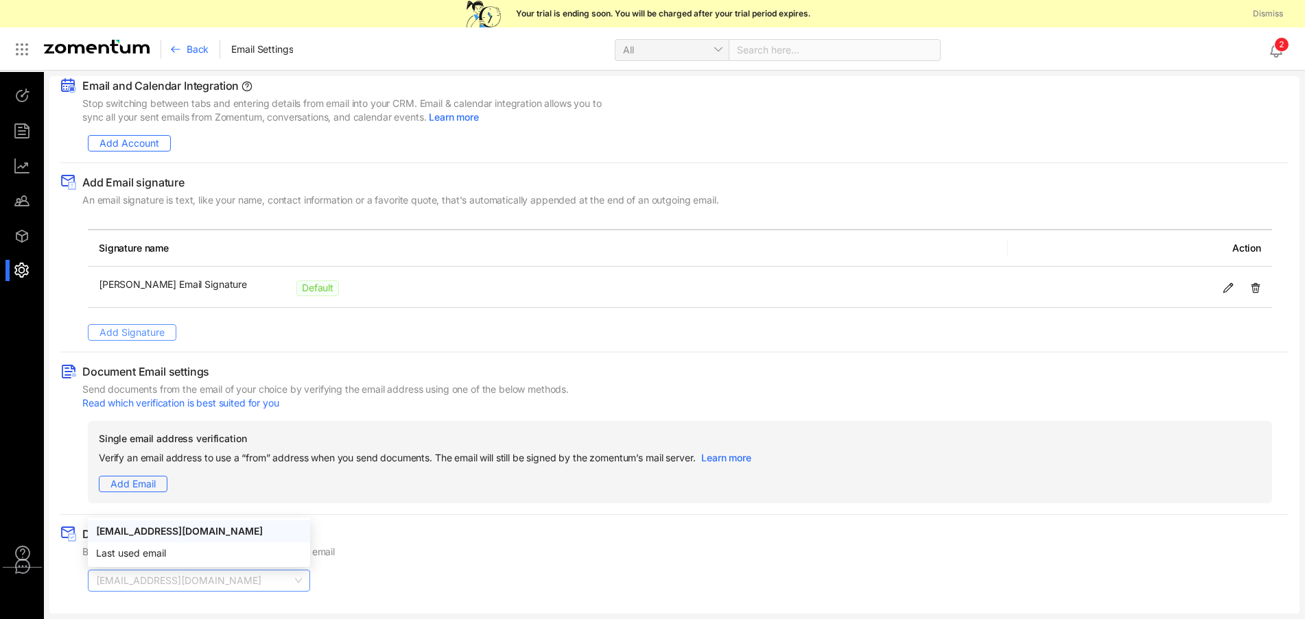
click at [298, 574] on span "noreply@zomentummail.com" at bounding box center [199, 581] width 206 height 21
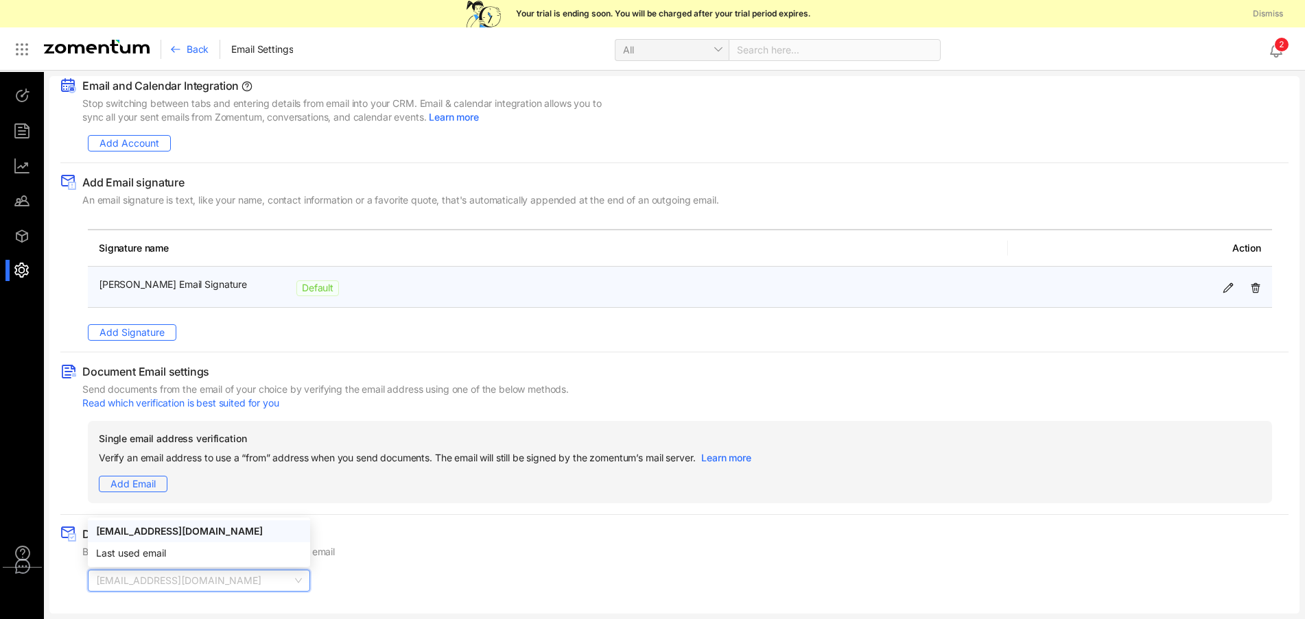
click at [873, 279] on div "Adam Email Signature Default" at bounding box center [548, 287] width 898 height 19
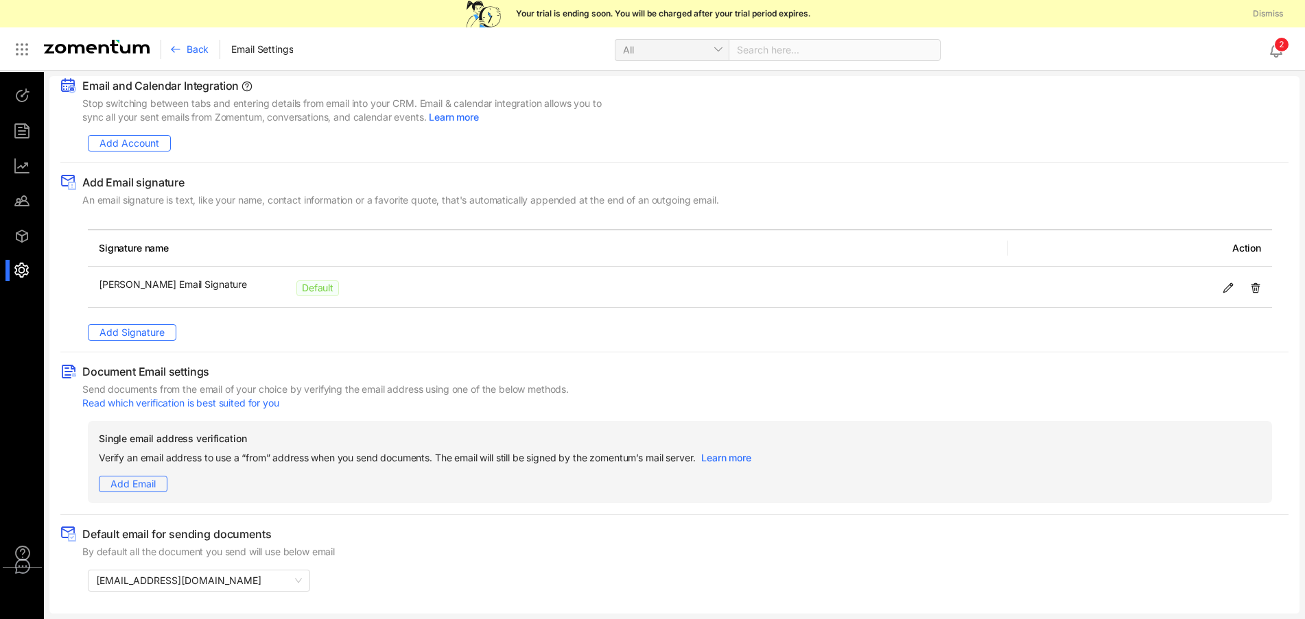
scroll to position [0, 0]
